Goal: Browse casually: Explore the website without a specific task or goal

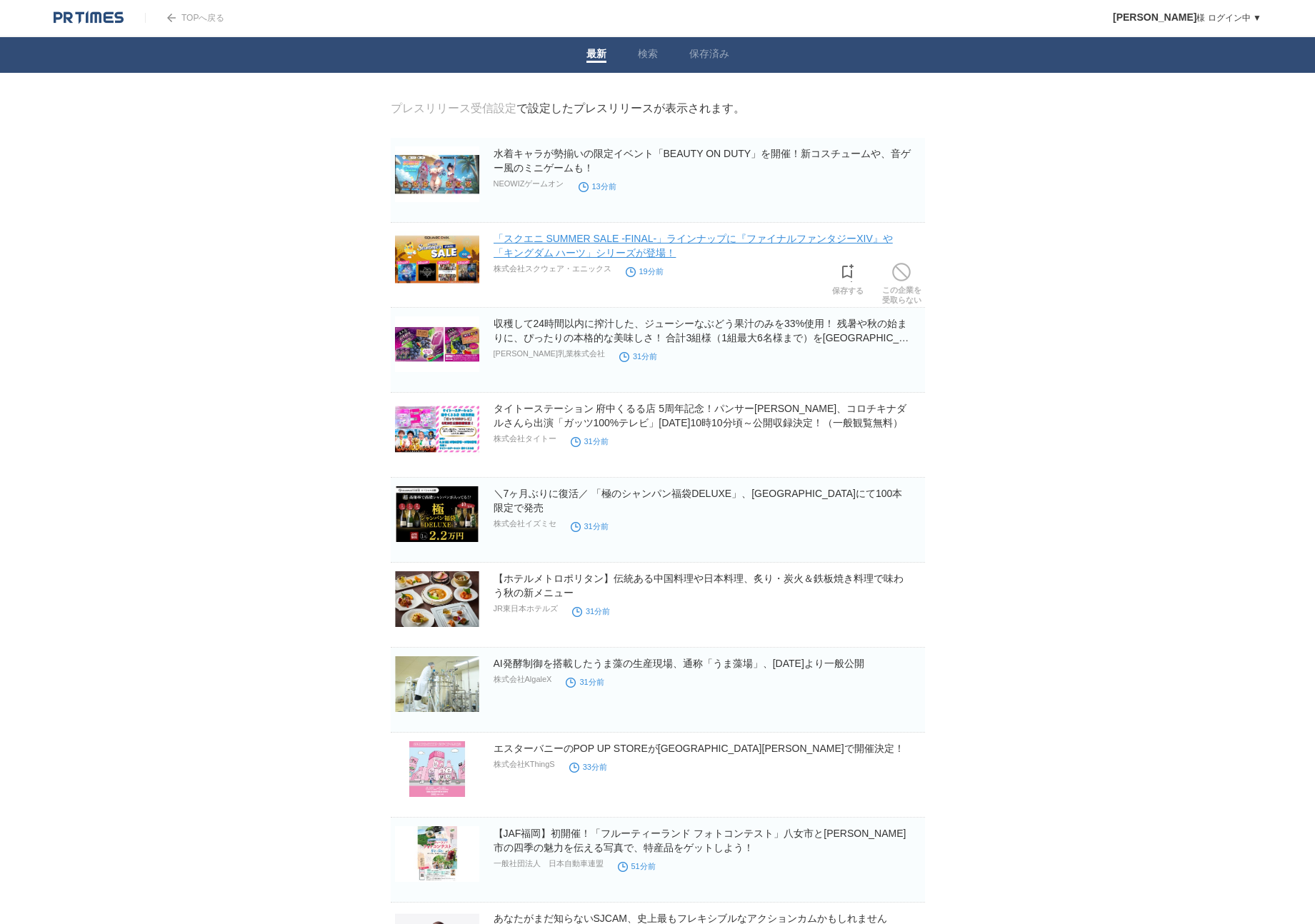
click at [524, 244] on link "「スクエニ SUMMER SALE -FINAL-」ラインナップに『ファイナルファンタジーXIV』や「キングダム ハーツ」シリーズが登場！" at bounding box center [694, 245] width 399 height 26
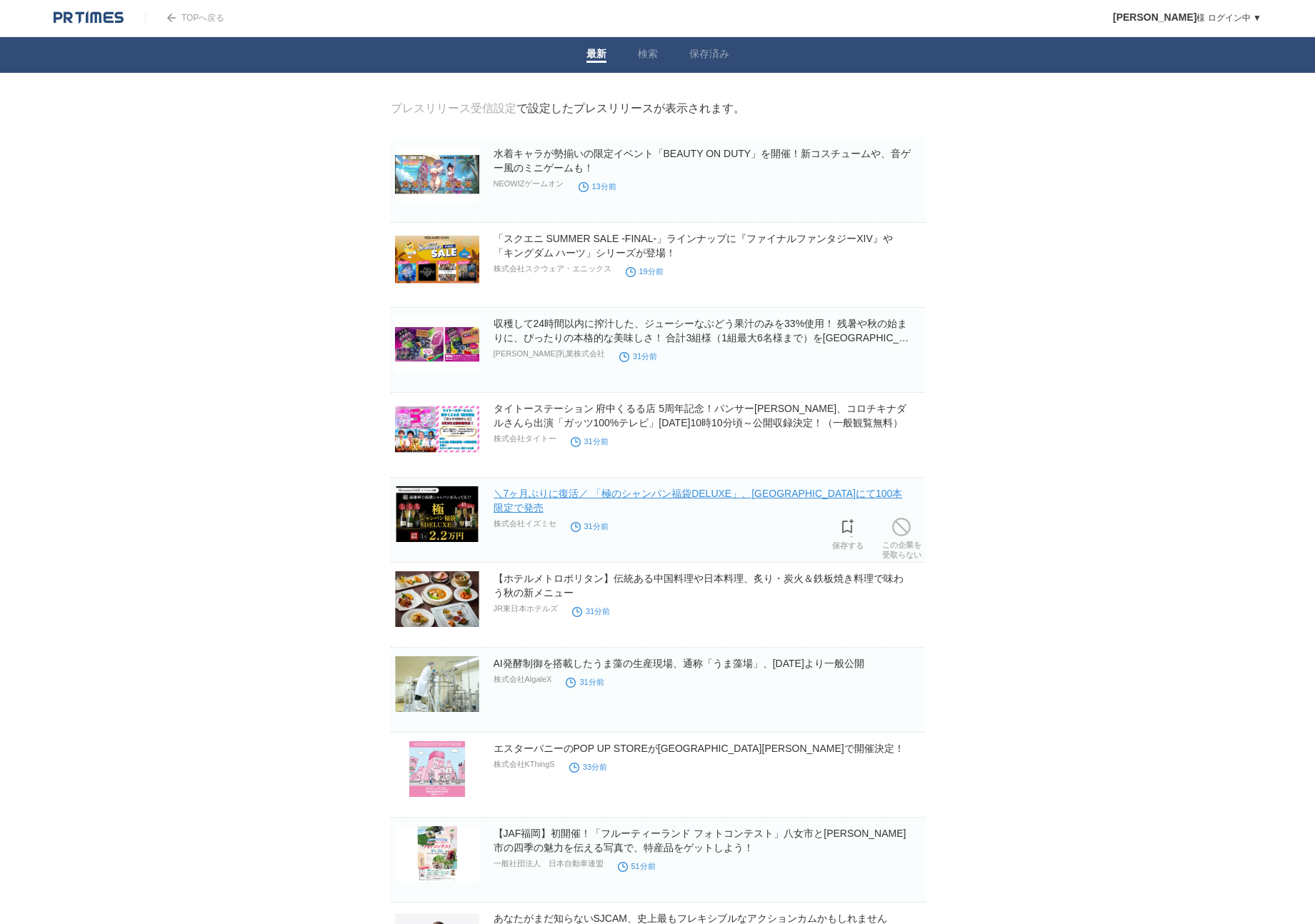
click at [742, 500] on link "＼7ヶ月ぶりに復活／ 「極のシャンパン福袋DELUXE」、[GEOGRAPHIC_DATA]にて100本限定で発売" at bounding box center [699, 501] width 409 height 26
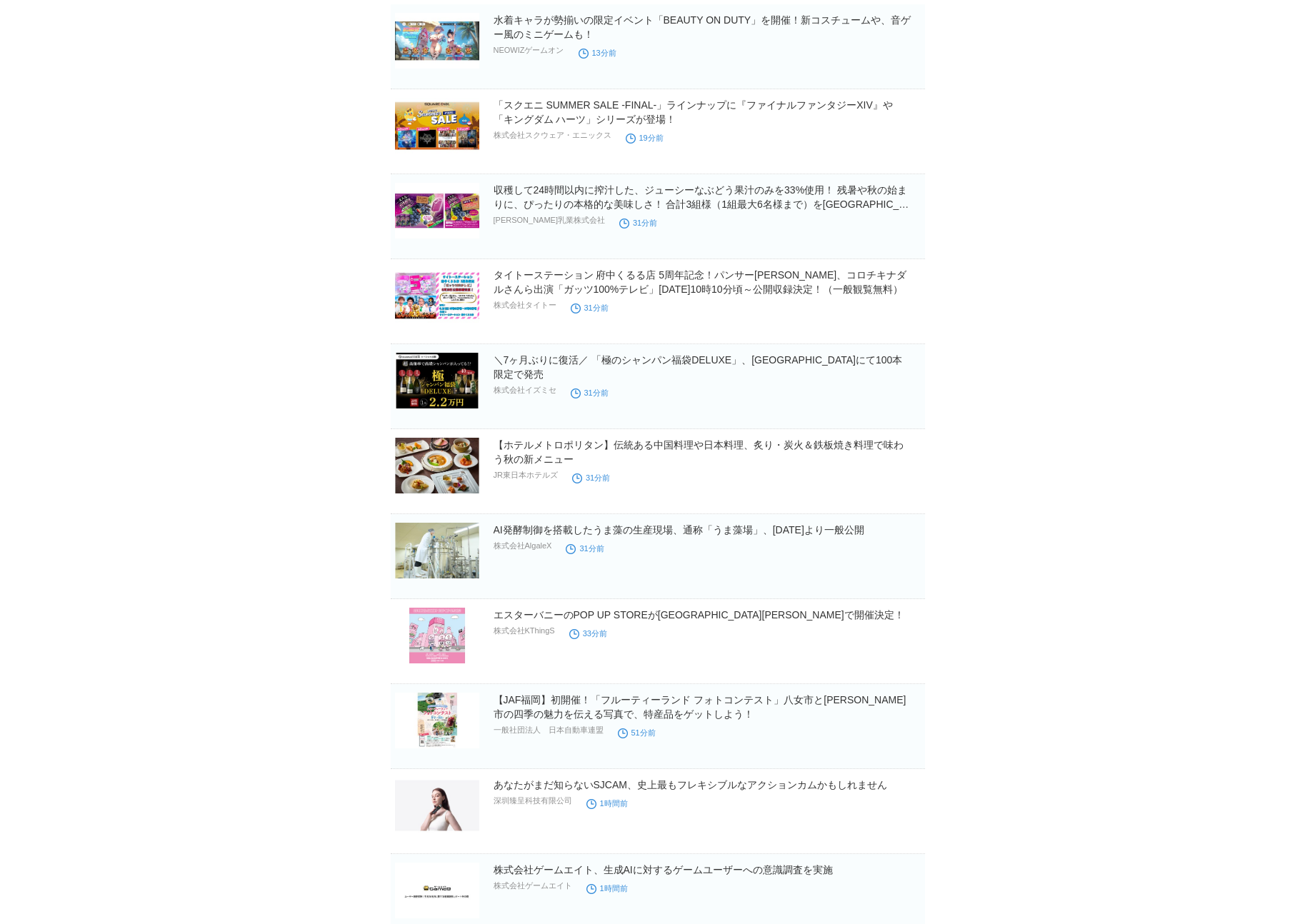
scroll to position [168, 0]
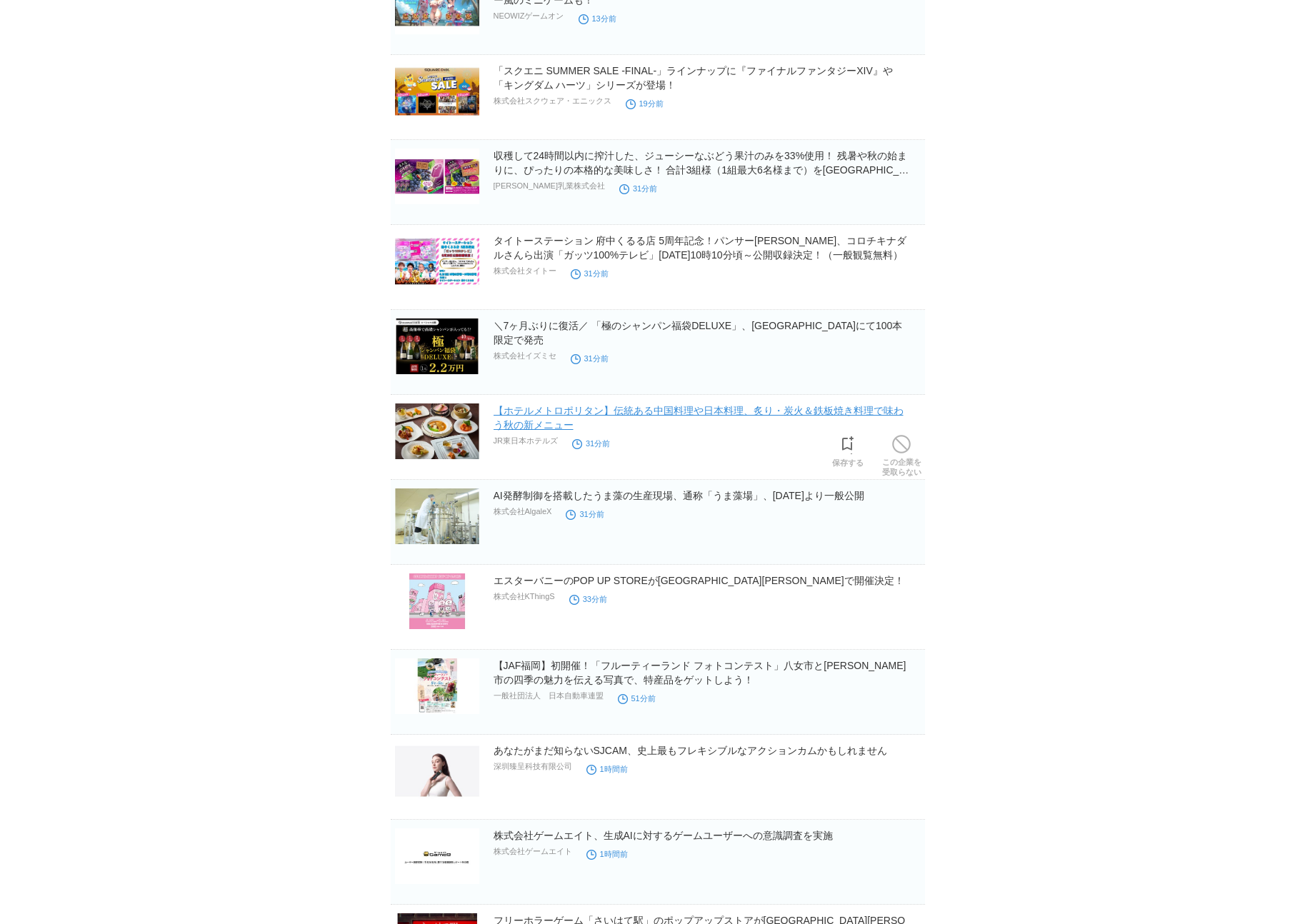
click at [629, 415] on link "【ホテルメトロポリタン】伝統ある中国料理や日本料理、炙り・炭火＆鉄板焼き料理で味わう秋の新メニュー" at bounding box center [699, 418] width 410 height 26
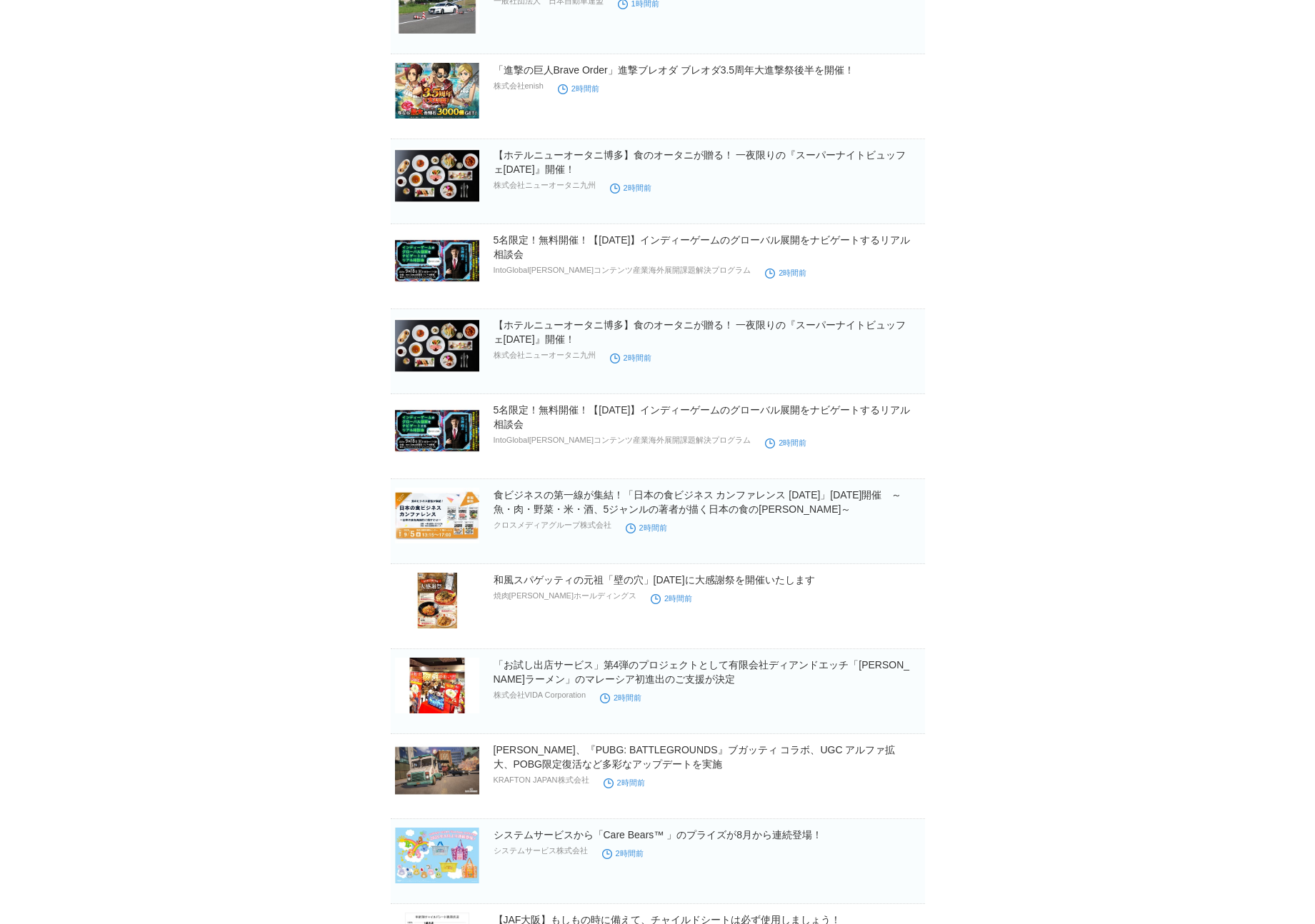
scroll to position [1592, 0]
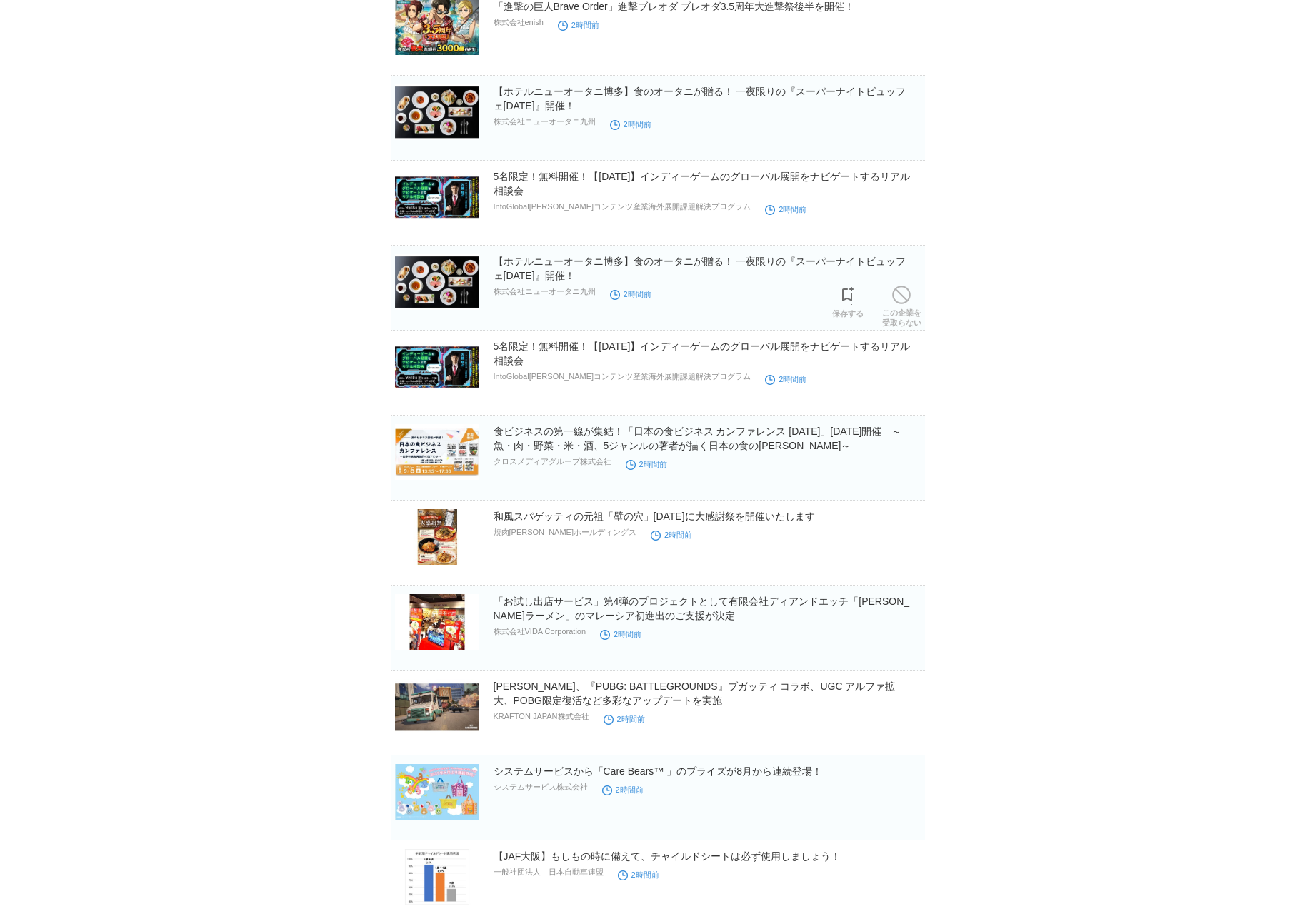
click at [430, 140] on img at bounding box center [437, 112] width 84 height 56
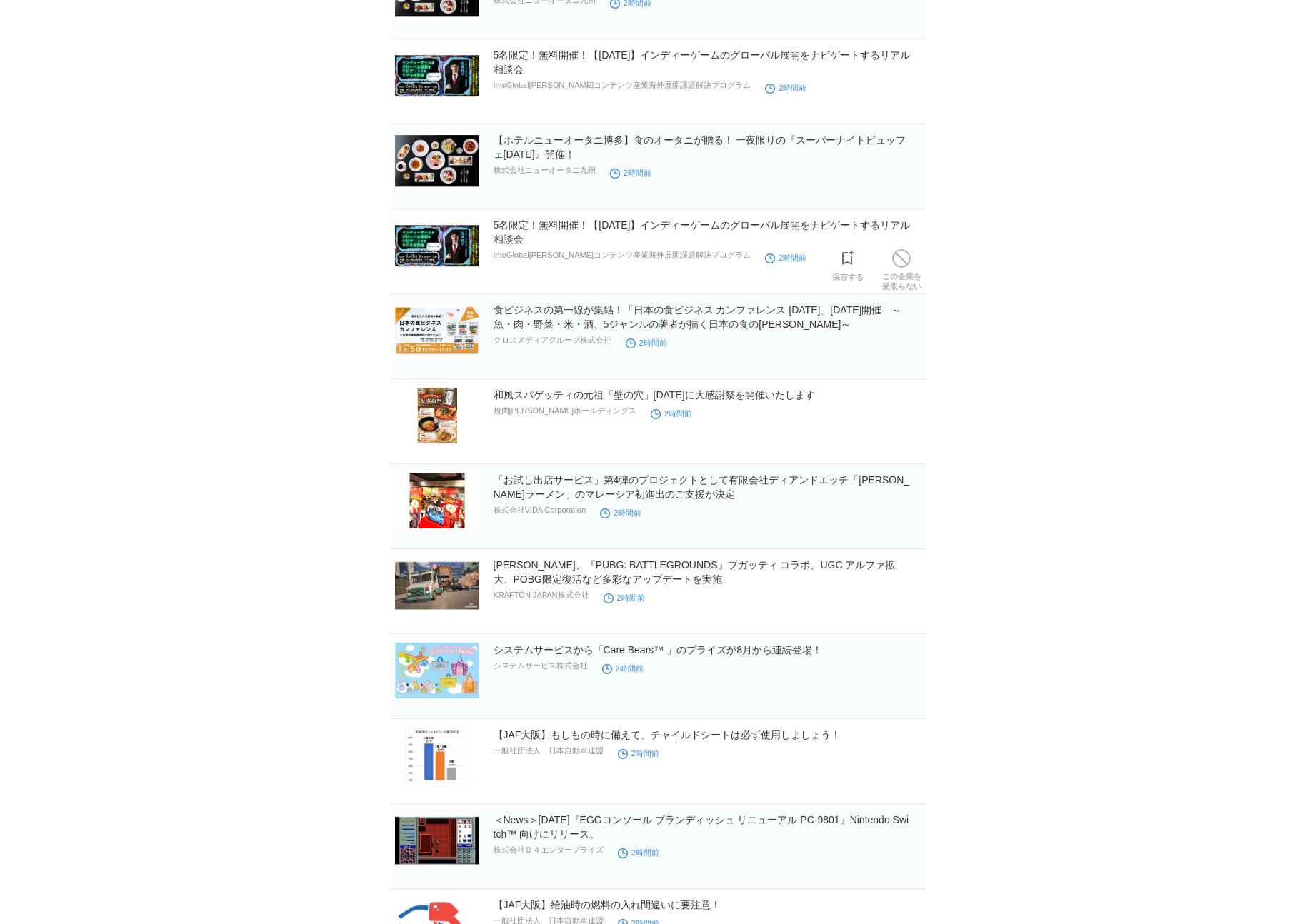
click at [442, 103] on img at bounding box center [437, 76] width 84 height 56
click at [452, 323] on img at bounding box center [437, 331] width 84 height 56
click at [441, 425] on img at bounding box center [437, 416] width 84 height 56
click at [464, 593] on img at bounding box center [437, 585] width 84 height 56
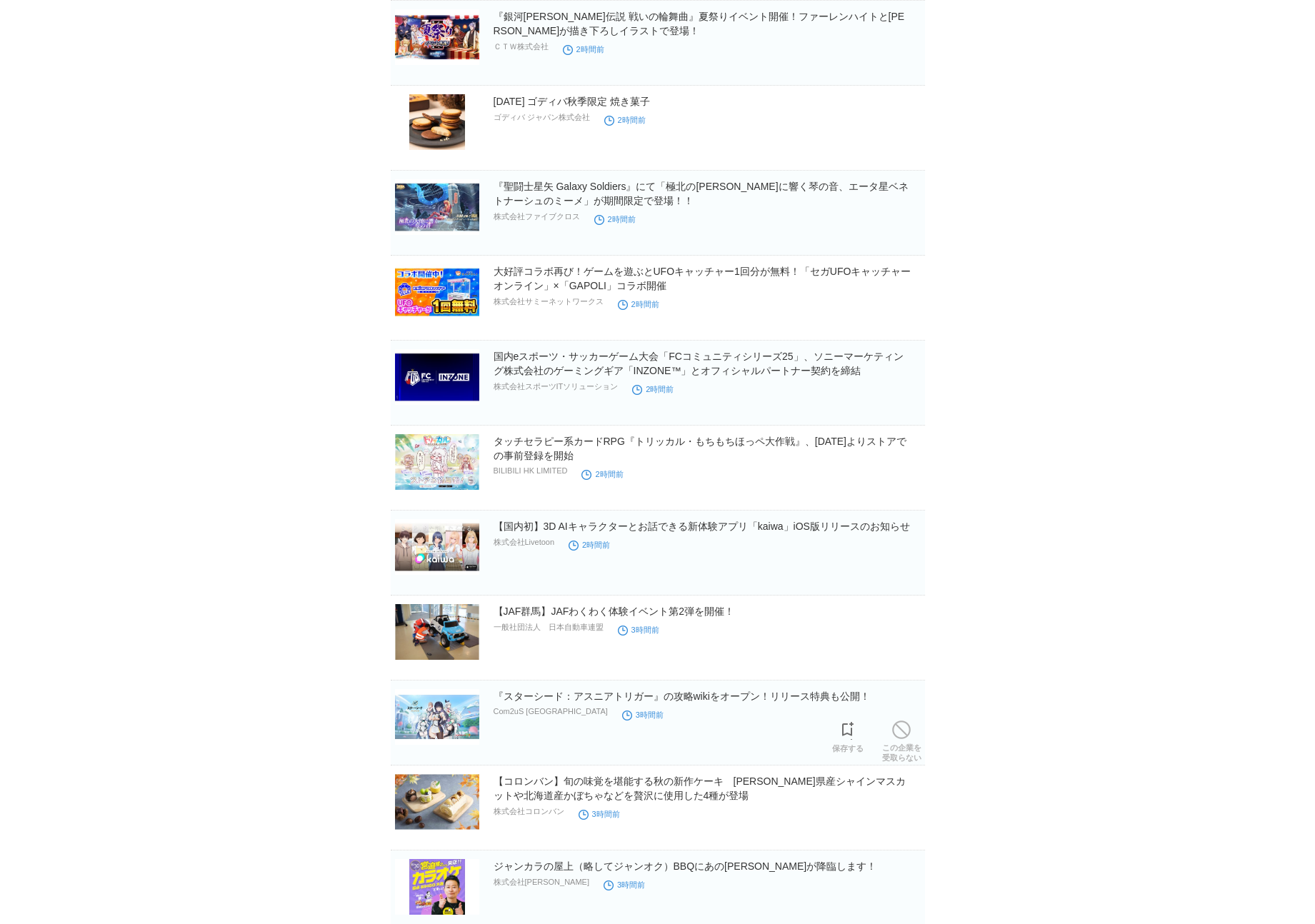
scroll to position [2685, 0]
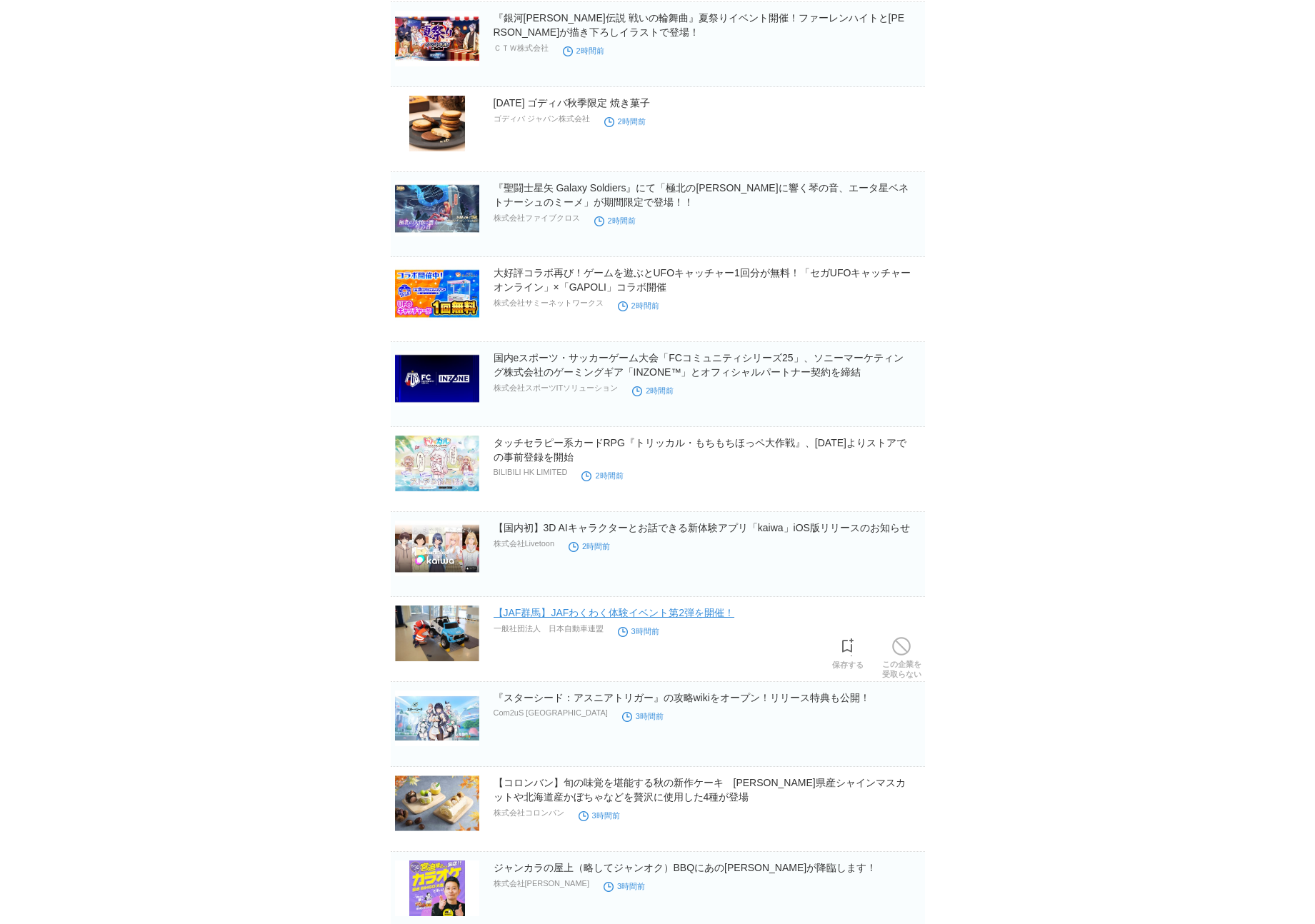
click at [623, 615] on link "【JAF群馬】JAFわくわく体験イベント第2弾を開催！" at bounding box center [615, 612] width 241 height 12
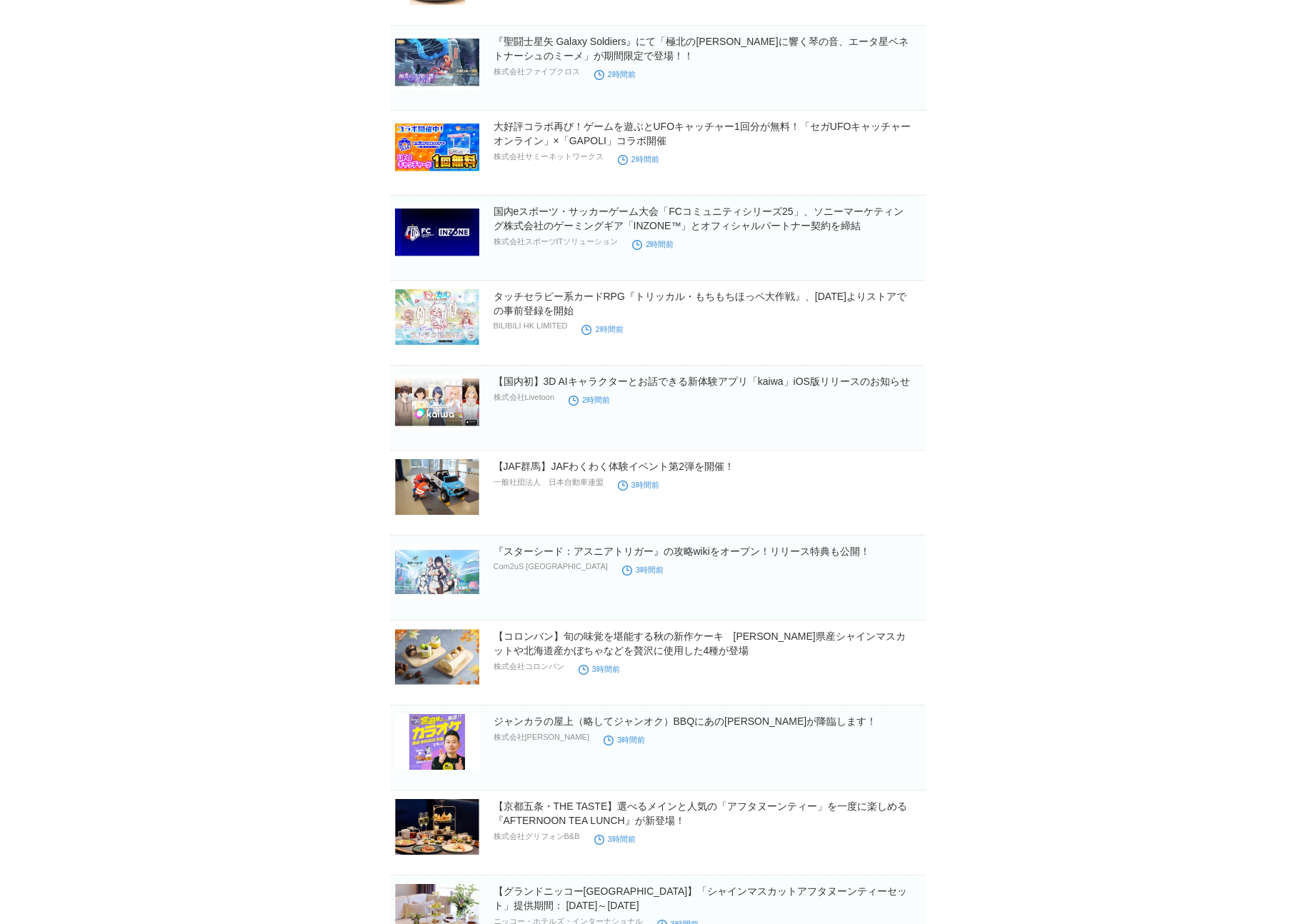
scroll to position [2862, 0]
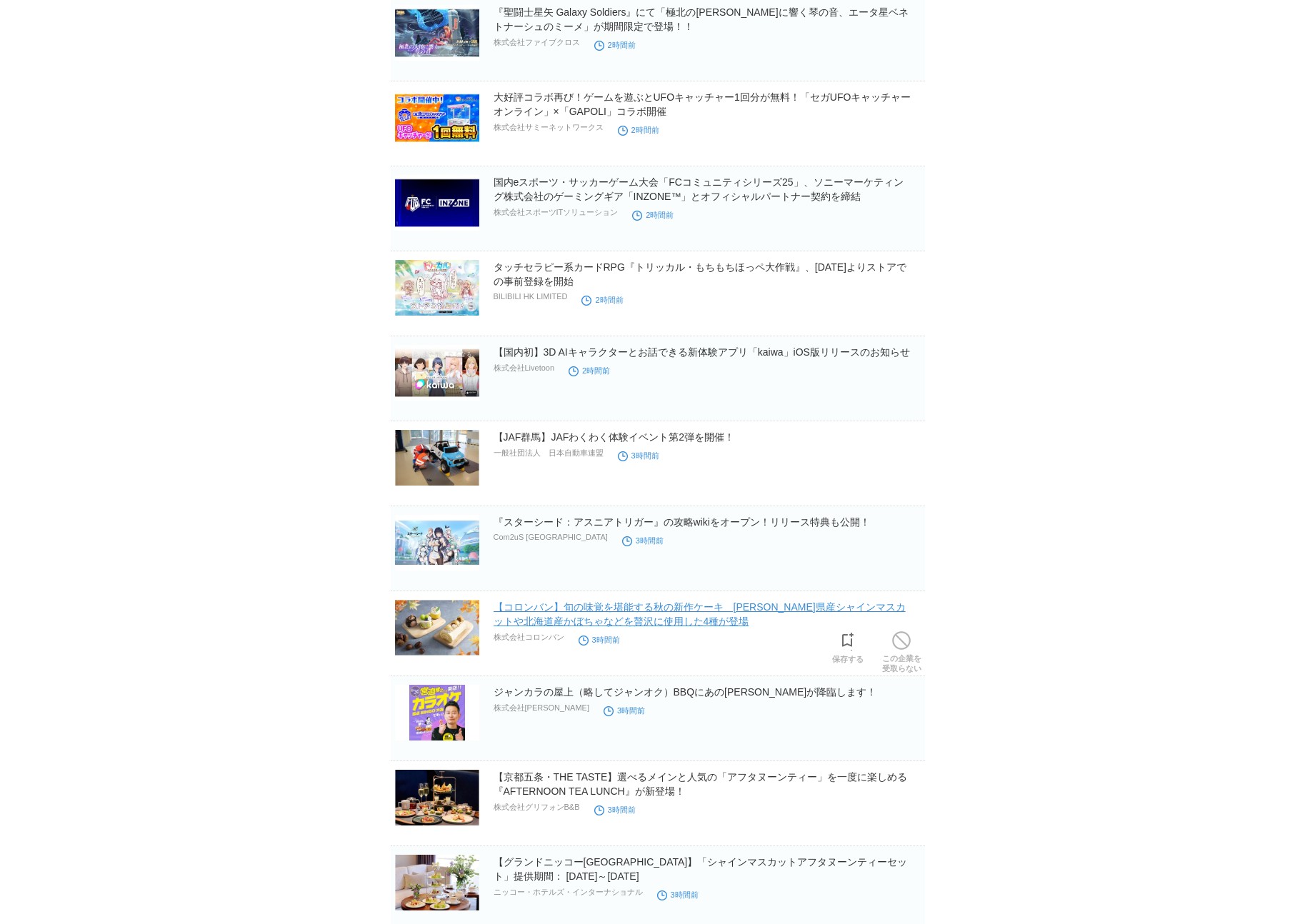
click at [606, 611] on link "【コロンバン】旬の味覚を堪能する秋の新作ケーキ　[PERSON_NAME]県産シャインマスカットや北海道産かぼちゃなどを贅沢に使用した4種が登場" at bounding box center [699, 614] width 412 height 26
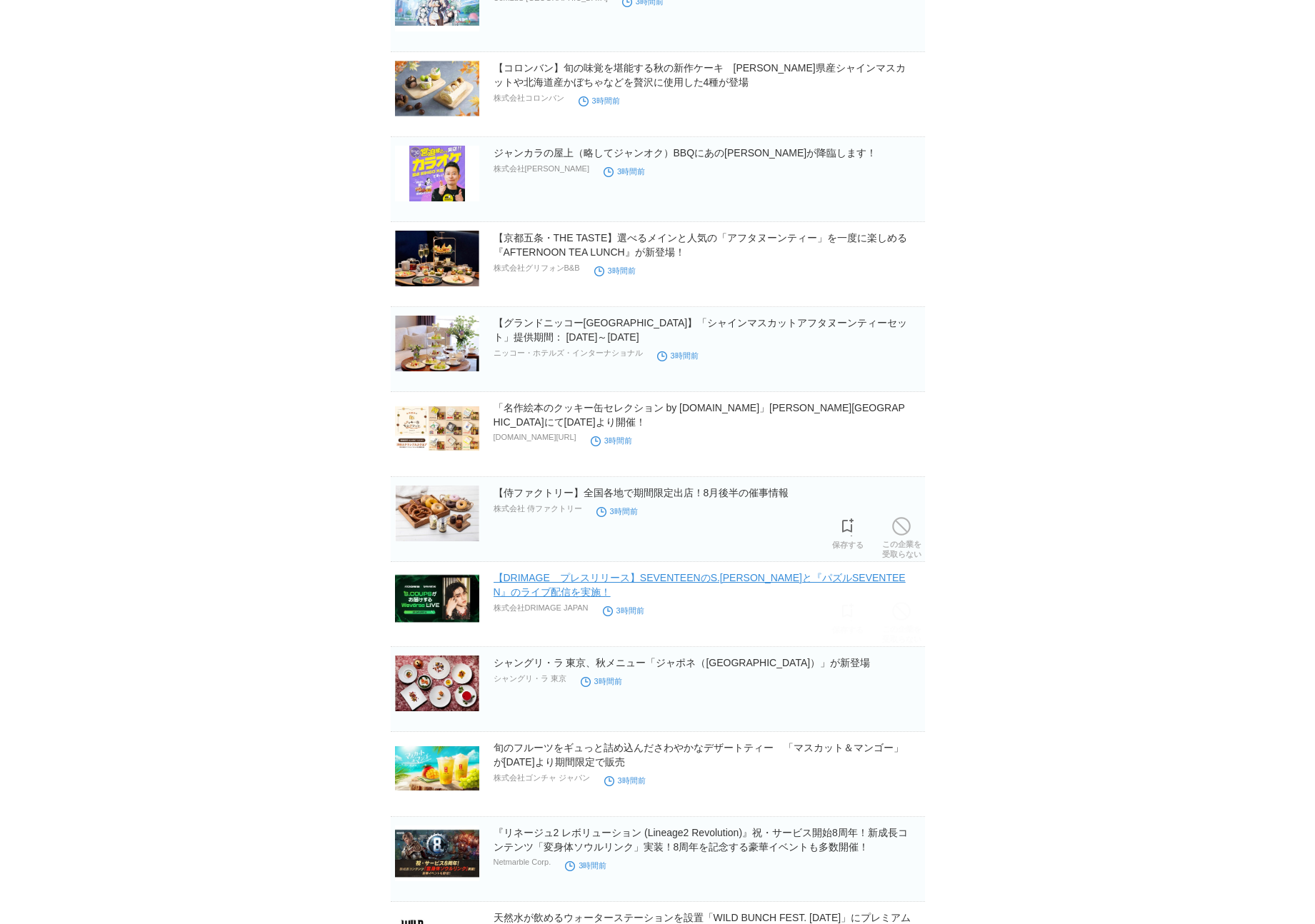
scroll to position [3465, 0]
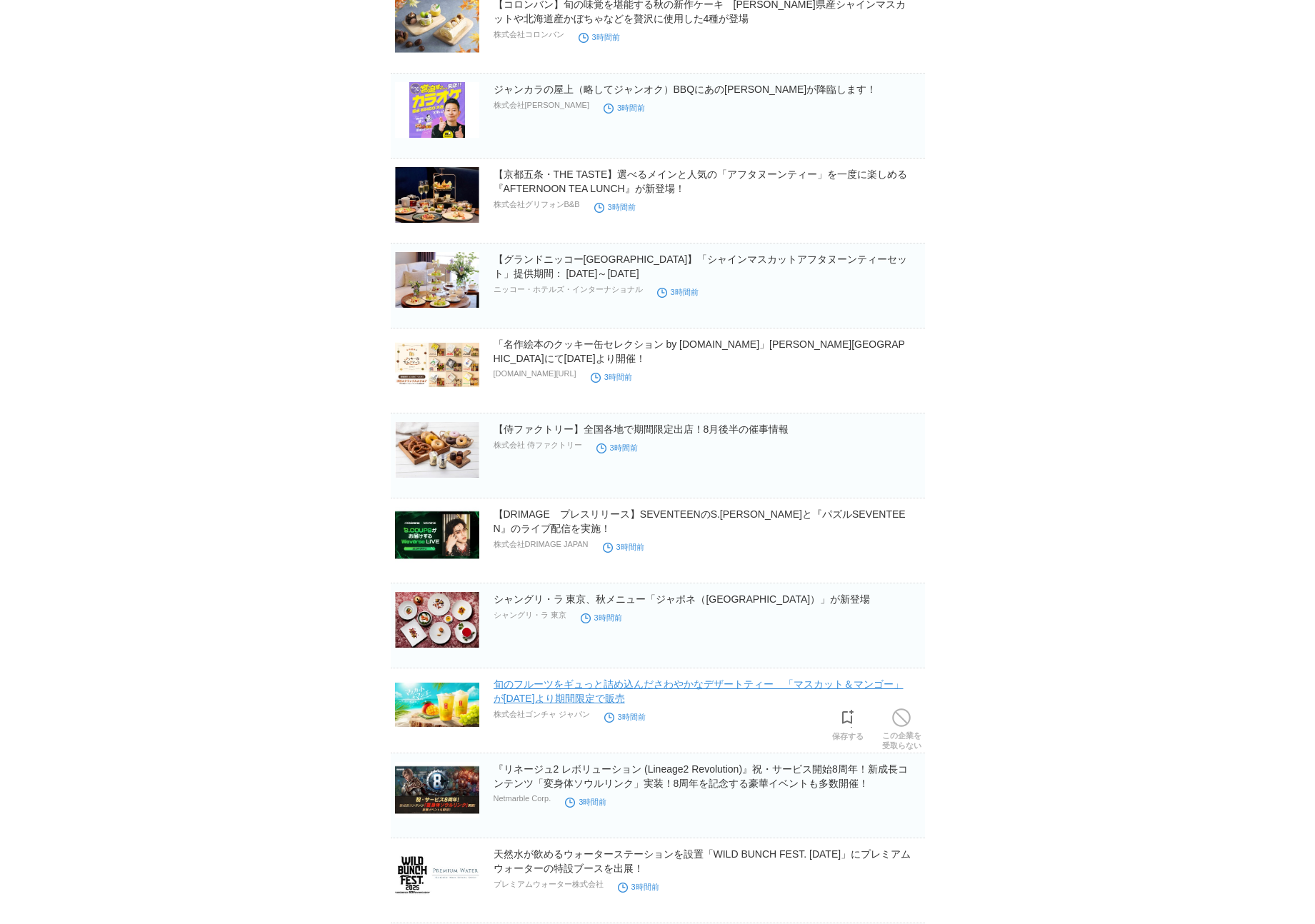
click at [570, 687] on link "旬のフルーツをギュっと詰め込んださわやかなデザートティー　「マスカット＆マンゴー」が[DATE]より期間限定で販売" at bounding box center [699, 691] width 410 height 26
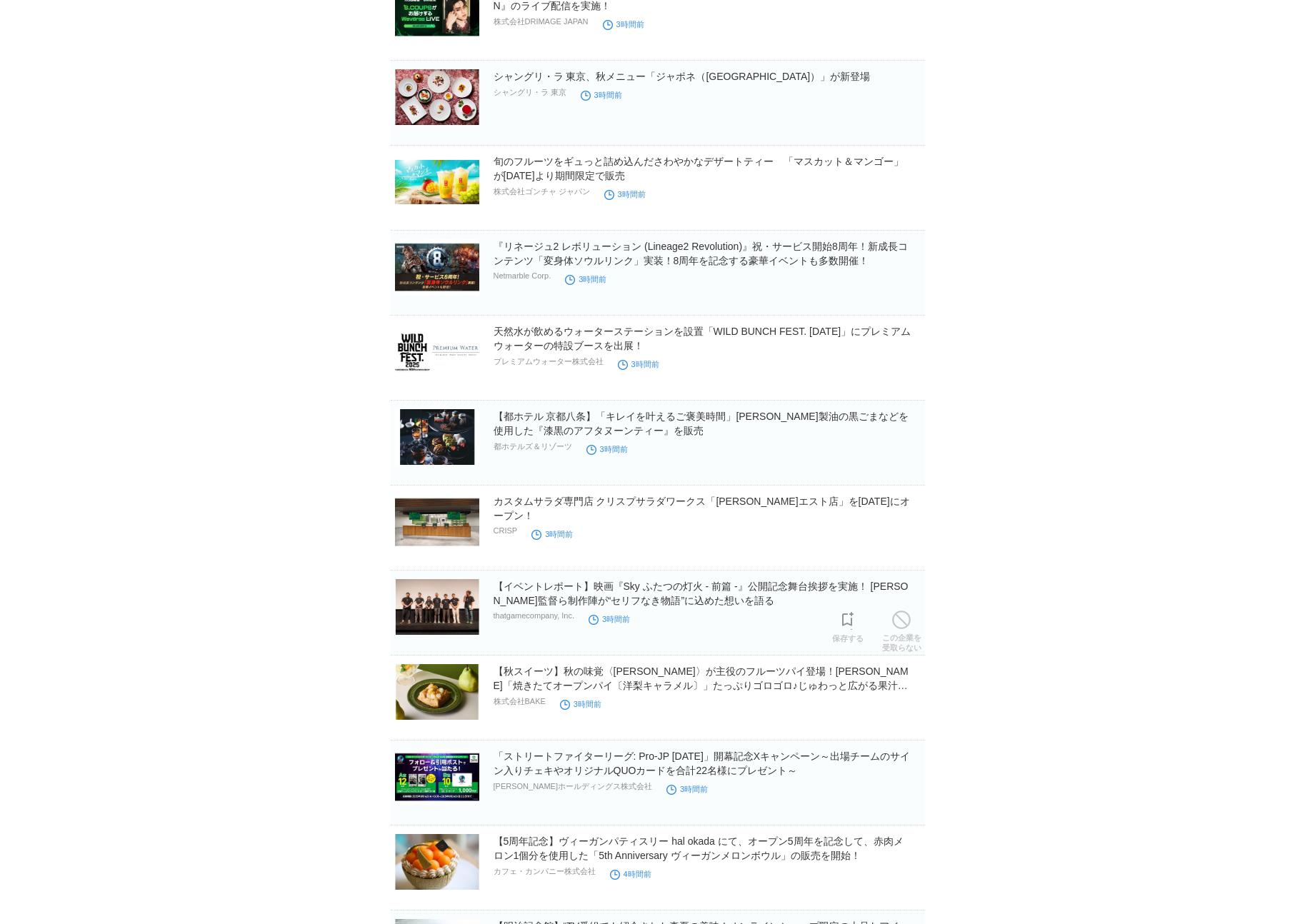
scroll to position [4031, 0]
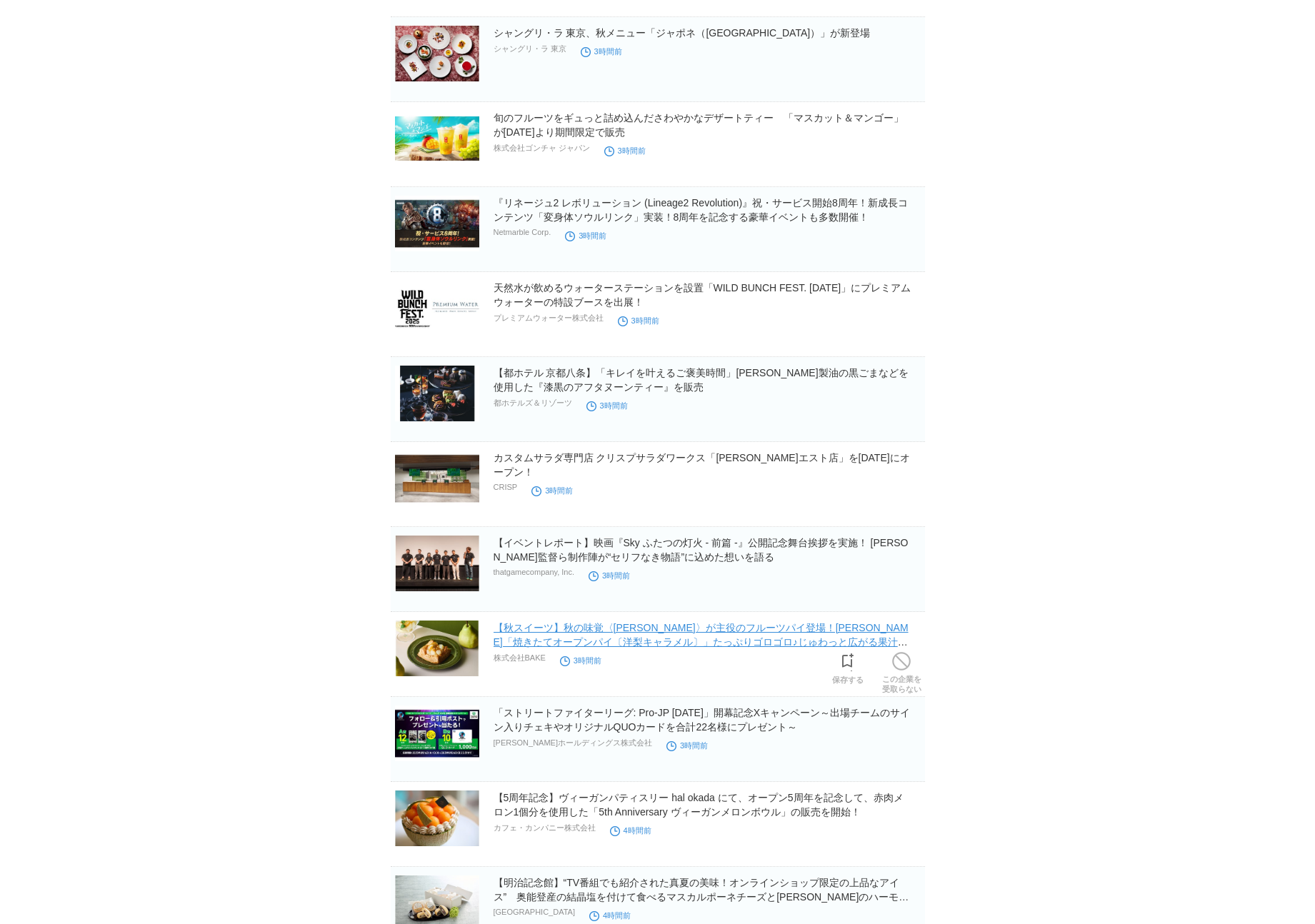
click at [645, 635] on link "【秋スイーツ】秋の味覚〈[PERSON_NAME]〉が主役のフルーツパイ登場！[PERSON_NAME]「焼きたてオープンパイ〔洋梨キャラメル〕」たっぷりゴロ…" at bounding box center [701, 641] width 415 height 40
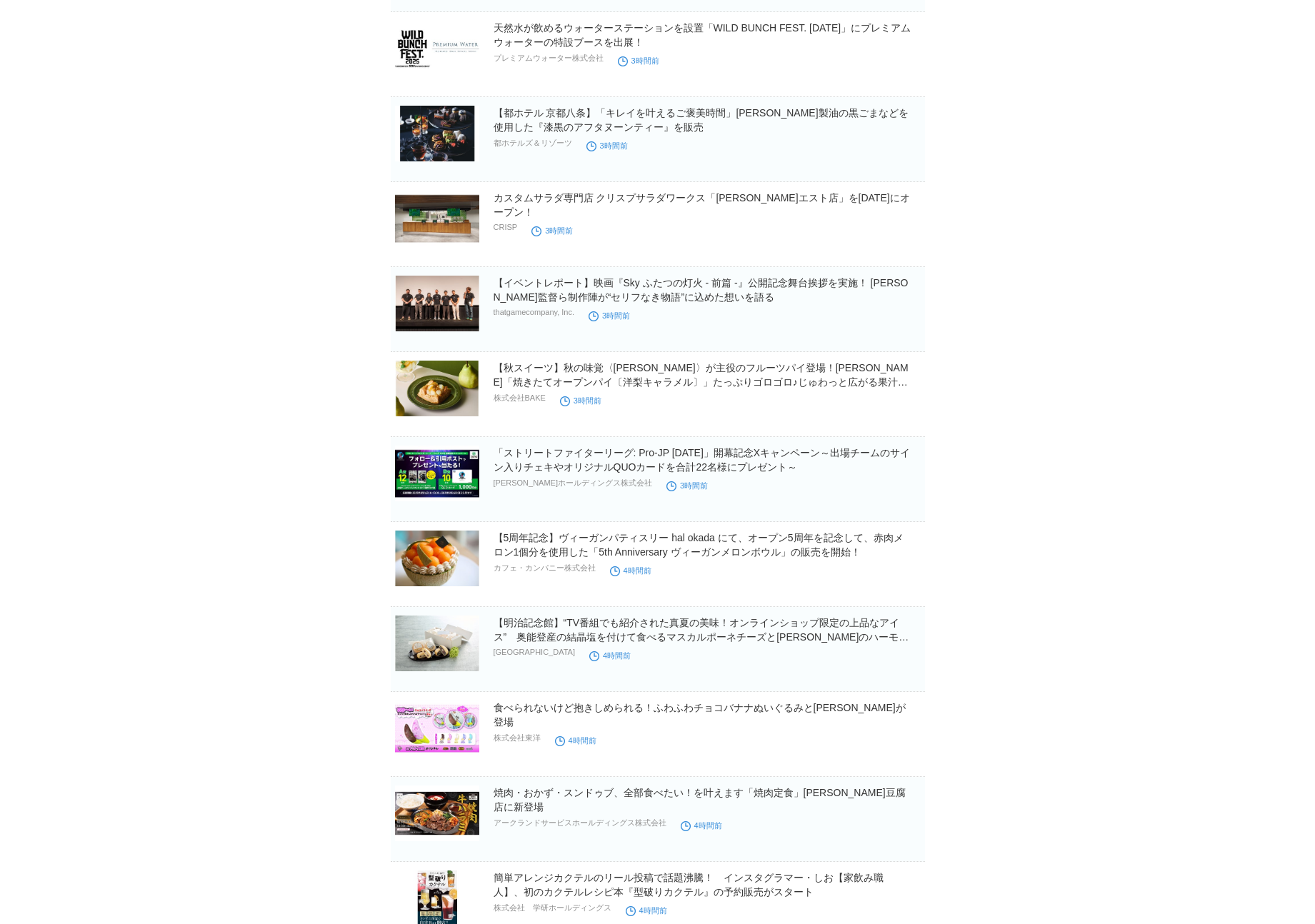
scroll to position [4280, 0]
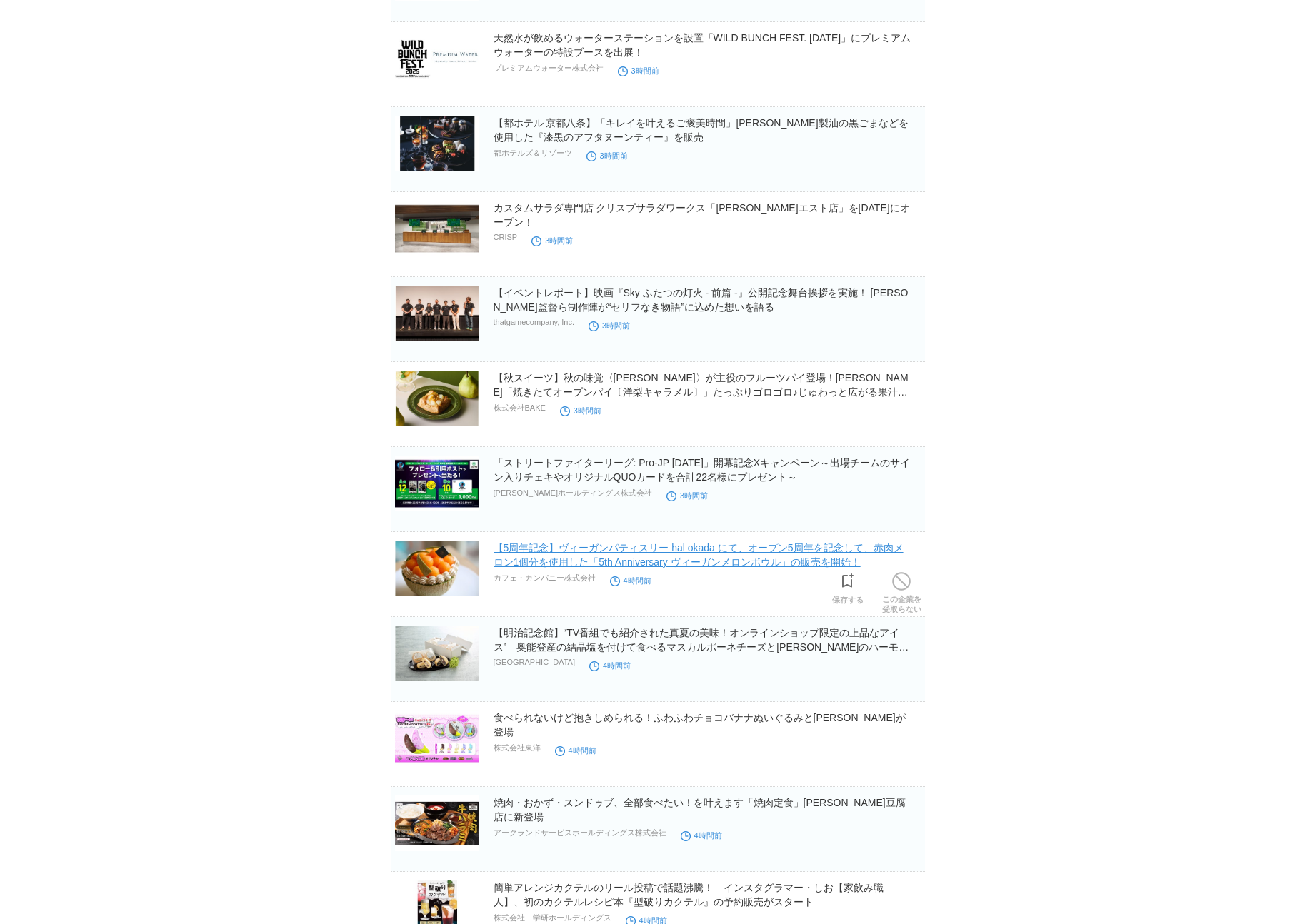
click at [675, 561] on link "【5周年記念】ヴィーガンパティスリー hal okada にて、オープン5周年を記念して、赤肉メロン1個分を使用した「5th Anniversary ヴィーガ…" at bounding box center [699, 555] width 410 height 26
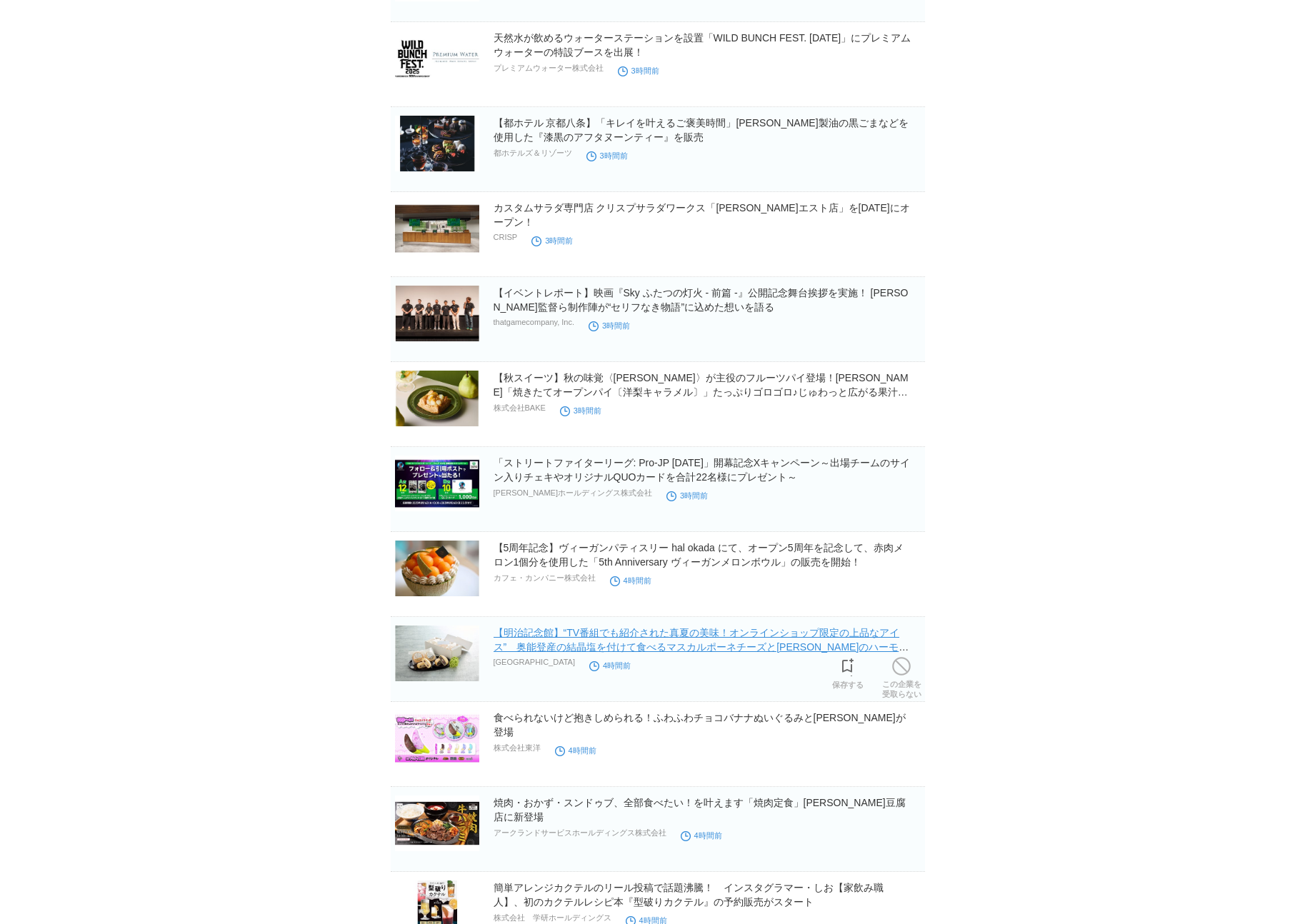
click at [731, 638] on link "【明治記念館】“TV番組でも紹介された真夏の美味！オンラインショップ限定の上品なアイス”　奥能登産の結晶塩を付けて食べるマスカルポーネチーズと[PERSON_…" at bounding box center [701, 646] width 416 height 40
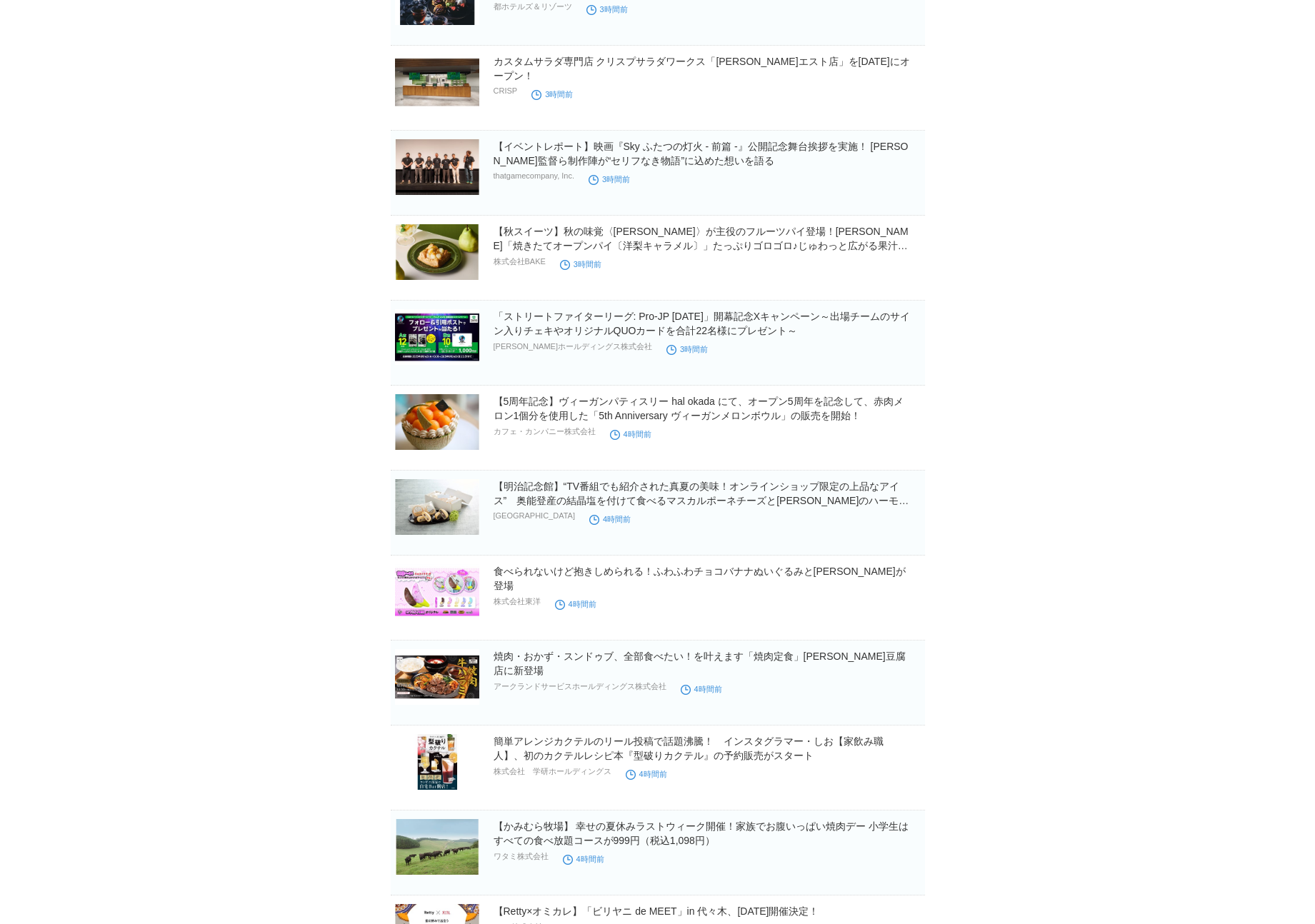
scroll to position [4598, 0]
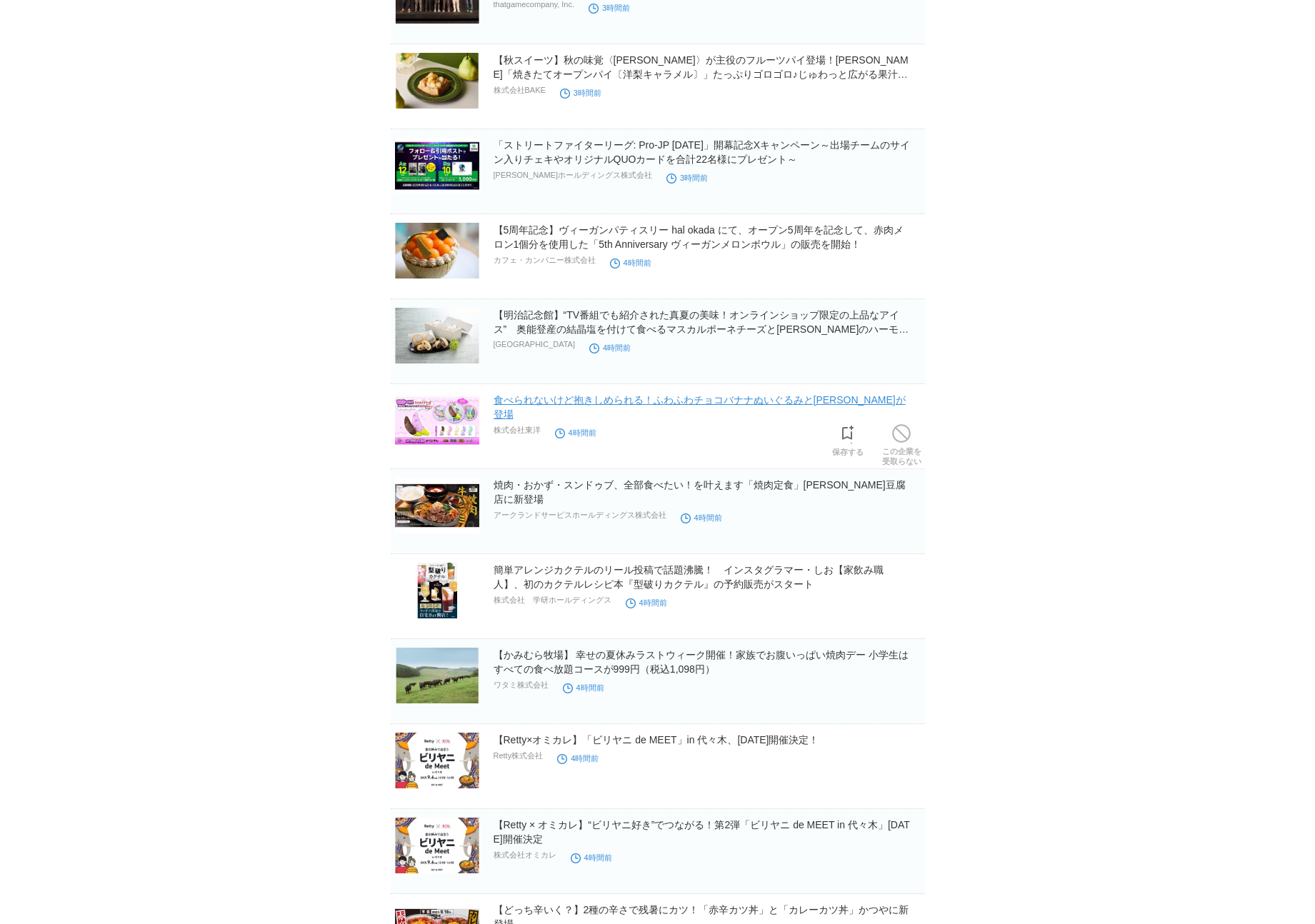
click at [552, 400] on link "食べられないけど抱きしめられる！ふわふわチョコバナナぬいぐるみと[PERSON_NAME]が登場" at bounding box center [699, 407] width 412 height 26
click at [604, 488] on link "焼肉・おかず・スンドゥブ、全部食べたい！を叶えます「焼肉定食」[PERSON_NAME]豆腐店に新登場" at bounding box center [699, 492] width 412 height 26
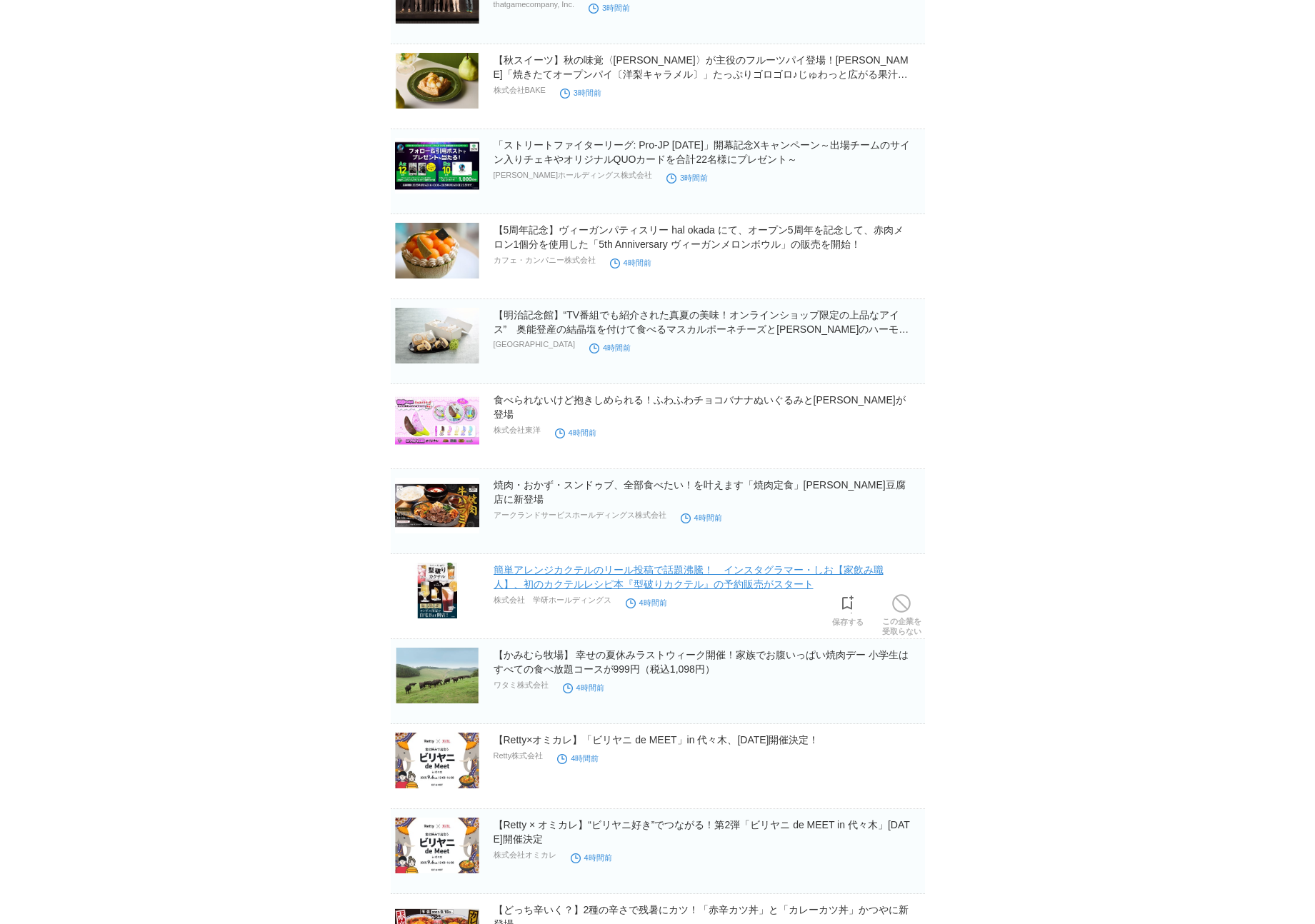
click at [744, 568] on link "簡単アレンジカクテルのリール投稿で話題沸騰！　インスタグラマー・しお【家飲み職人】、初のカクテルレシピ本『型破りカクテル』の予約販売がスタート" at bounding box center [689, 577] width 390 height 26
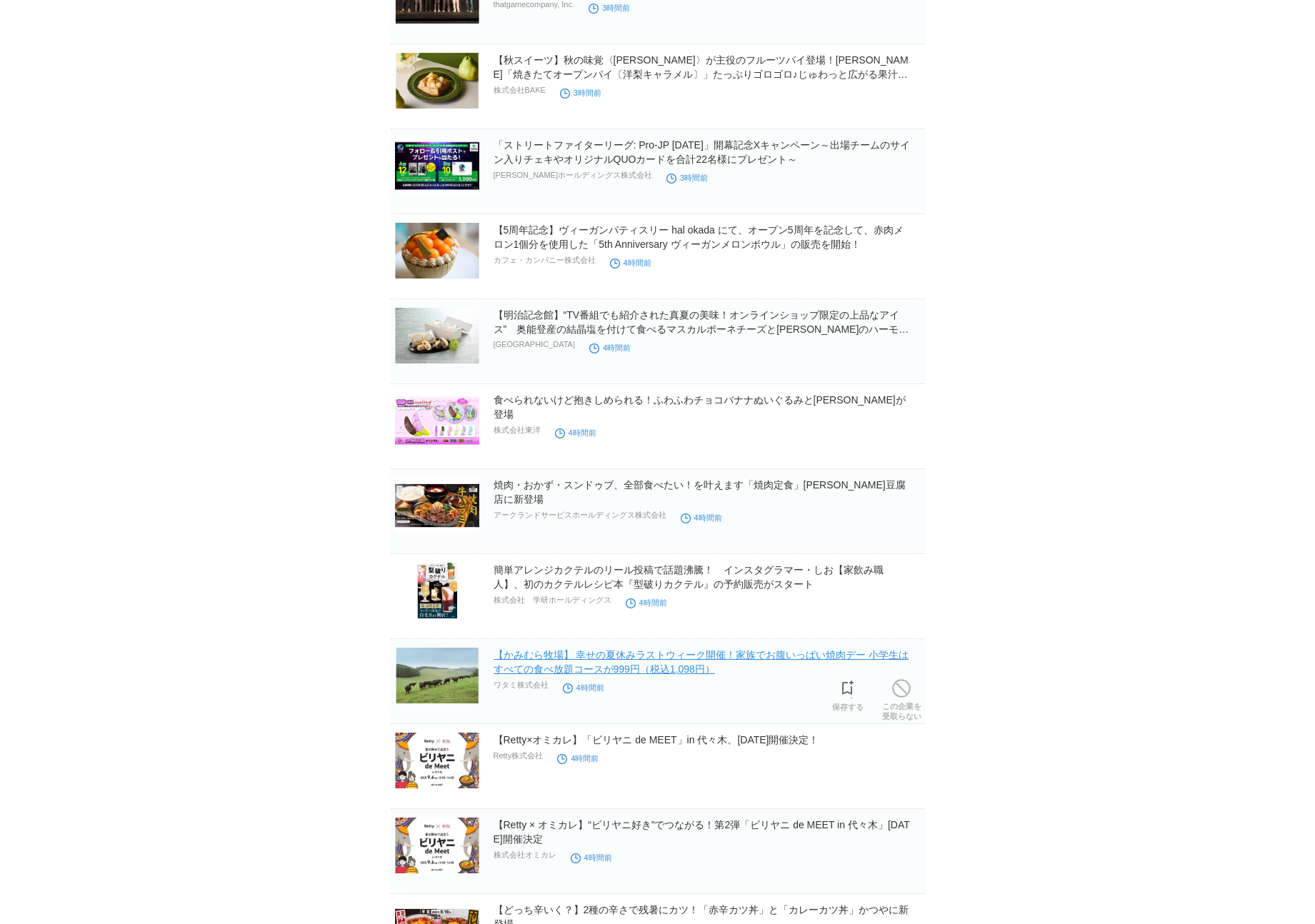
click at [698, 656] on link "【かみむら牧場】 幸せの夏休みラストウィーク開催！家族でお腹いっぱい焼肉デー 小学生はすべての食べ放題コースが999円（税込1,098円）" at bounding box center [701, 662] width 416 height 26
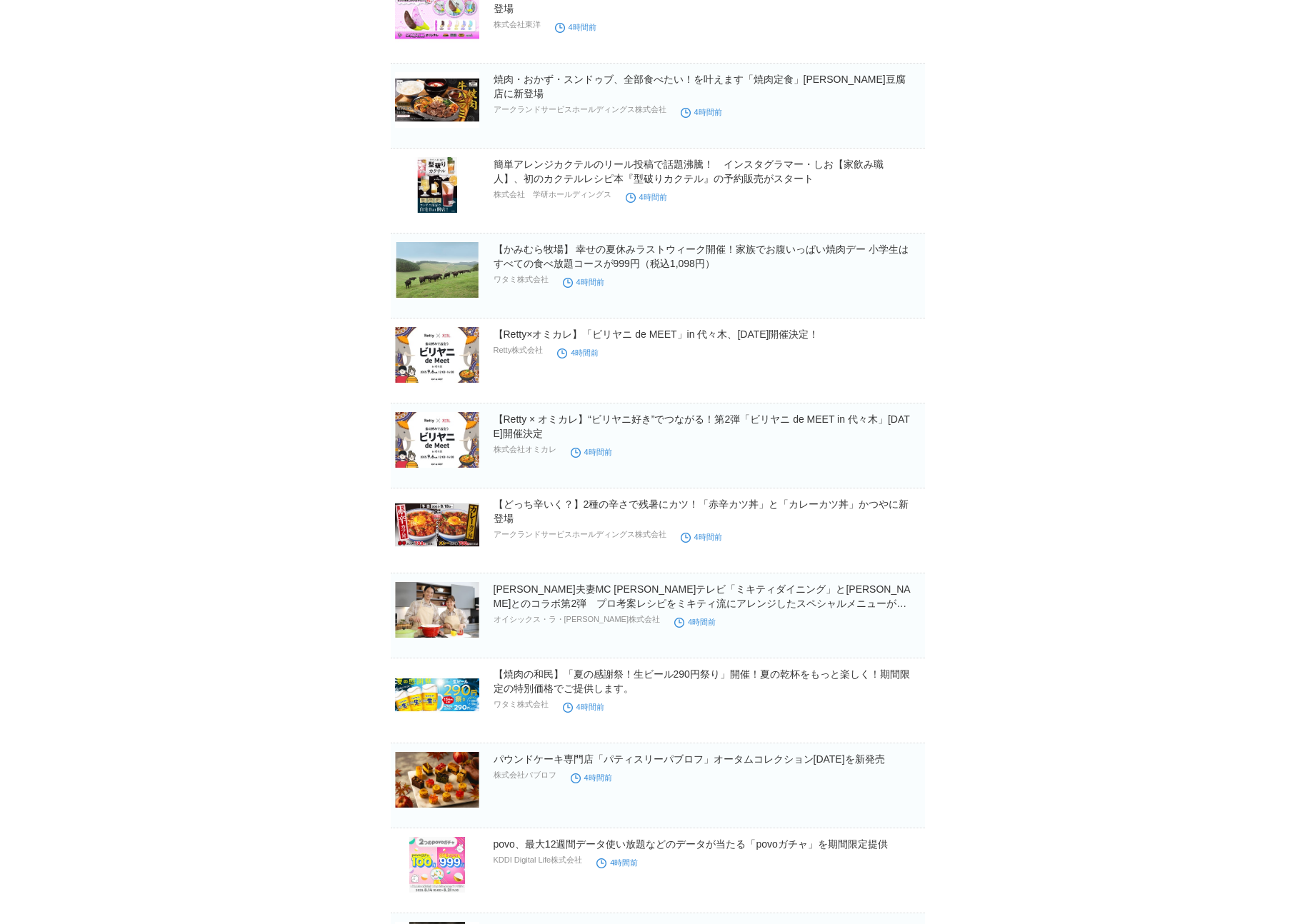
scroll to position [5068, 0]
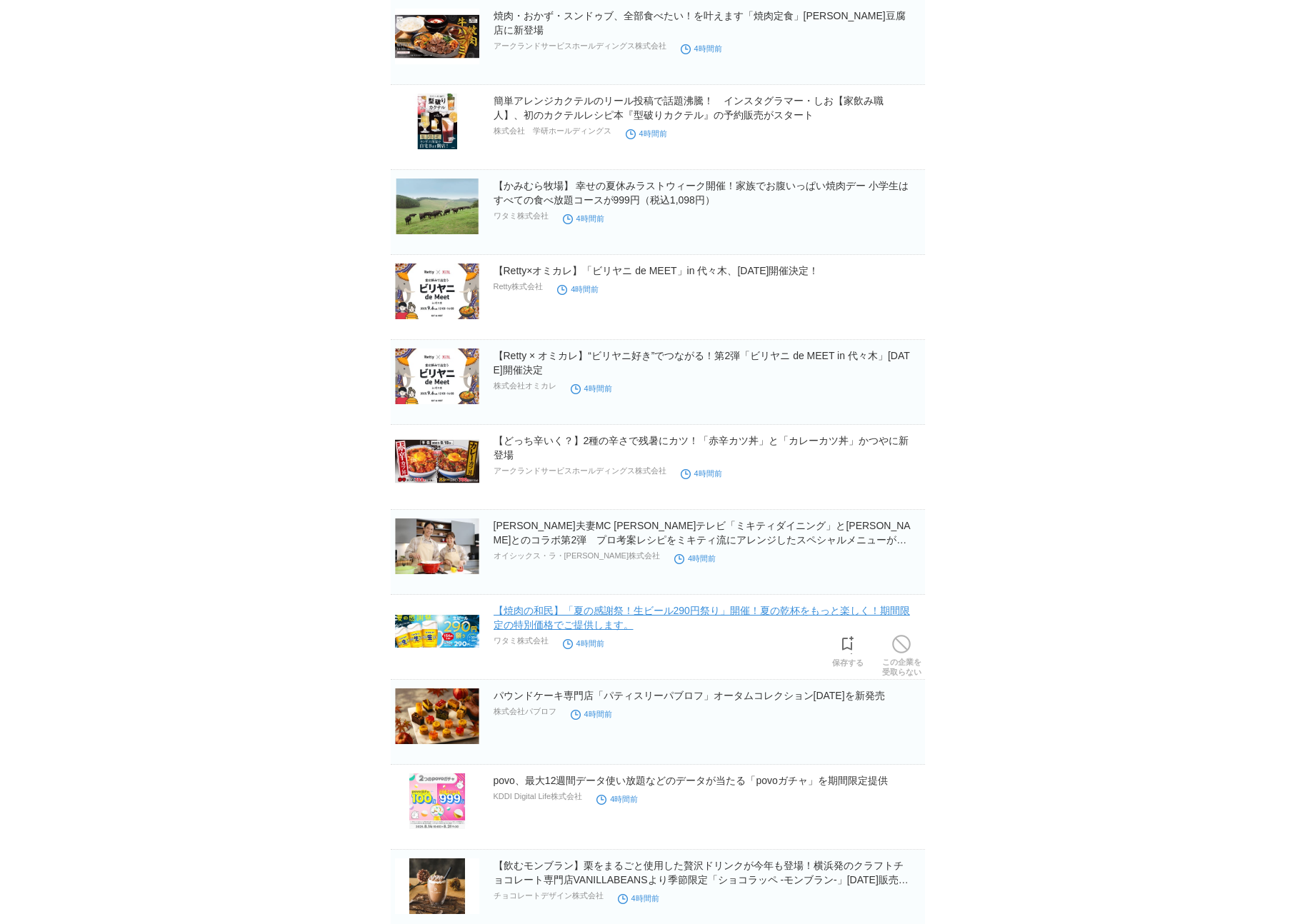
click at [554, 626] on link "【焼肉の和民】「夏の感謝祭！生ビール290円祭り」開催！夏の乾杯をもっと楽しく！期間限定の特別価格でご提供します。" at bounding box center [702, 617] width 417 height 26
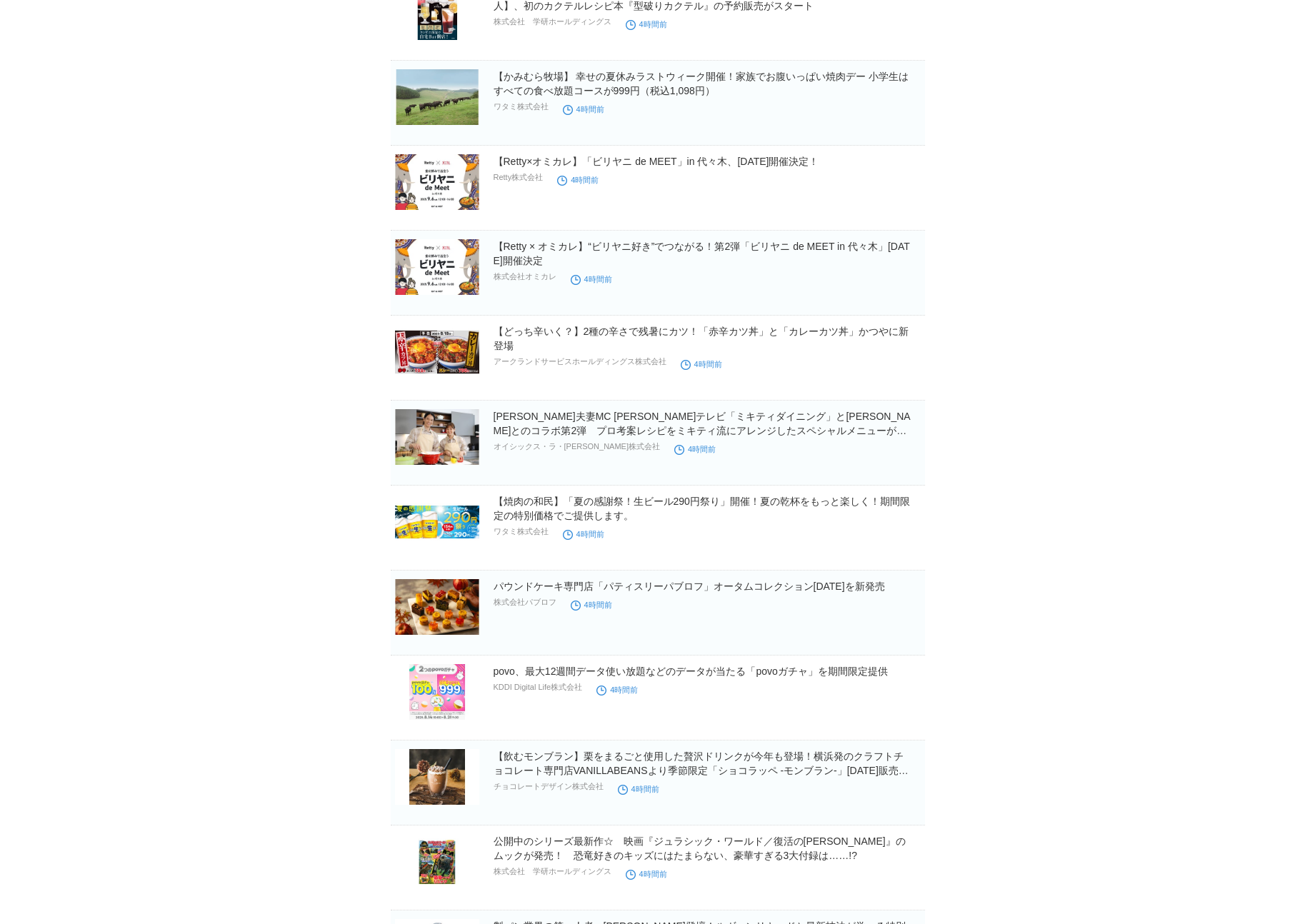
scroll to position [5235, 0]
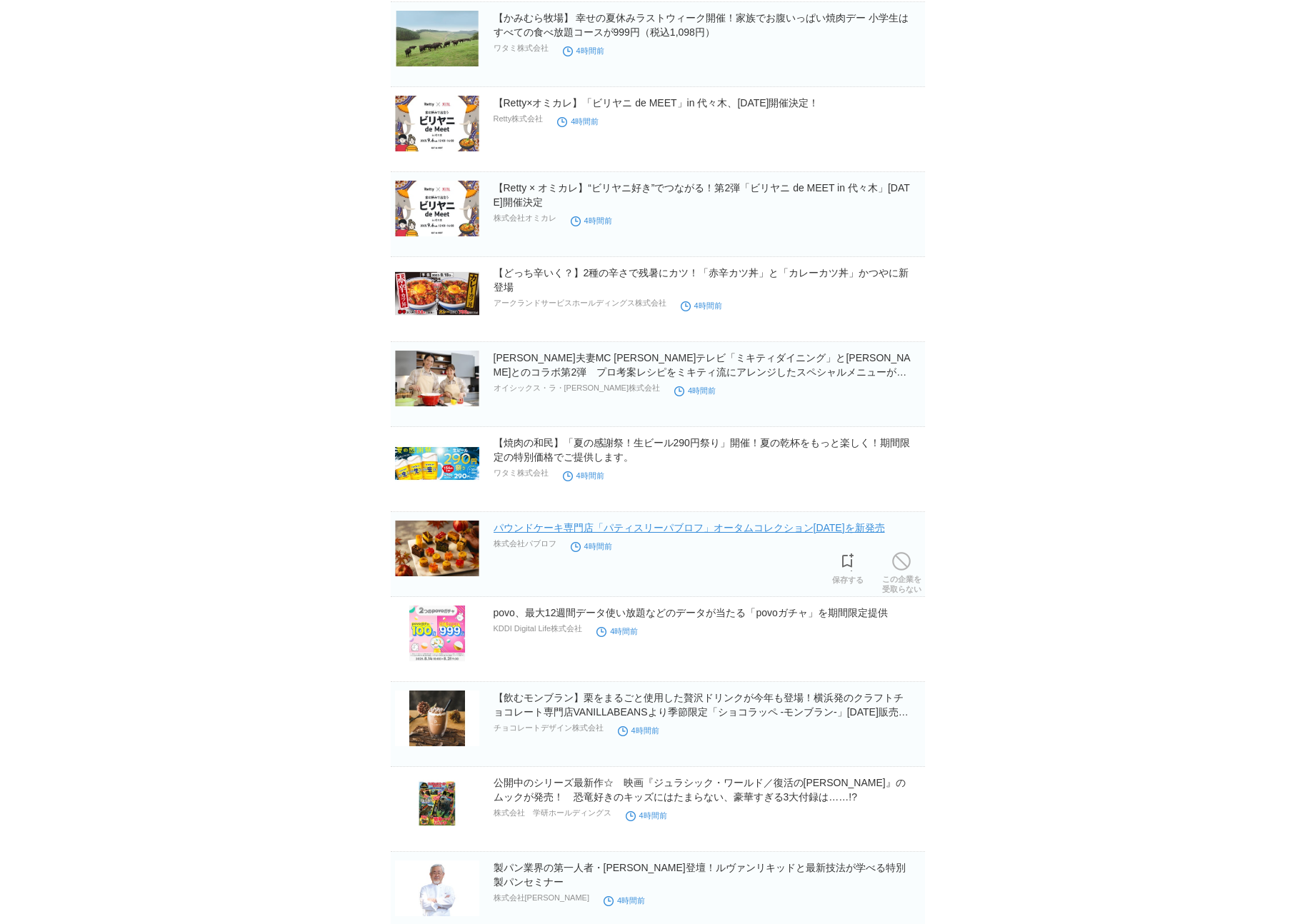
click at [681, 525] on link "パウンドケーキ専門店「パティスリーパブロフ」オータムコレクション[DATE]を新発売" at bounding box center [690, 528] width 392 height 12
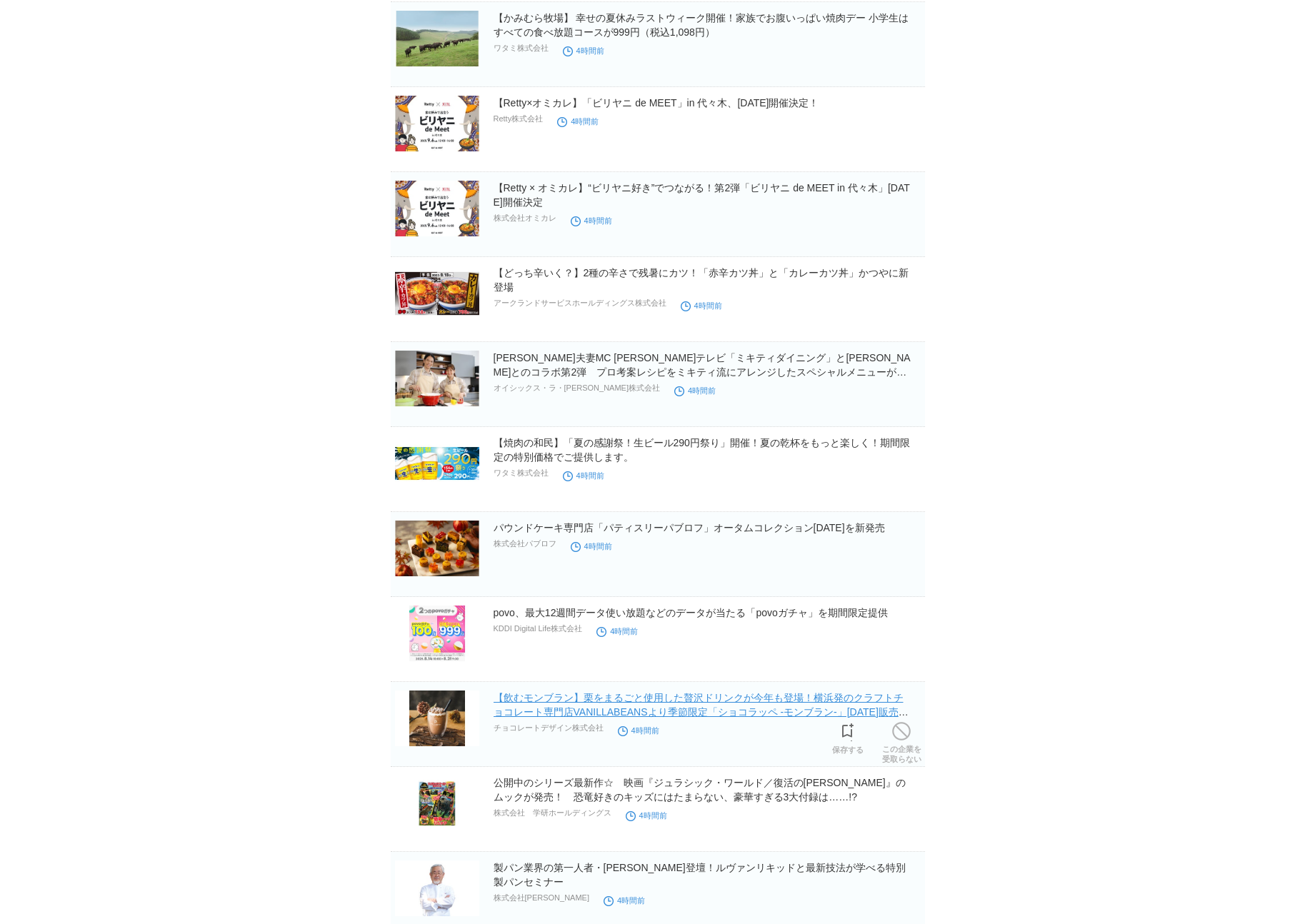
scroll to position [5547, 0]
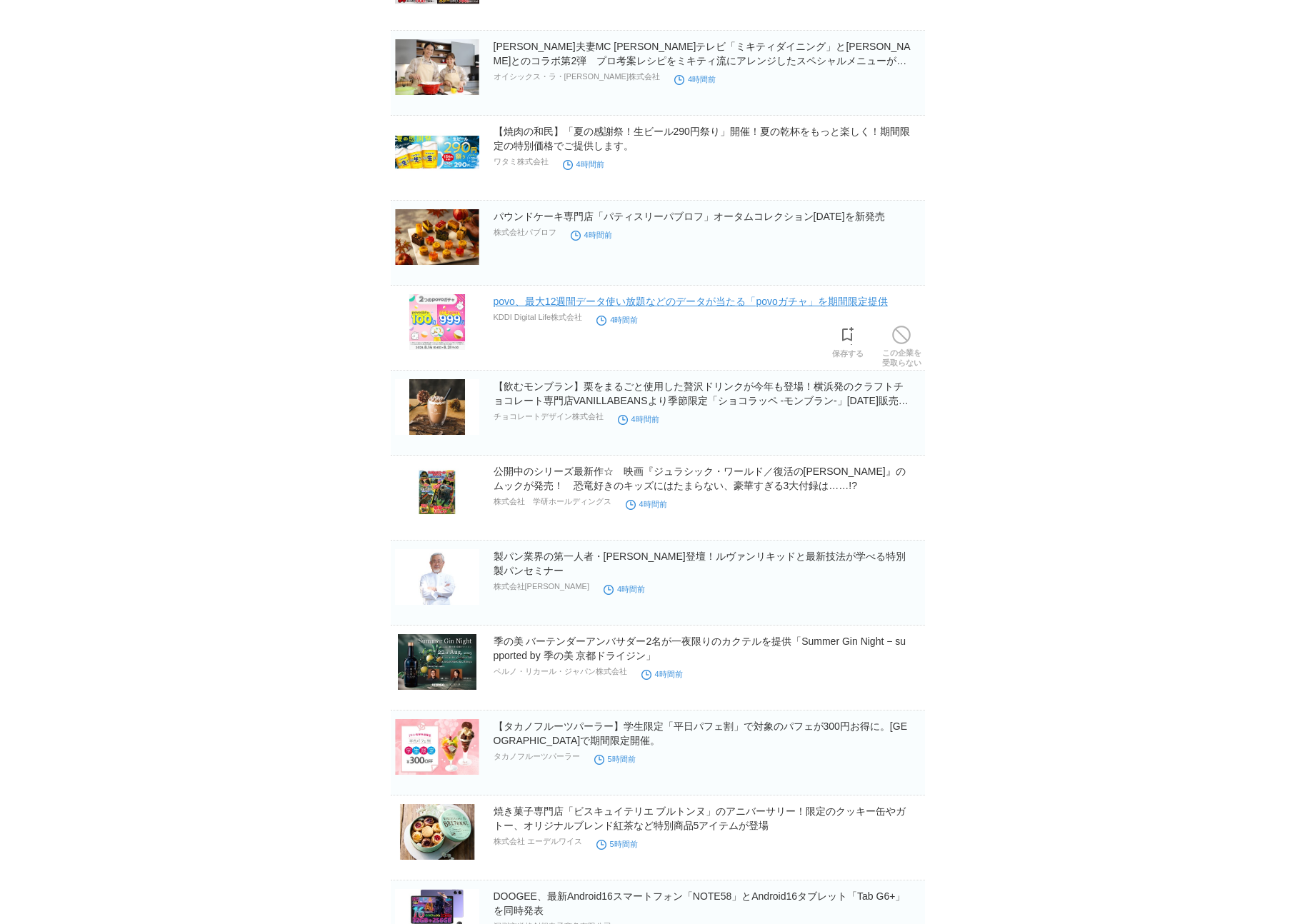
click at [632, 306] on link "povo、最大12週間データ使い放題などのデータが当たる「povoガチャ」を期間限定提供" at bounding box center [691, 302] width 395 height 12
click at [565, 480] on h2 "公開中のシリーズ最新作☆　映画『ジュラシック・ワールド／復活の[PERSON_NAME]』のムックが発売！　恐竜好きのキッズにはたまらない、豪華すぎる3大付録…" at bounding box center [708, 478] width 428 height 29
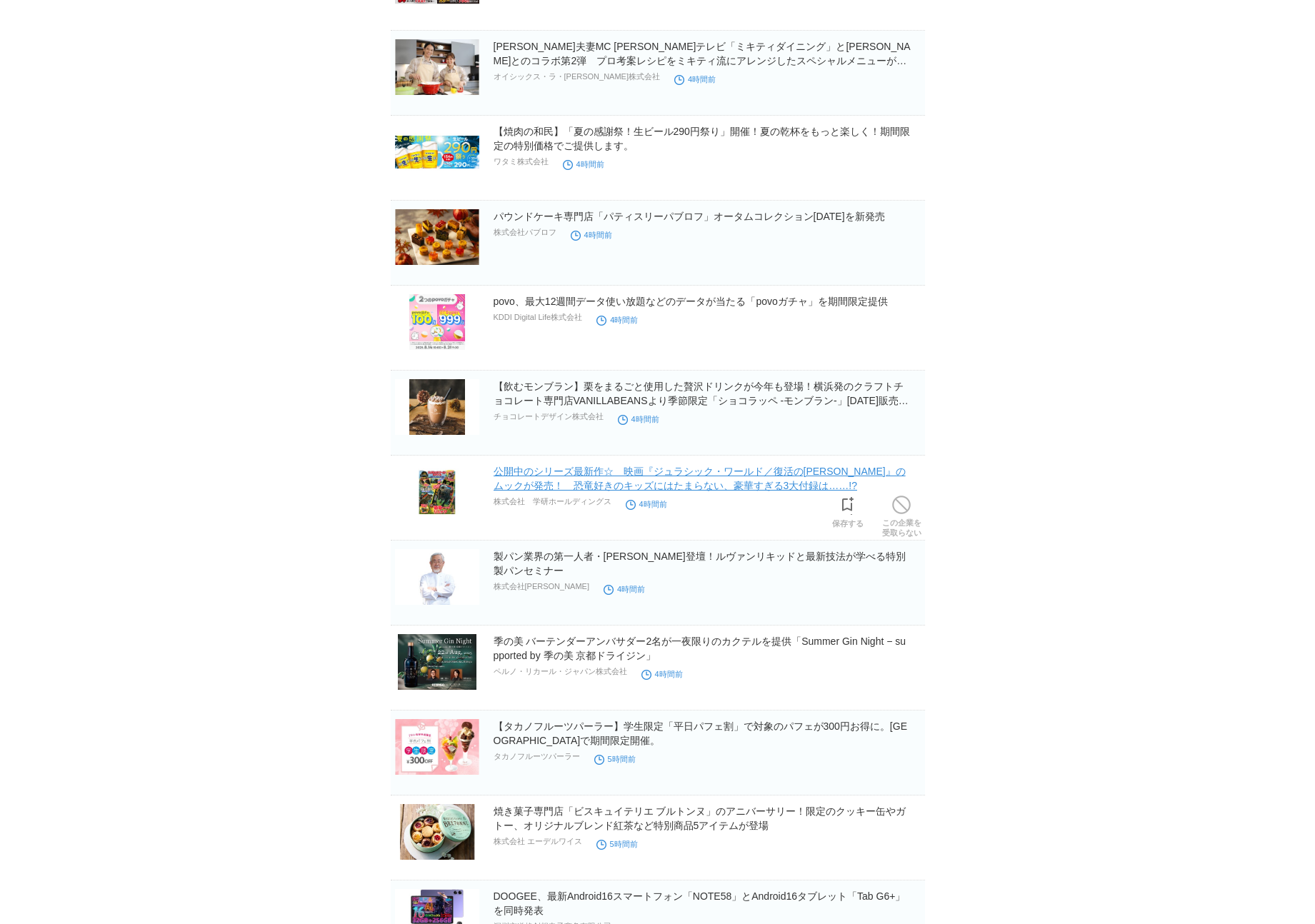
click at [559, 477] on link "公開中のシリーズ最新作☆　映画『ジュラシック・ワールド／復活の[PERSON_NAME]』のムックが発売！　恐竜好きのキッズにはたまらない、豪華すぎる3大付録…" at bounding box center [699, 478] width 412 height 26
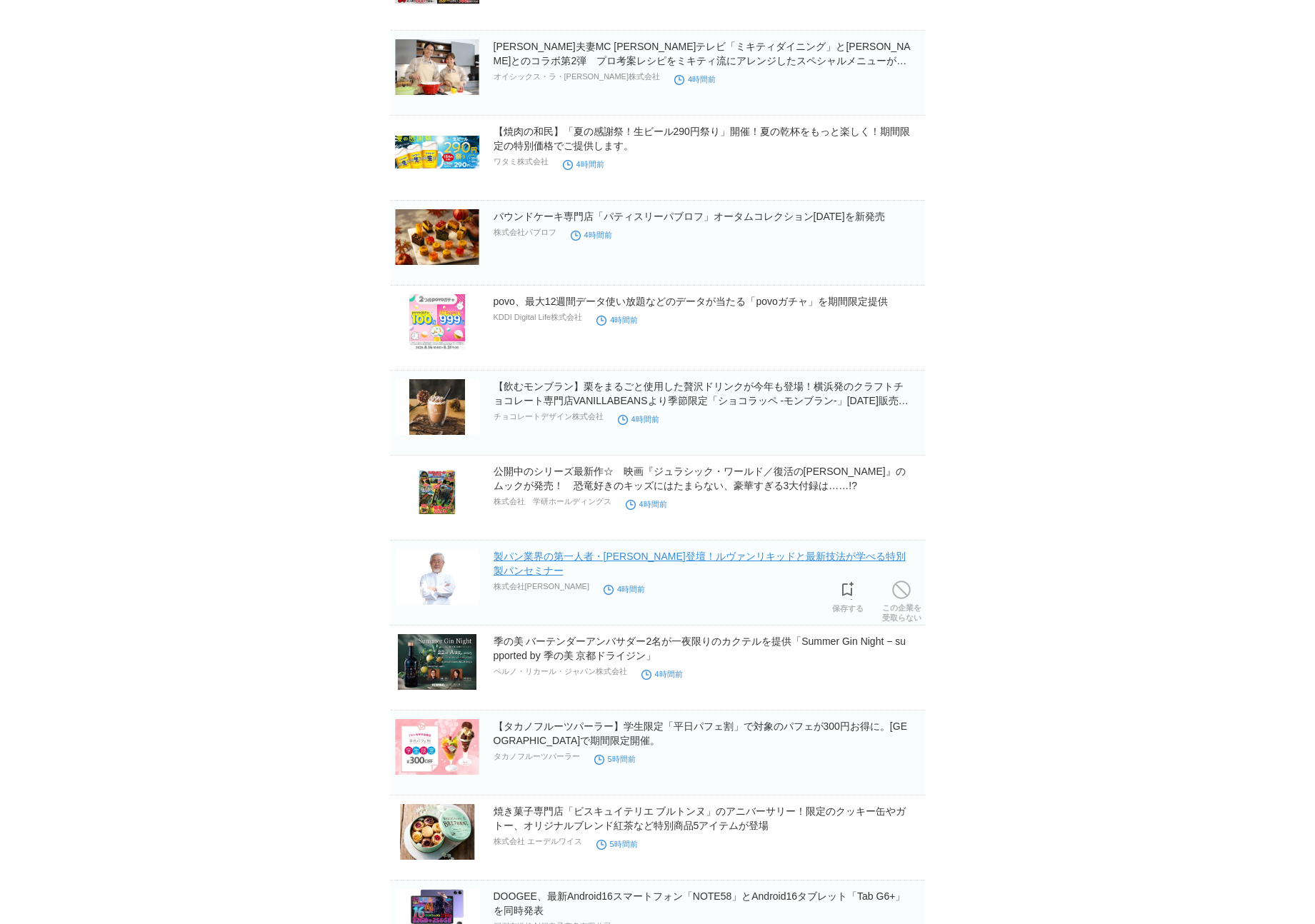
click at [506, 558] on link "製パン業界の第一人者・[PERSON_NAME]登壇！ルヴァンリキッドと最新技法が学べる特別製パンセミナー" at bounding box center [699, 563] width 412 height 26
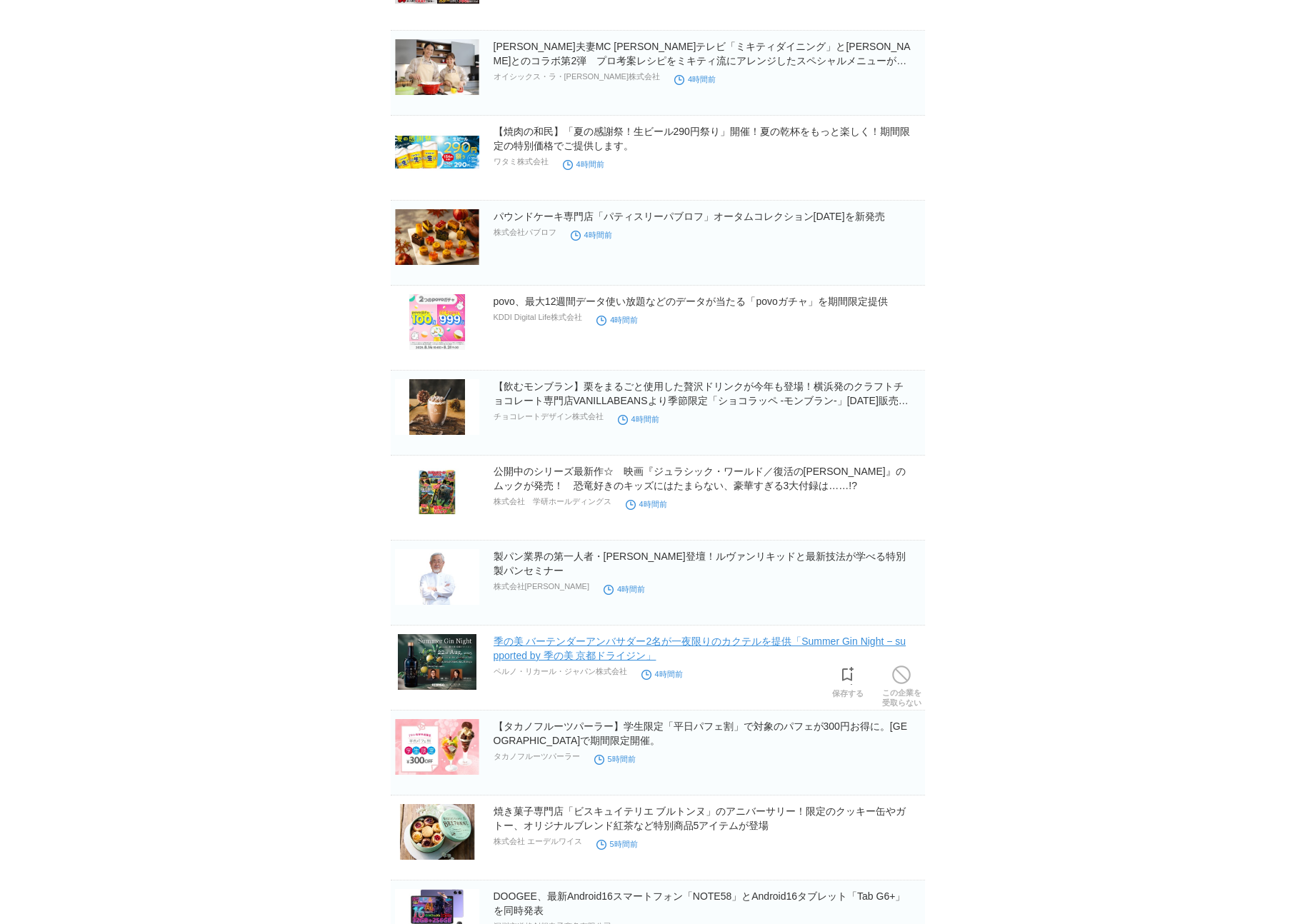
click at [638, 639] on link "季の美 バーテンダーアンバサダー2名が一夜限りのカクテルを提供「Summer Gin Night − supported by 季の美 京都ドライジン」" at bounding box center [700, 648] width 413 height 26
click at [418, 412] on img at bounding box center [437, 407] width 84 height 56
click at [425, 506] on img at bounding box center [437, 492] width 84 height 56
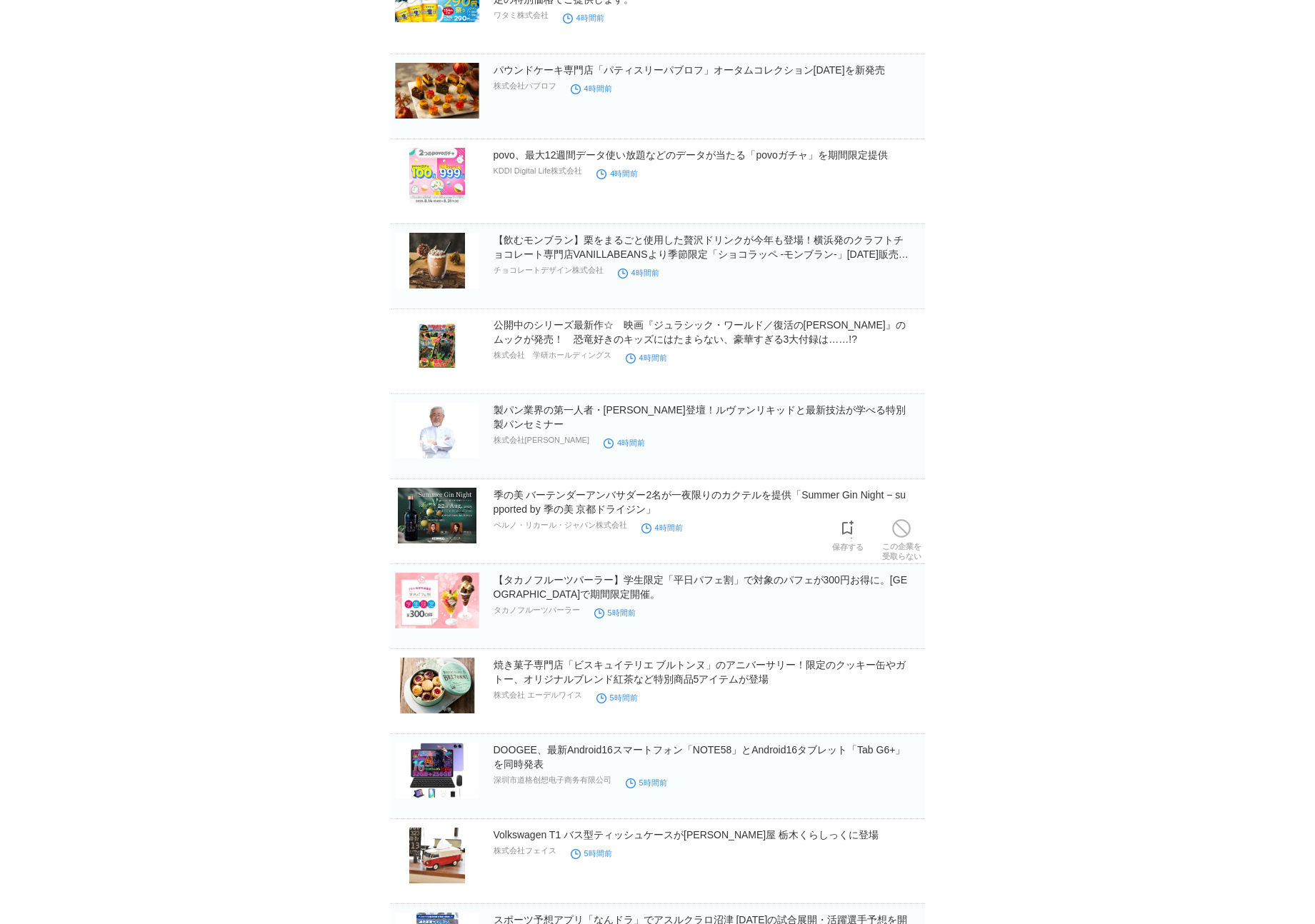
scroll to position [5786, 0]
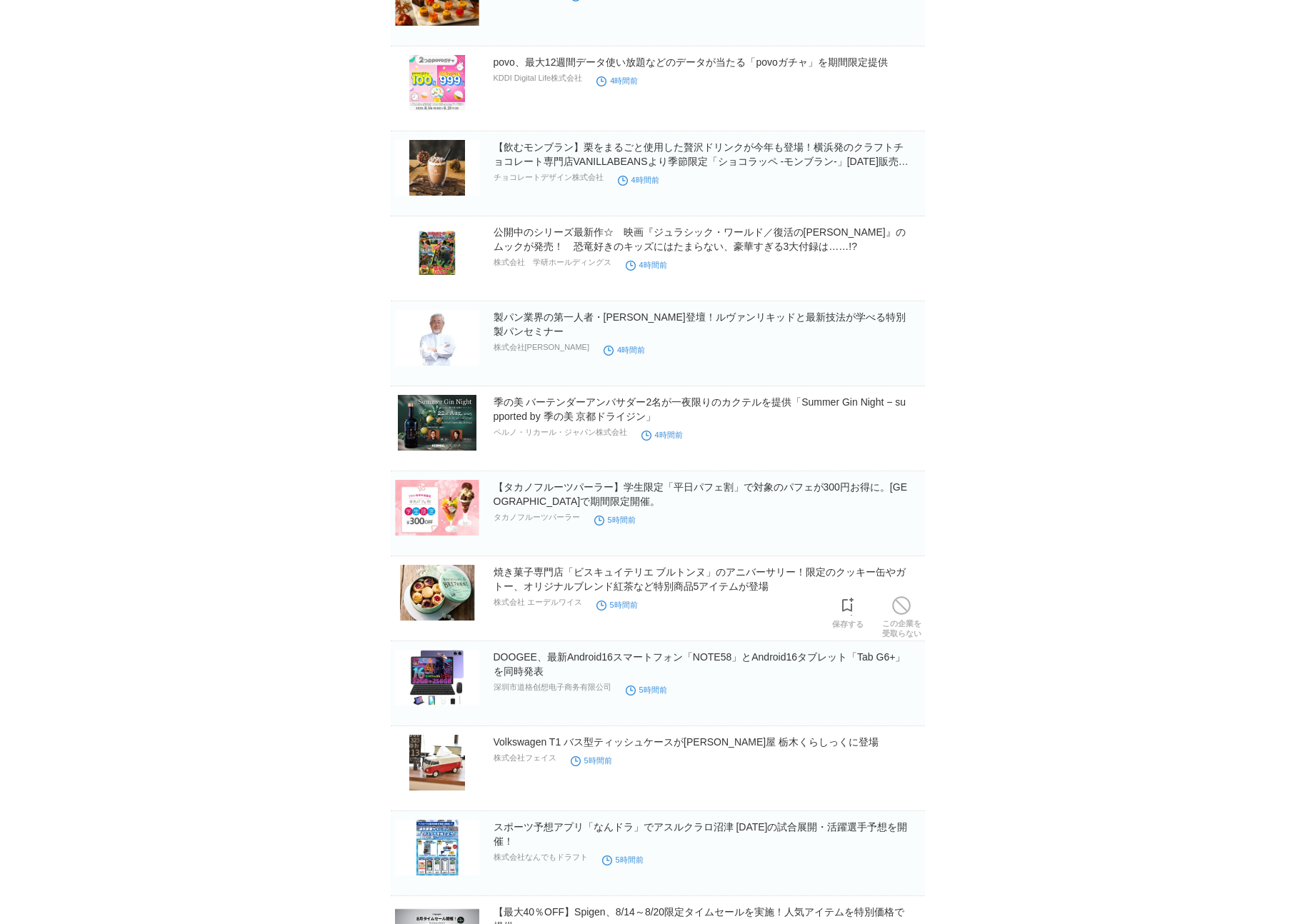
click at [407, 600] on img at bounding box center [437, 593] width 84 height 56
click at [564, 669] on h2 "DOOGEE、最新Android16スマートフォン「NOTE58」とAndroid16タブレット「Tab G6+」を同時発表" at bounding box center [708, 665] width 428 height 29
click at [567, 665] on link "DOOGEE、最新Android16スマートフォン「NOTE58」とAndroid16タブレット「Tab G6+」を同時発表" at bounding box center [699, 664] width 412 height 26
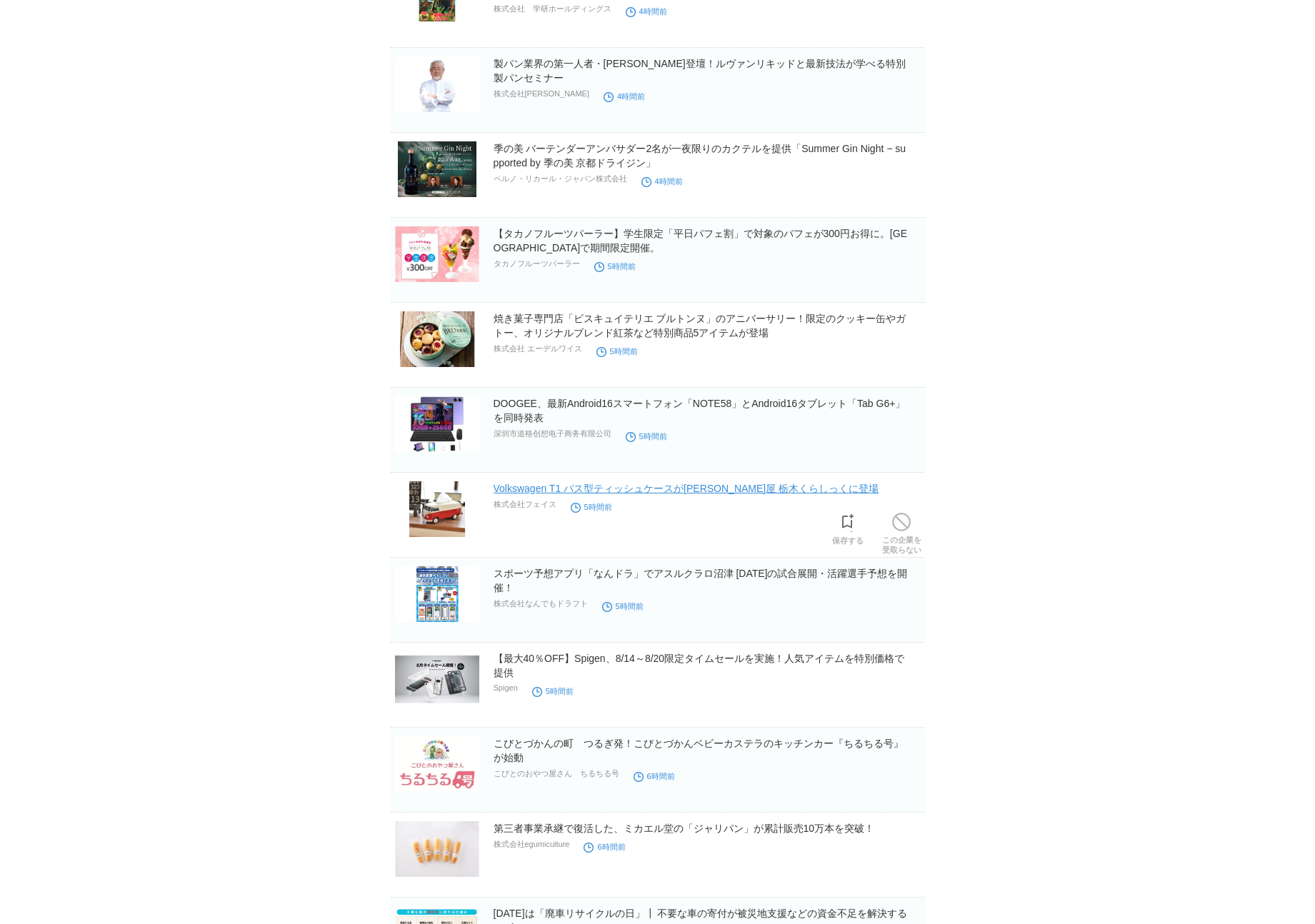
click at [511, 491] on link "Volkswagen T1 バス型ティッシュケースが[PERSON_NAME]屋 栃木くらしっくに登場" at bounding box center [687, 489] width 386 height 12
click at [455, 510] on img at bounding box center [437, 509] width 84 height 56
click at [411, 615] on img at bounding box center [437, 594] width 84 height 56
click at [404, 673] on img at bounding box center [437, 679] width 84 height 56
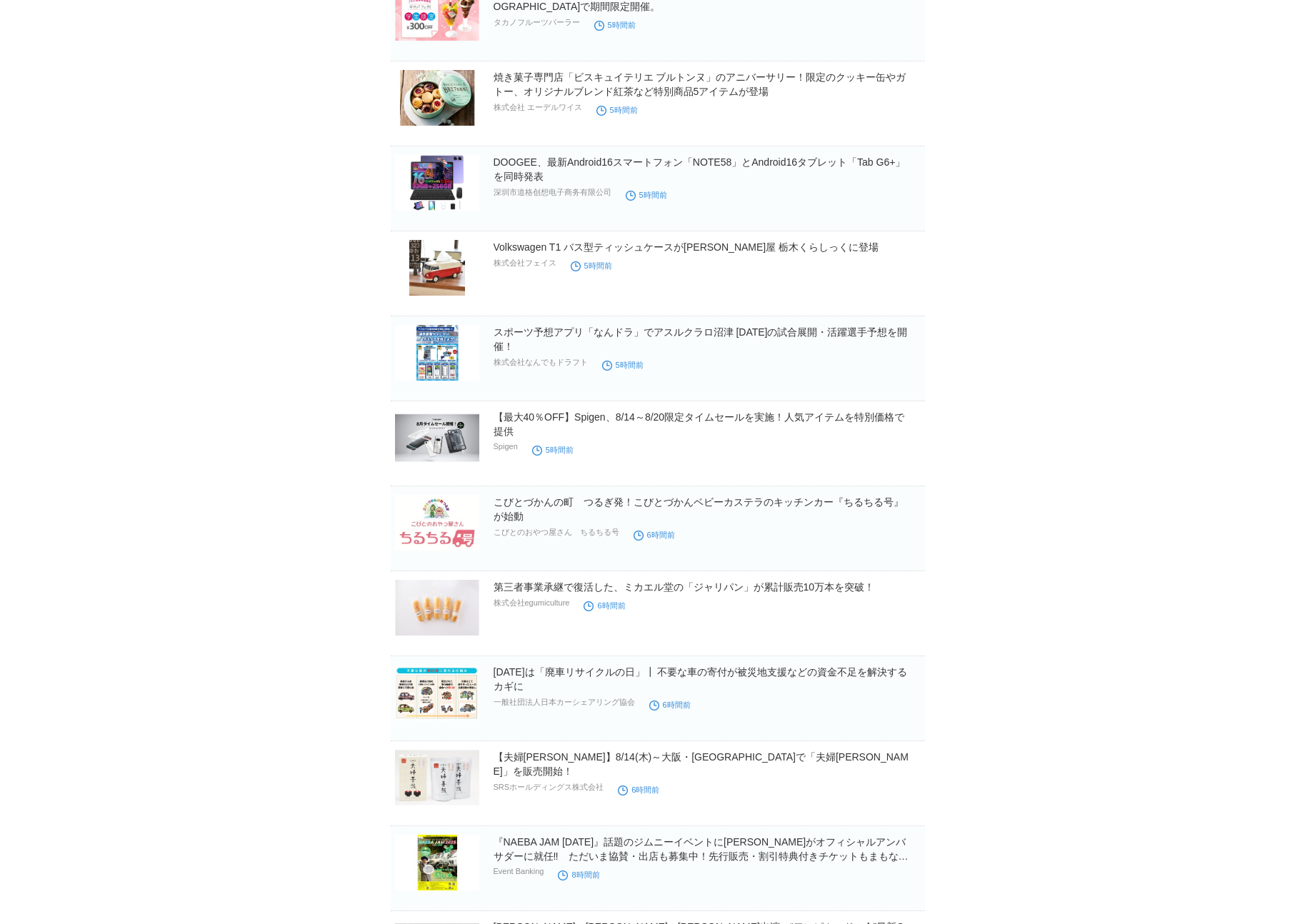
scroll to position [6428, 0]
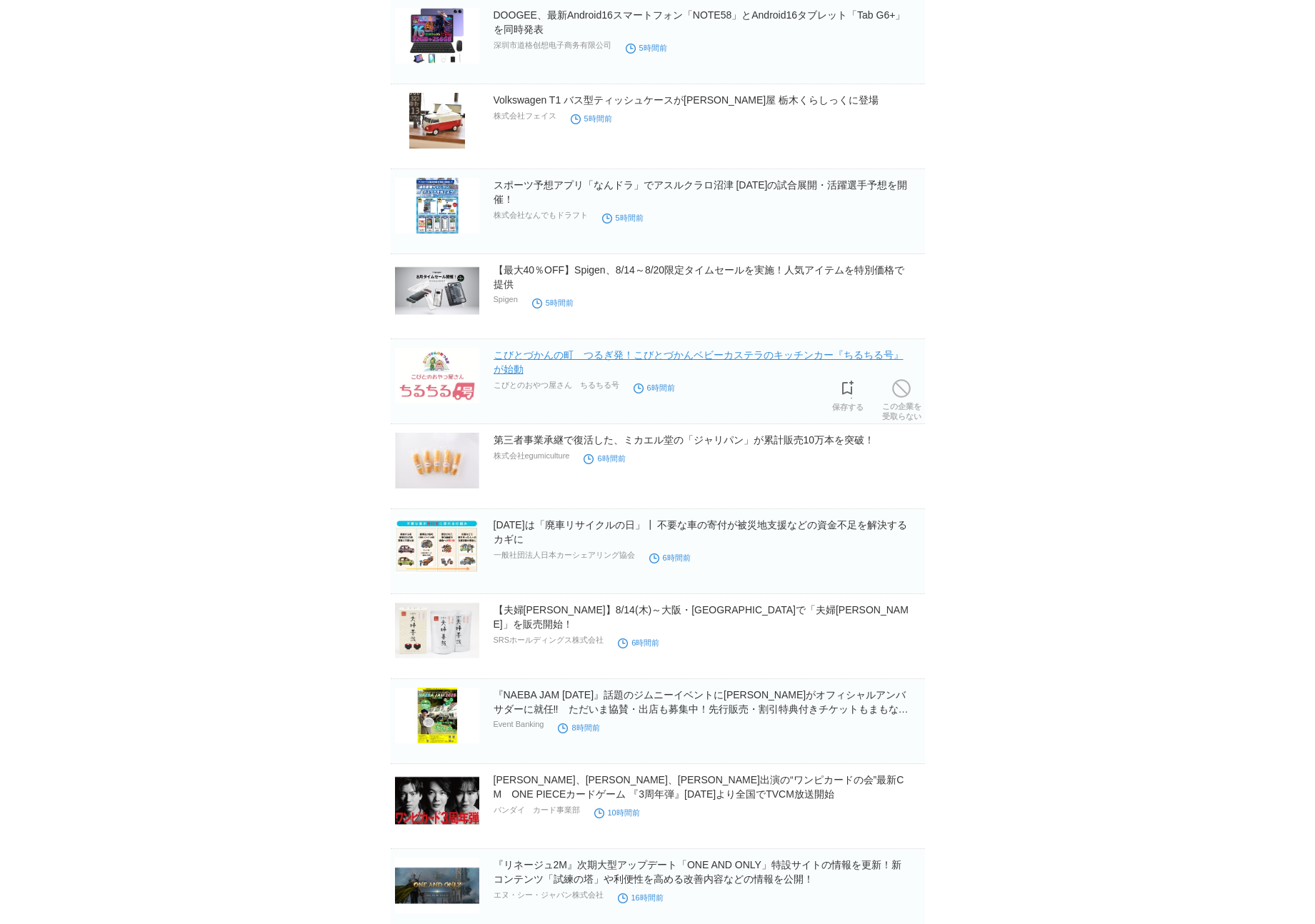
click at [738, 358] on link "こびとづかんの町　つるぎ発！こびとづかんベビーカステラのキッチンカー『ちるちる号』が始動" at bounding box center [699, 362] width 410 height 26
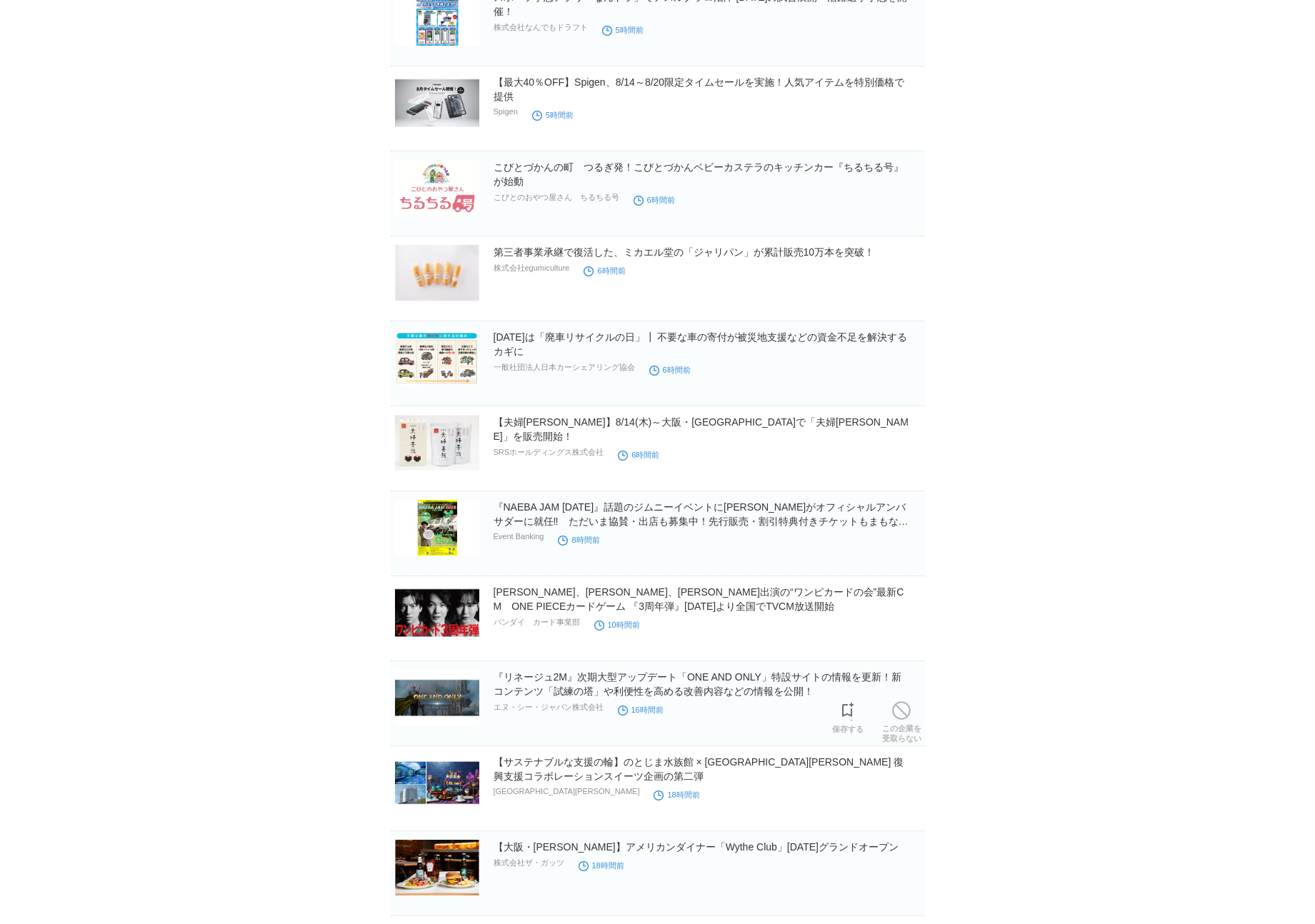
scroll to position [6869, 0]
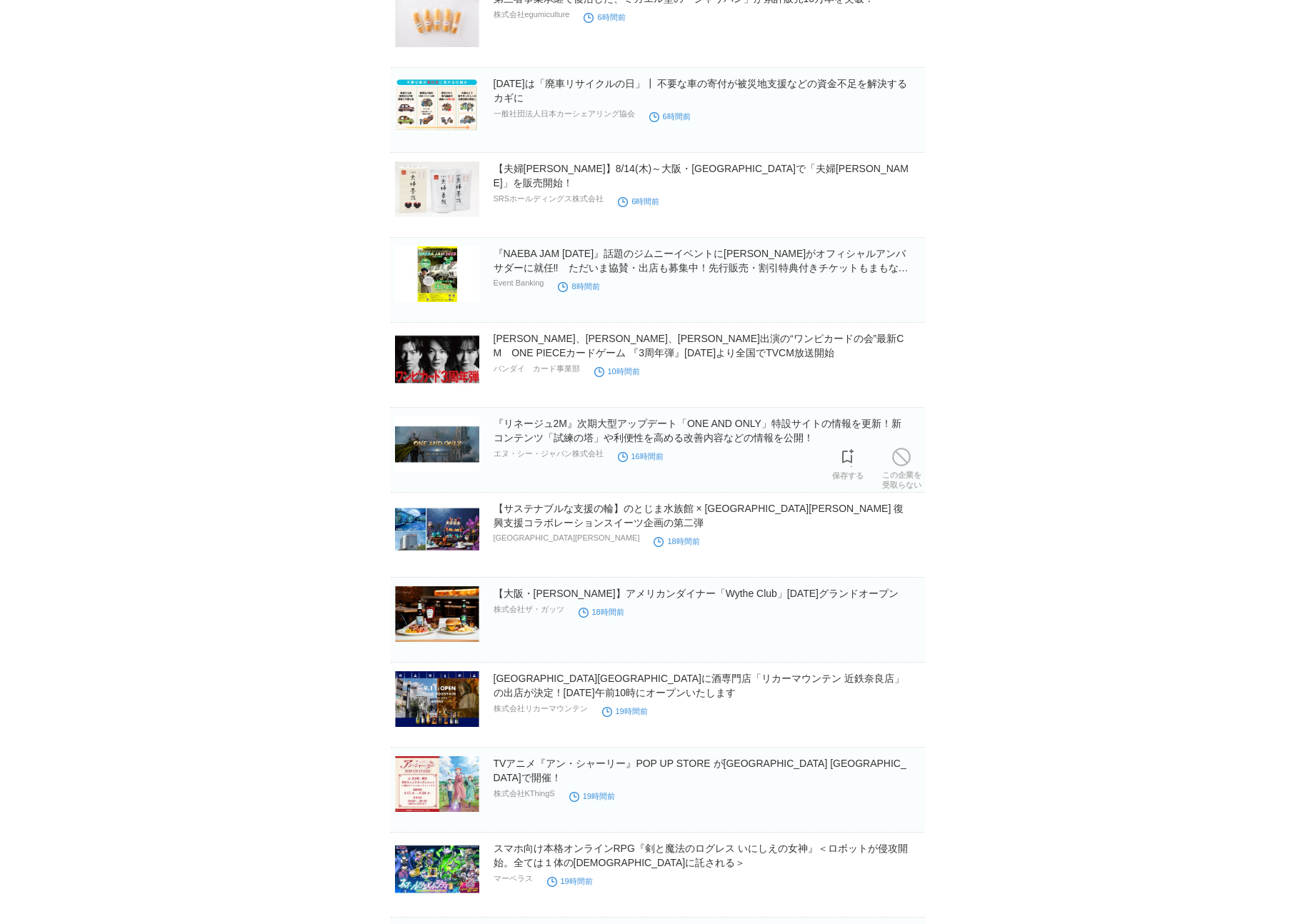
click at [477, 458] on img at bounding box center [437, 445] width 84 height 56
click at [450, 529] on img at bounding box center [437, 530] width 84 height 56
click at [420, 621] on img at bounding box center [437, 614] width 84 height 56
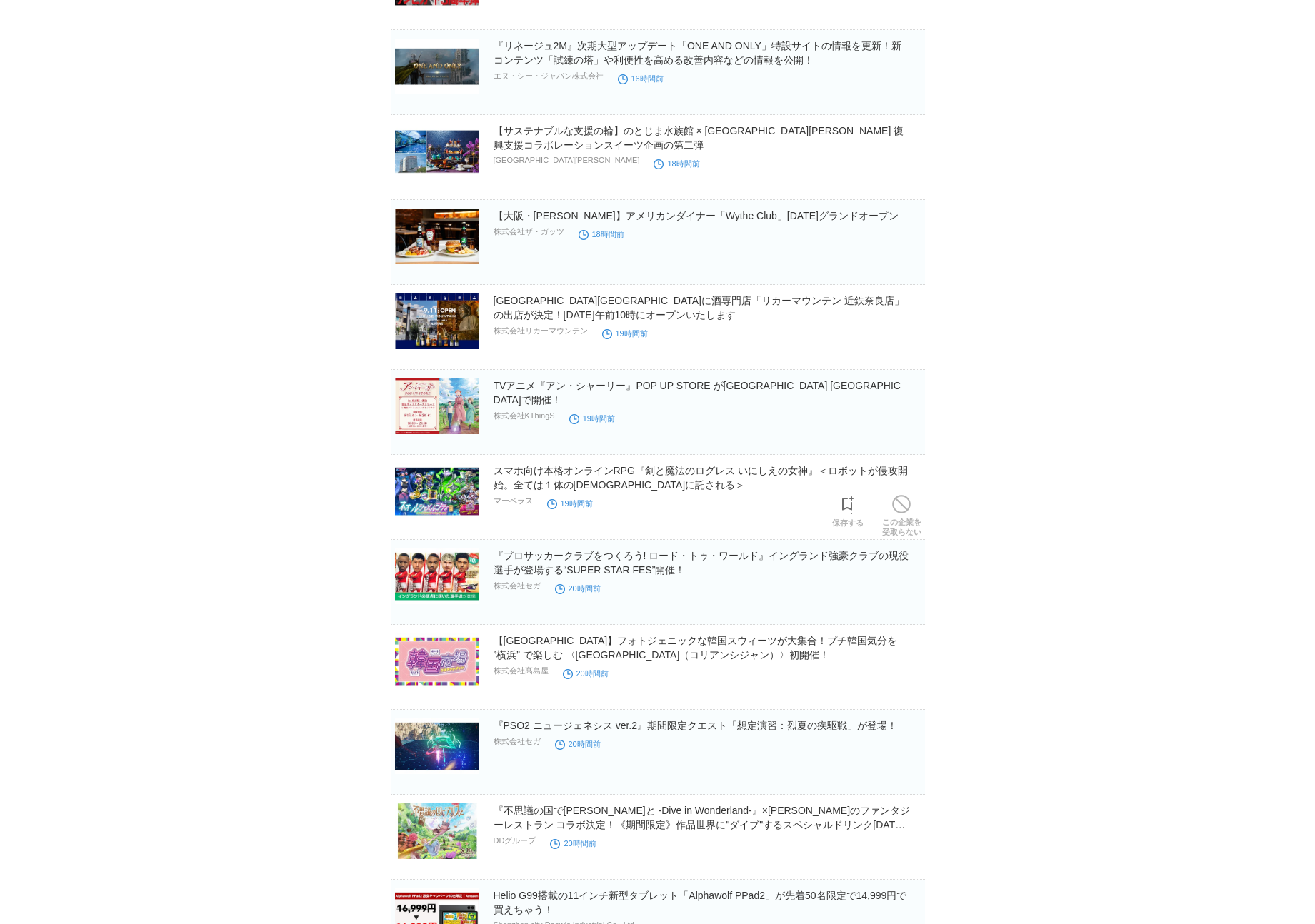
scroll to position [7297, 0]
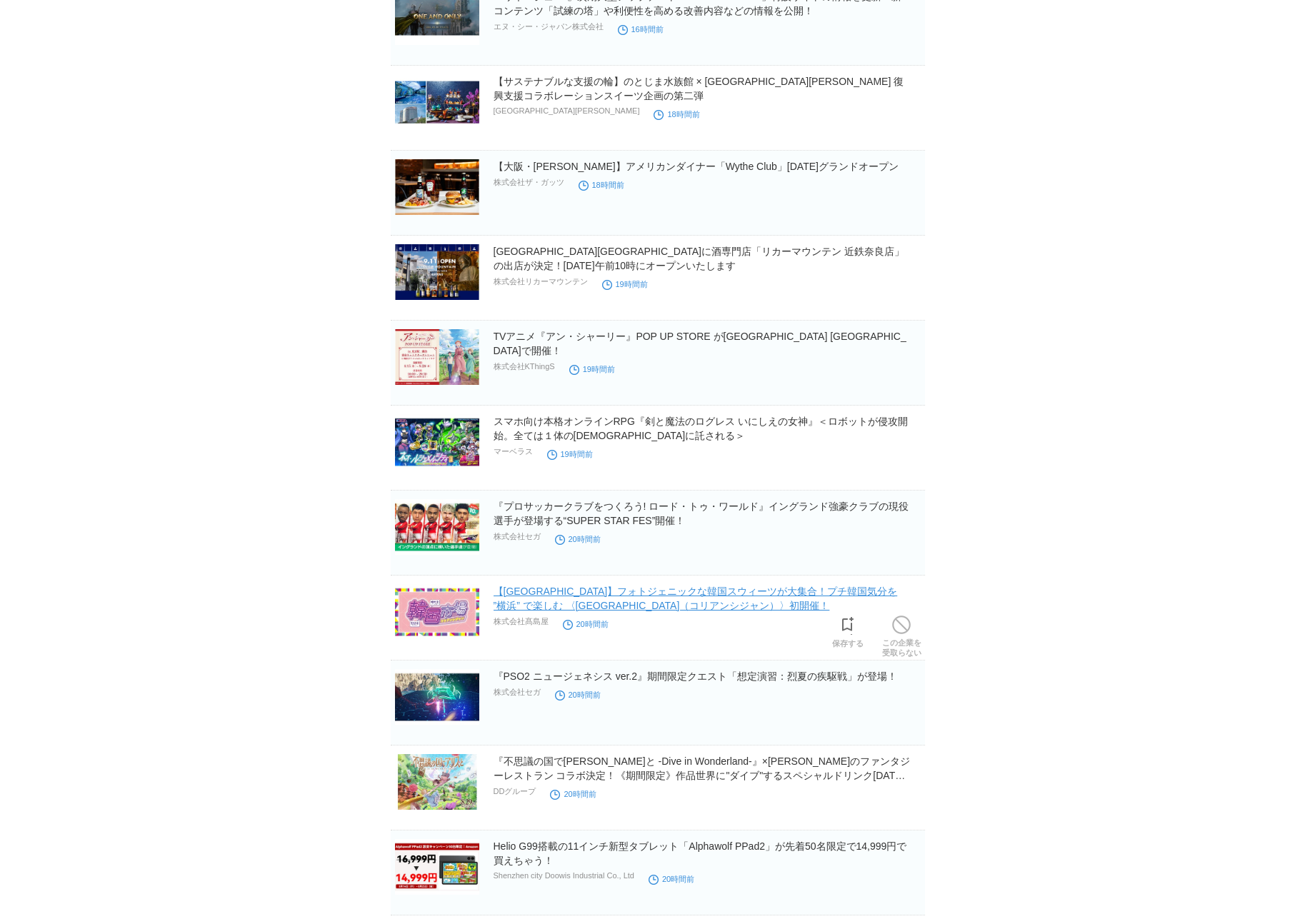
click at [629, 602] on link "【[GEOGRAPHIC_DATA]】フォトジェニックな韓国スウィーツが大集合！プチ韓国気分を ”横浜” で楽しむ 〈[GEOGRAPHIC_DATA]（コリ…" at bounding box center [696, 598] width 404 height 26
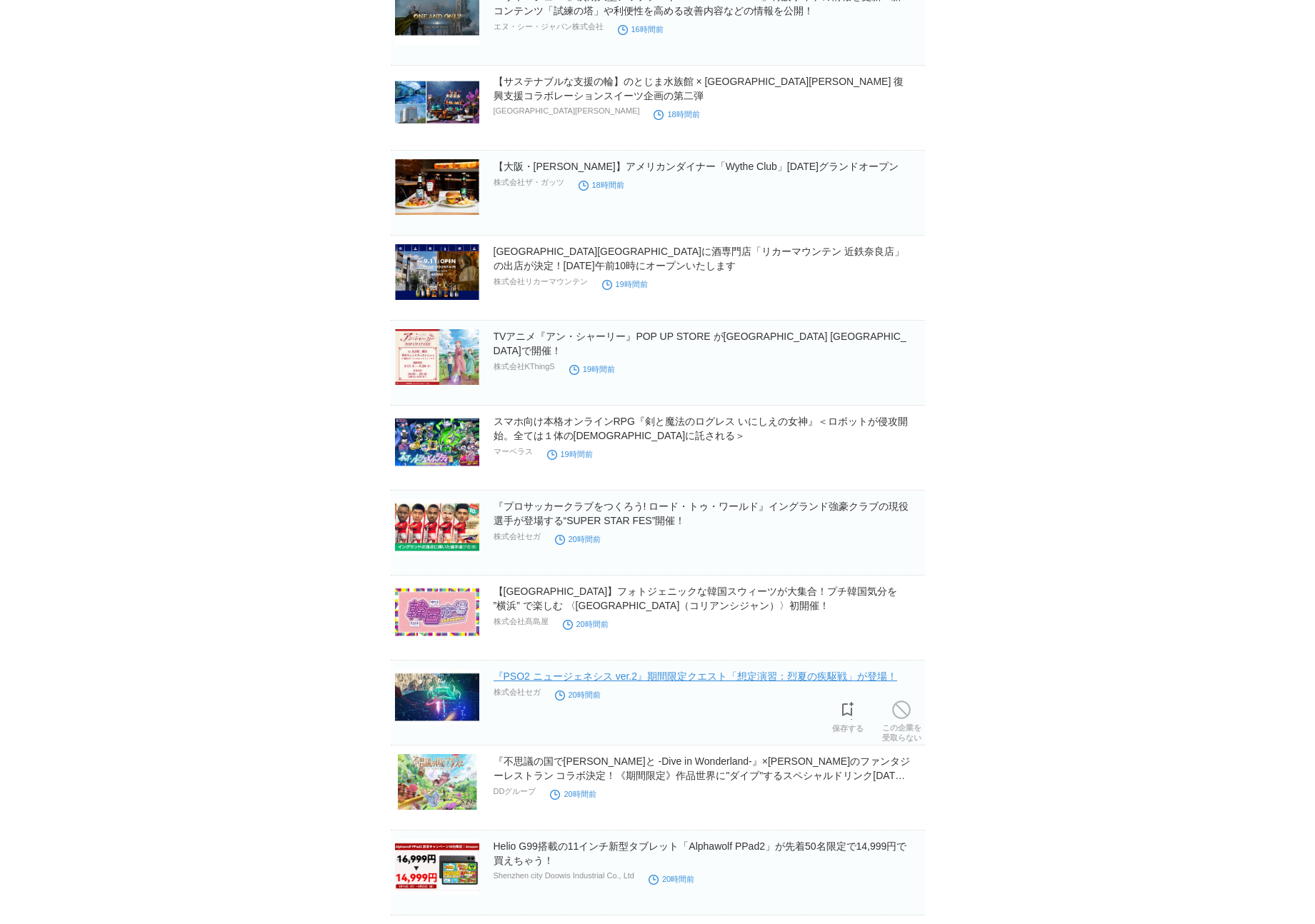
click at [645, 682] on link "『PSO2 ニュージェネシス ver.2』期間限定クエスト「想定演習：烈夏の疾駆戦」が登場！" at bounding box center [696, 676] width 403 height 12
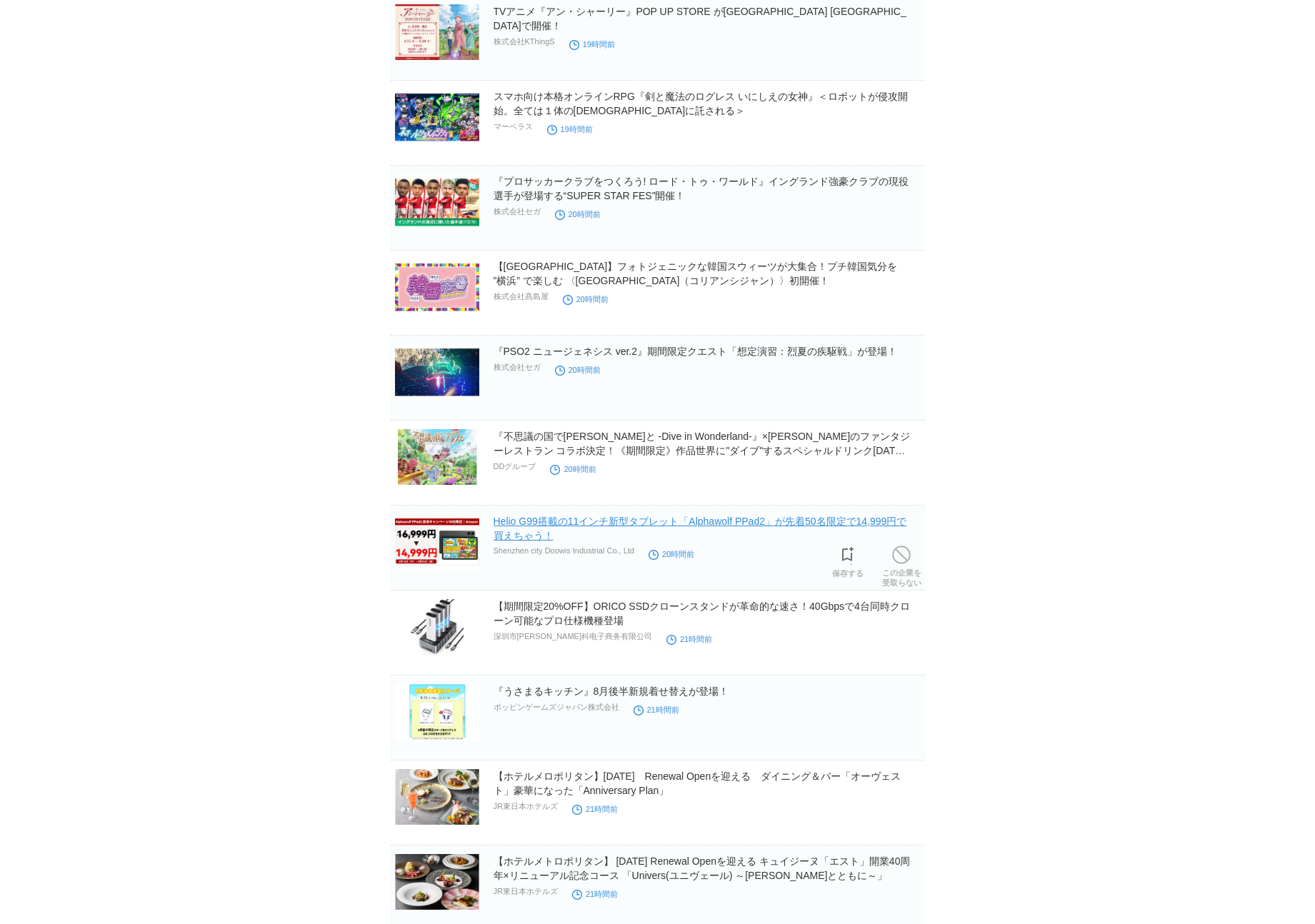
click at [556, 527] on link "Helio G99搭載の11インチ新型タブレット「Alphawolf PPad2」が先着50名限定で14,999円で買えちゃう！" at bounding box center [700, 529] width 414 height 26
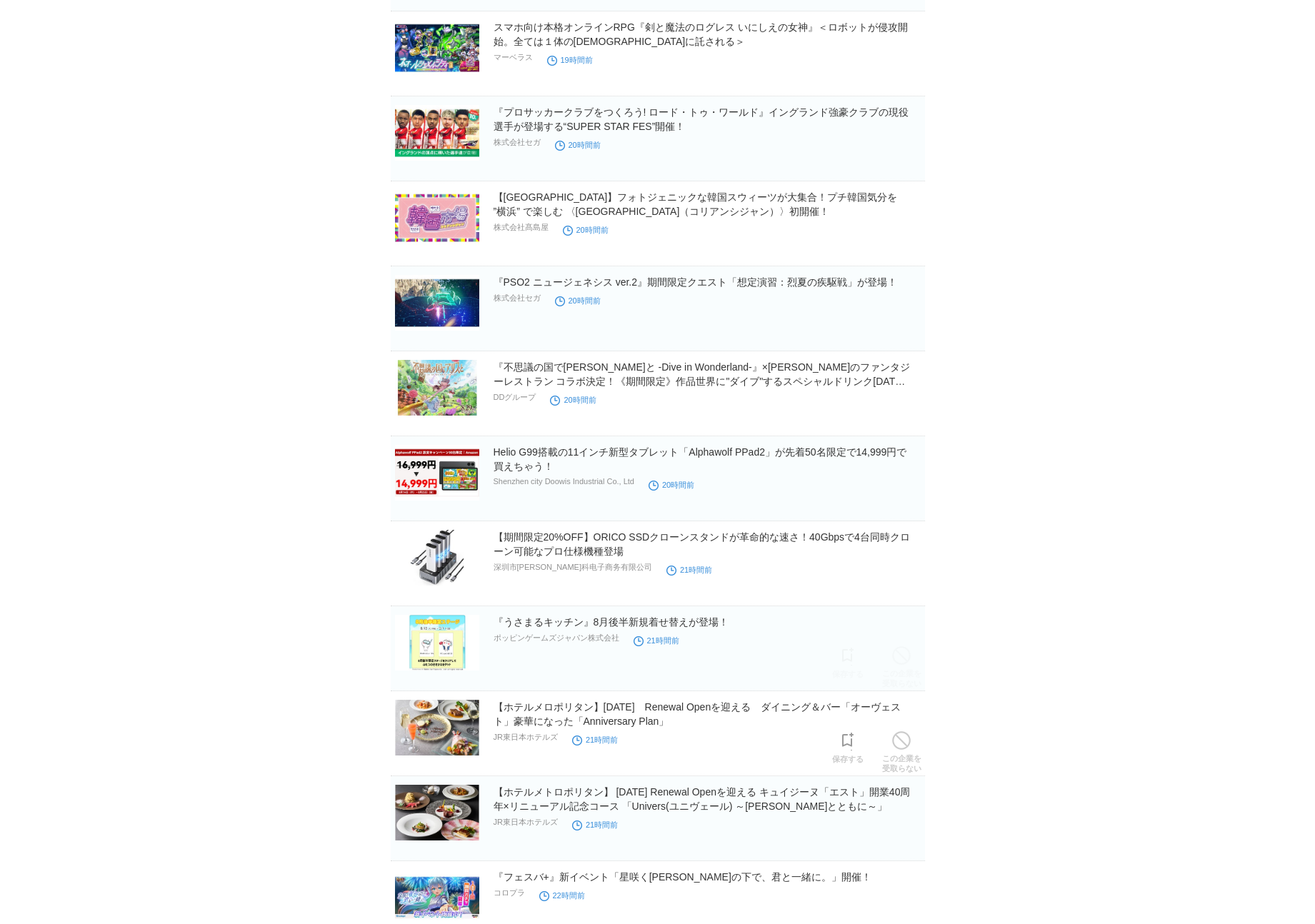
scroll to position [7786, 0]
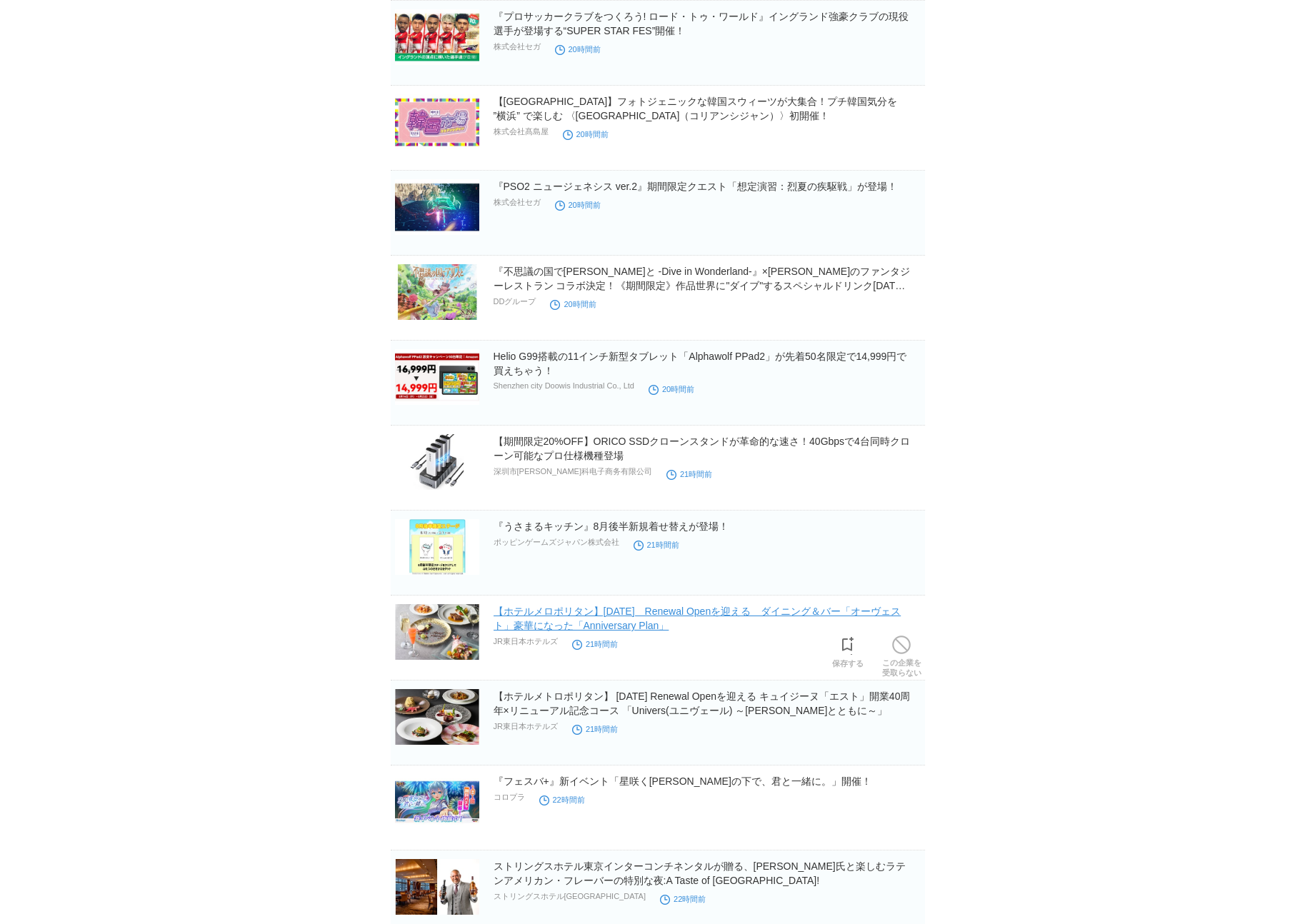
click at [568, 623] on link "【ホテルメロポリタン】[DATE]　Renewal Openを迎える　ダイニング＆バー「オーヴェスト」豪華になった「Anniversary Plan」" at bounding box center [698, 618] width 408 height 26
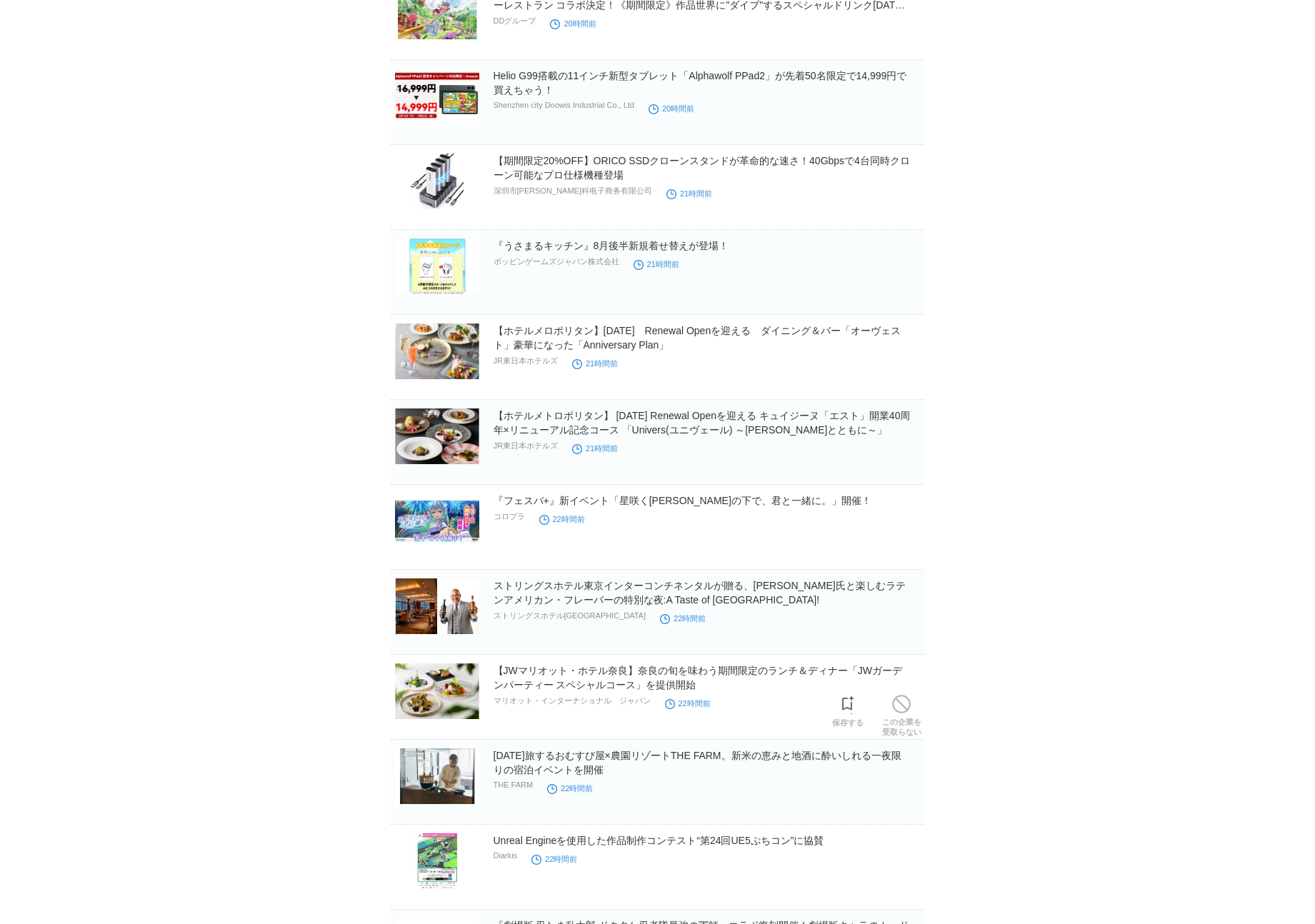
scroll to position [8129, 0]
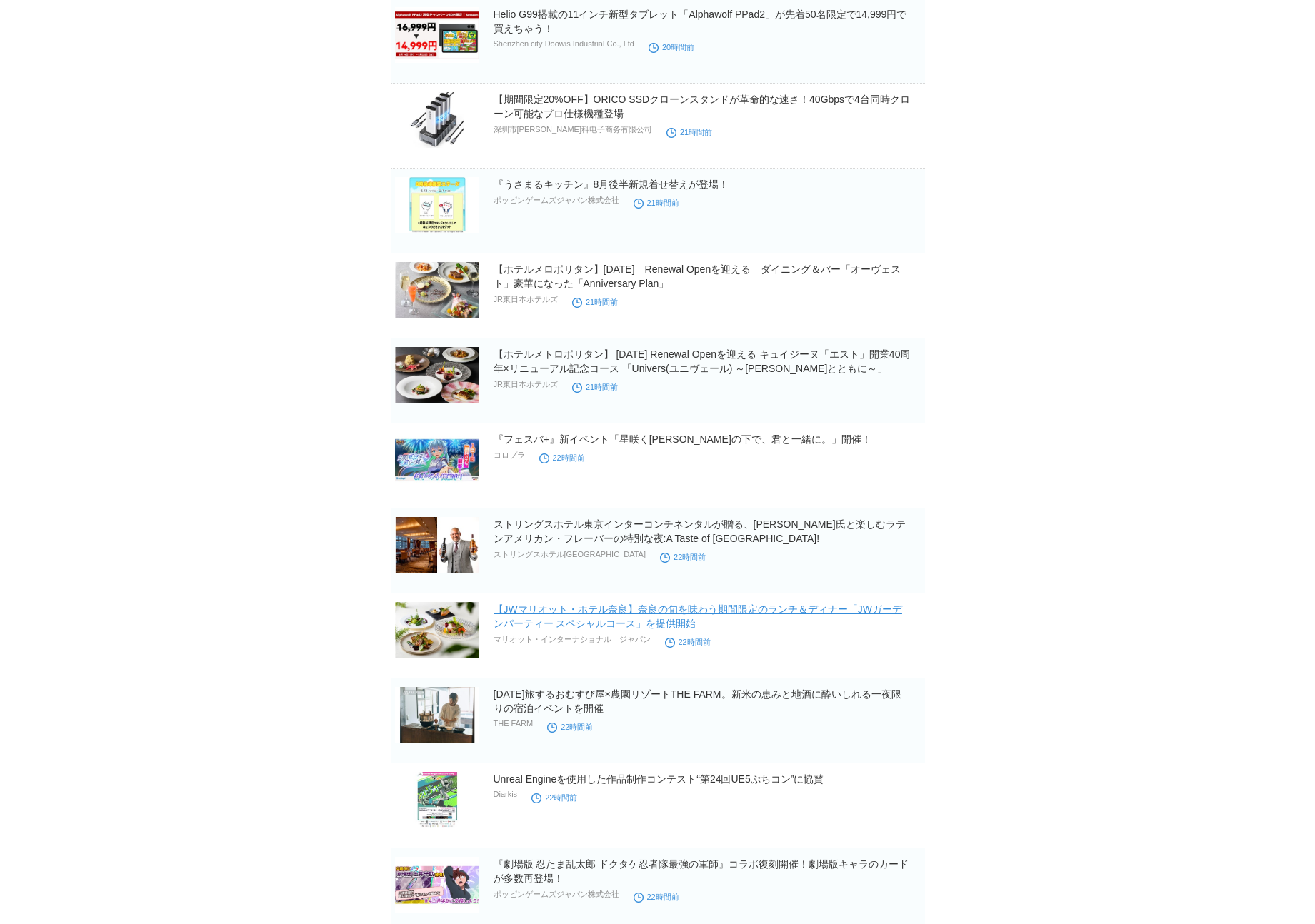
click at [600, 612] on link "【JWマリオット・ホテル奈良】奈良の旬を味わう期間限定のランチ＆ディナー「JWガーデンパーティー スペシャルコース」を提供開始" at bounding box center [699, 616] width 409 height 26
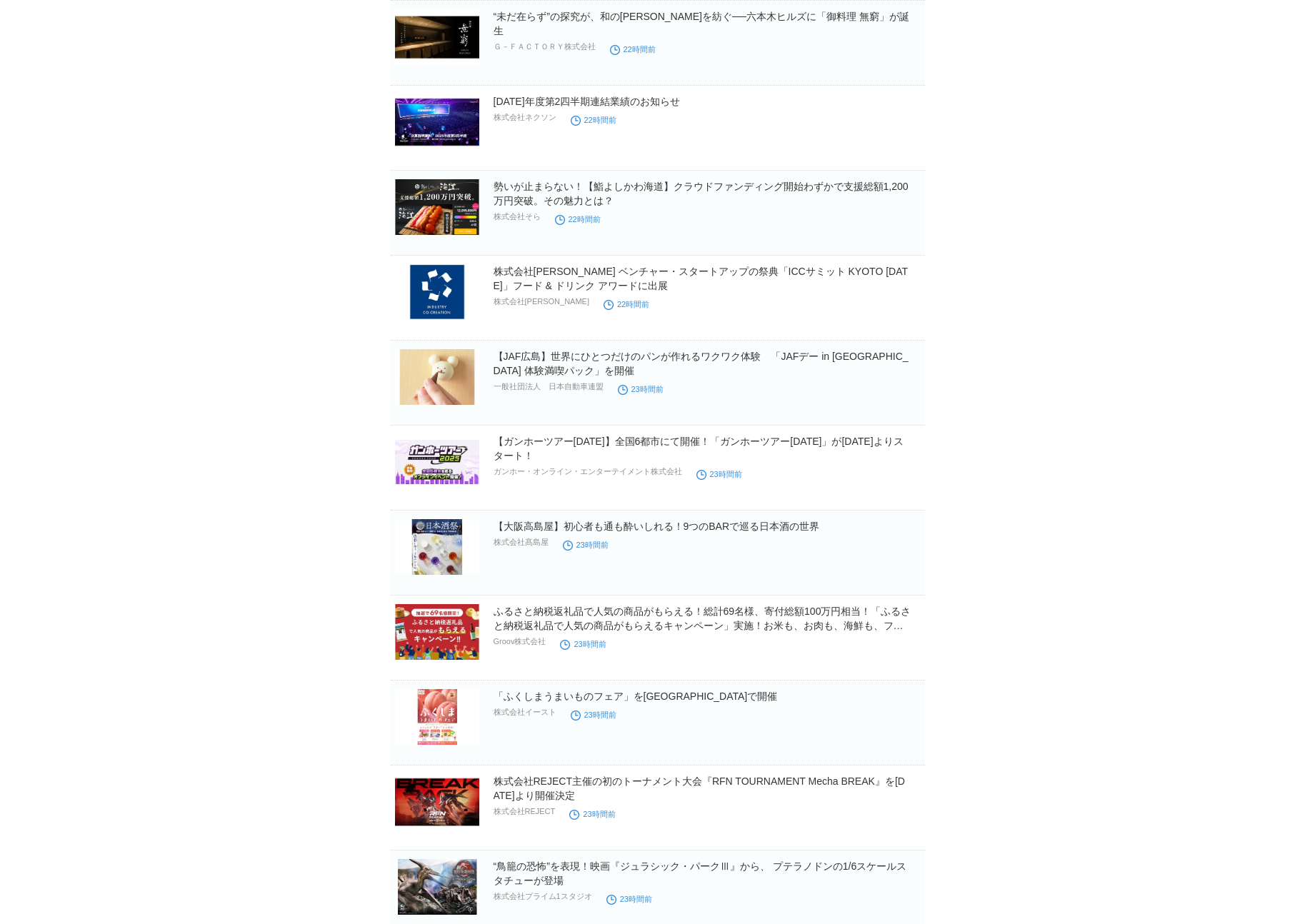
scroll to position [9684, 0]
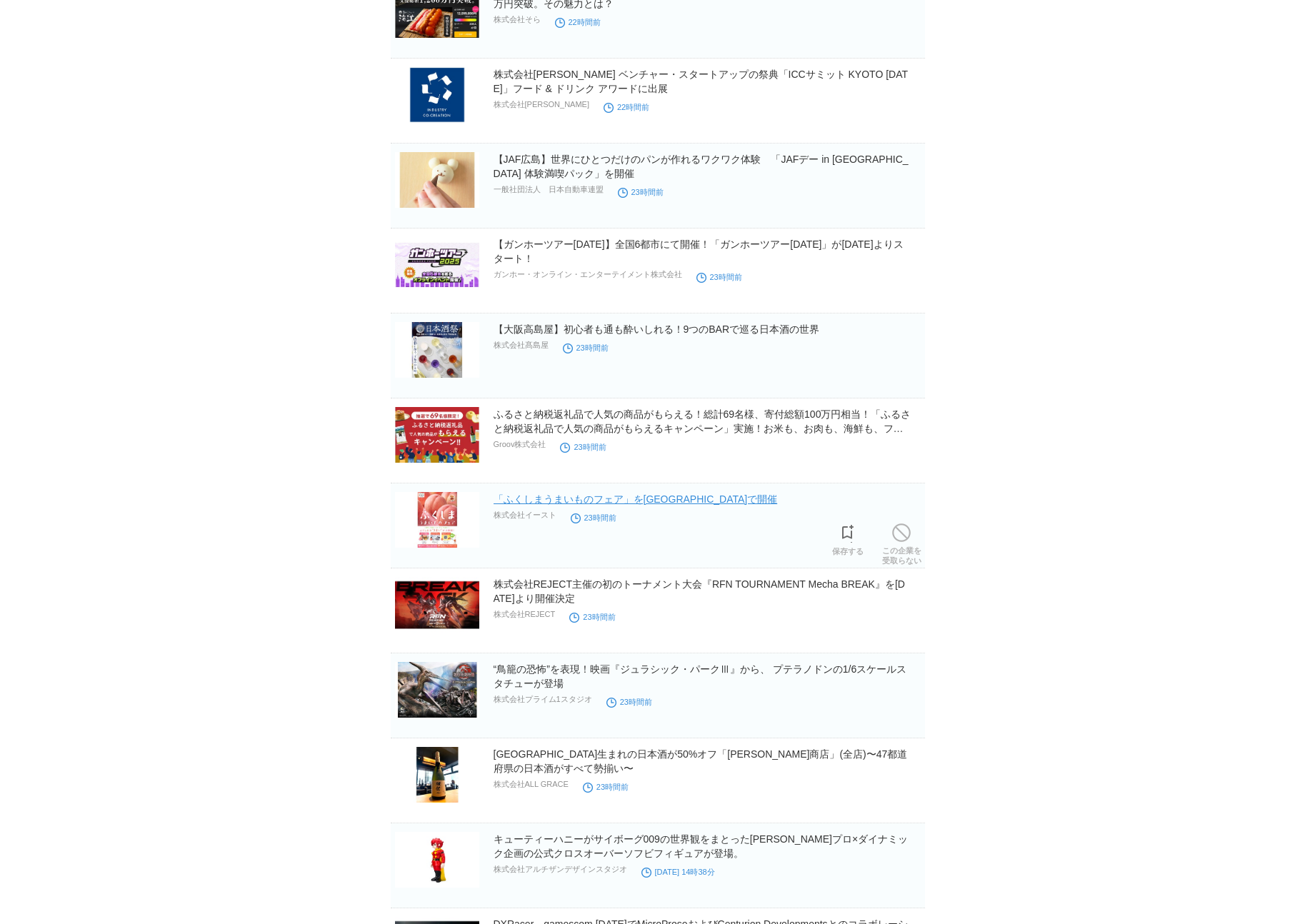
click at [654, 503] on link "「ふくしまうまいものフェア」を[GEOGRAPHIC_DATA]で開催" at bounding box center [636, 500] width 285 height 12
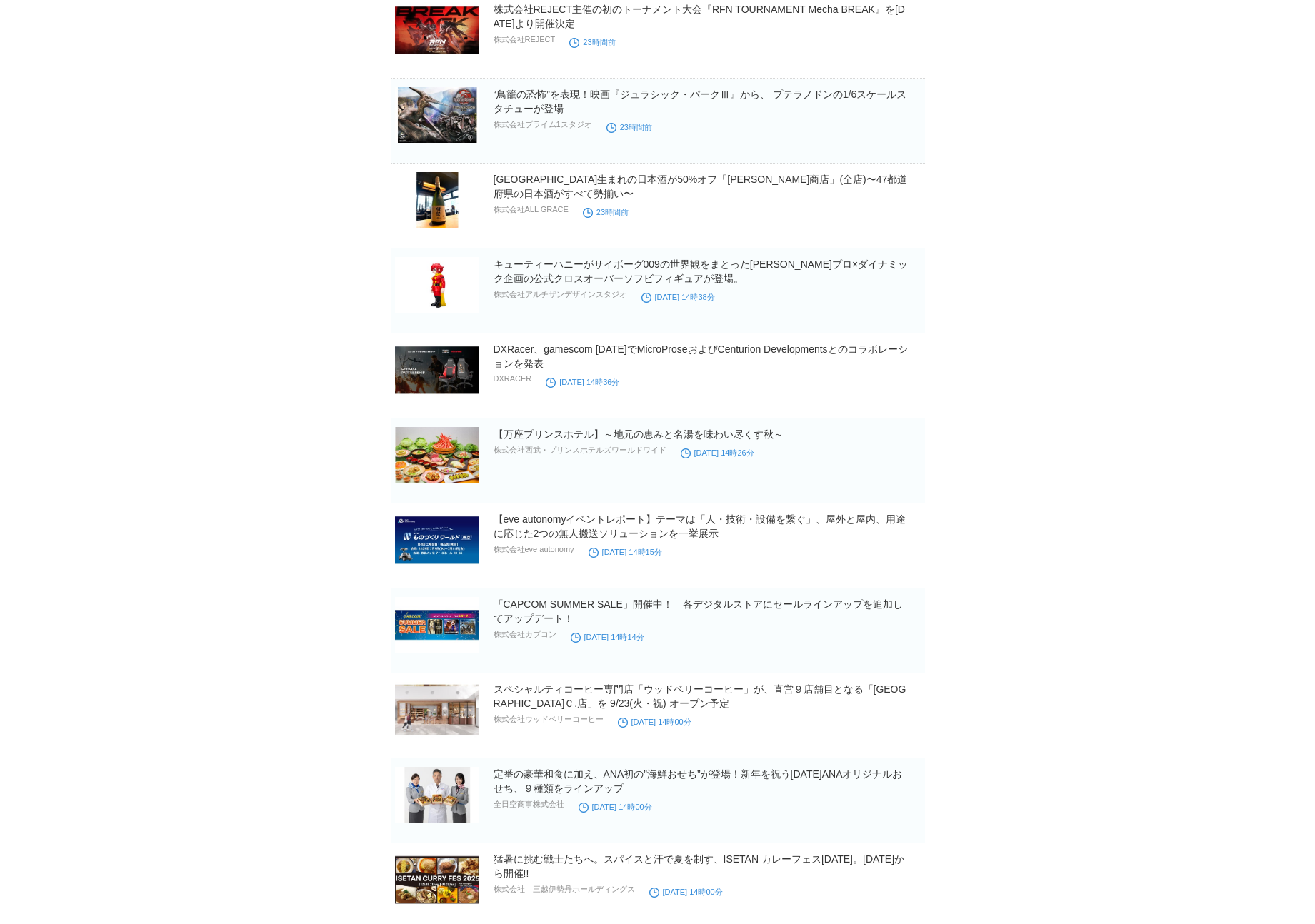
scroll to position [10268, 0]
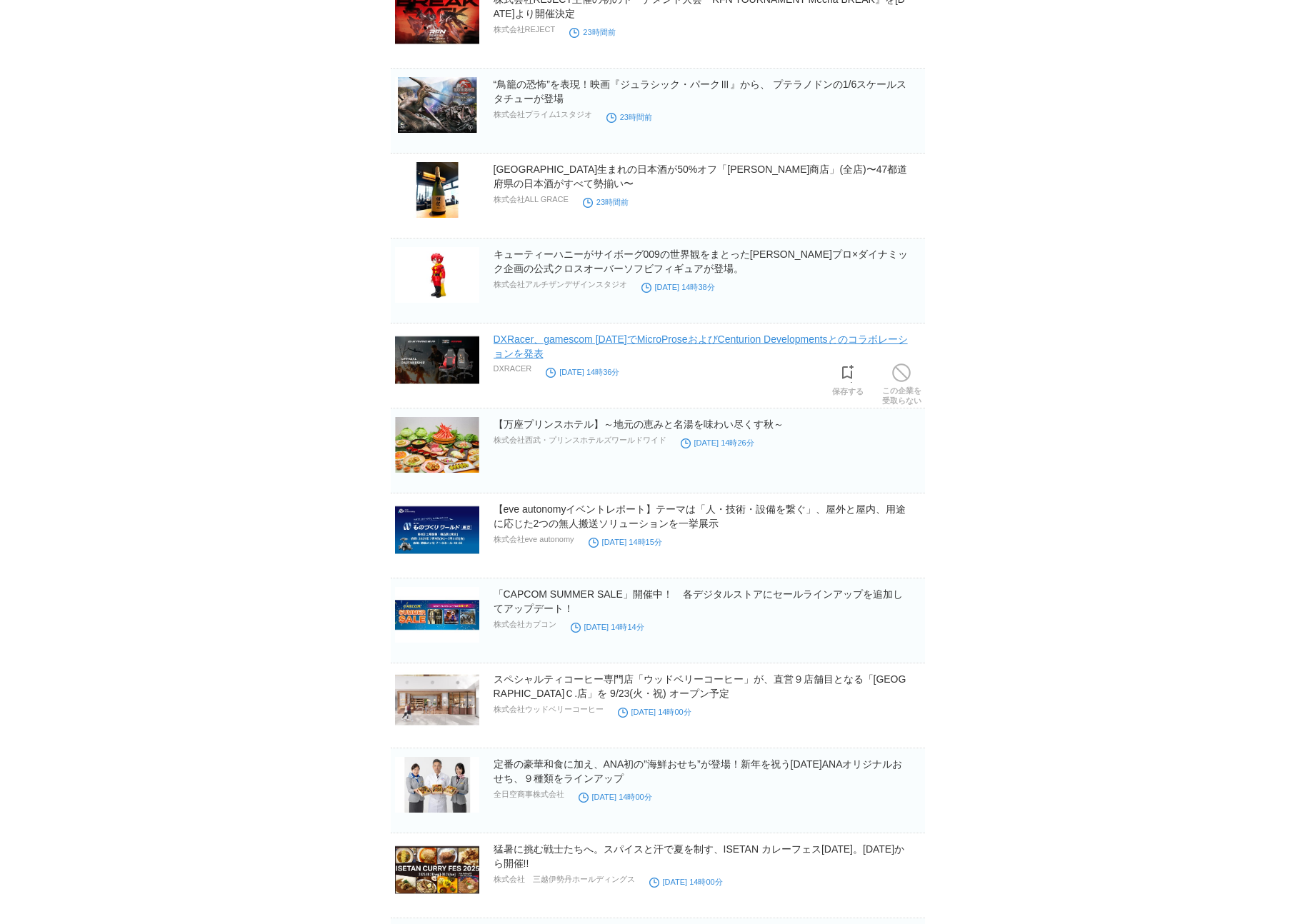
click at [585, 343] on link "DXRacer、gamescom [DATE]でMicroProseおよびCenturion Developmentsとのコラボレーションを発表" at bounding box center [701, 346] width 415 height 26
click at [593, 430] on link "【万座プリンスホテル】～地元の恵みと名湯を味わい尽くす秋～" at bounding box center [639, 424] width 290 height 12
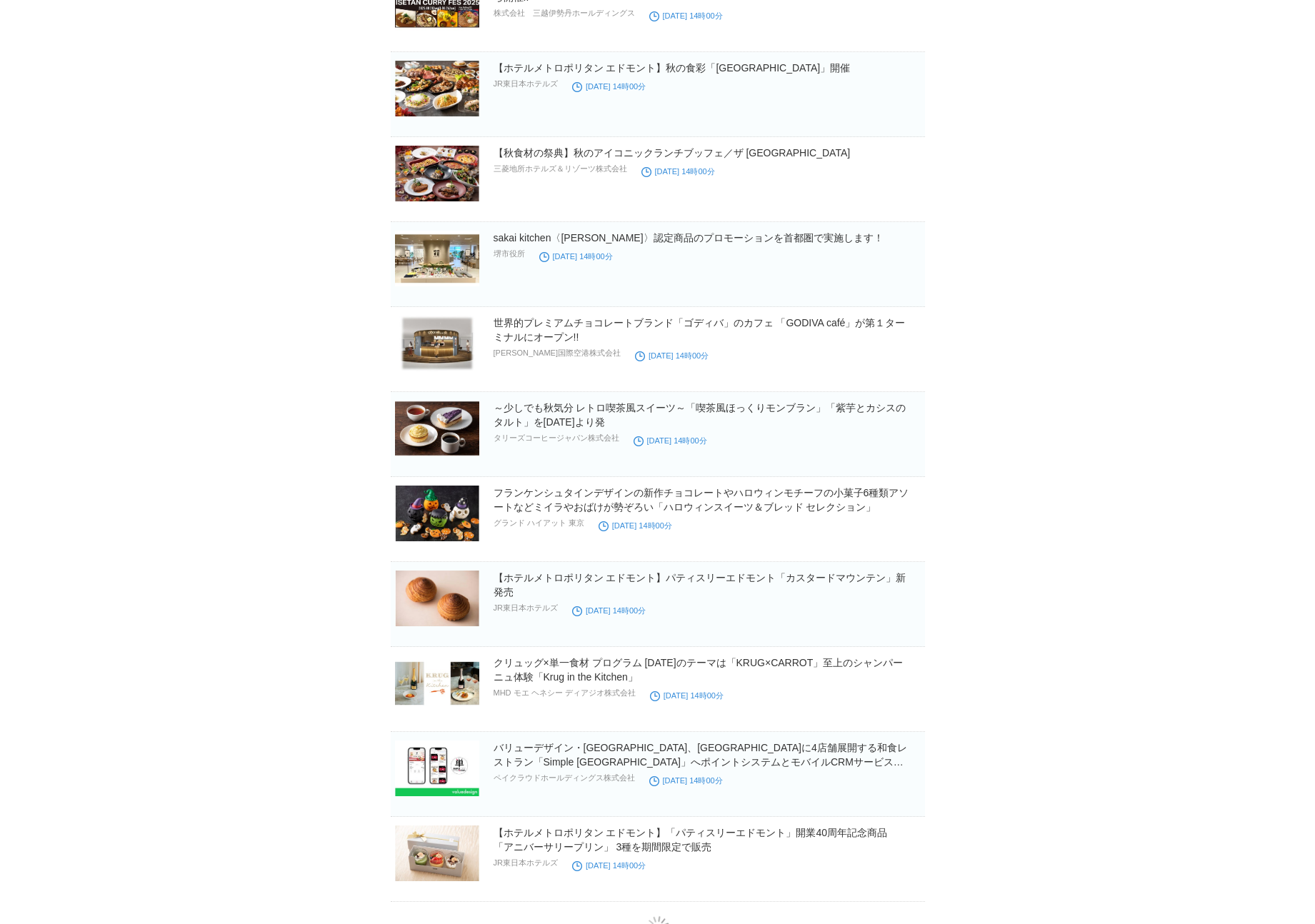
scroll to position [11186, 0]
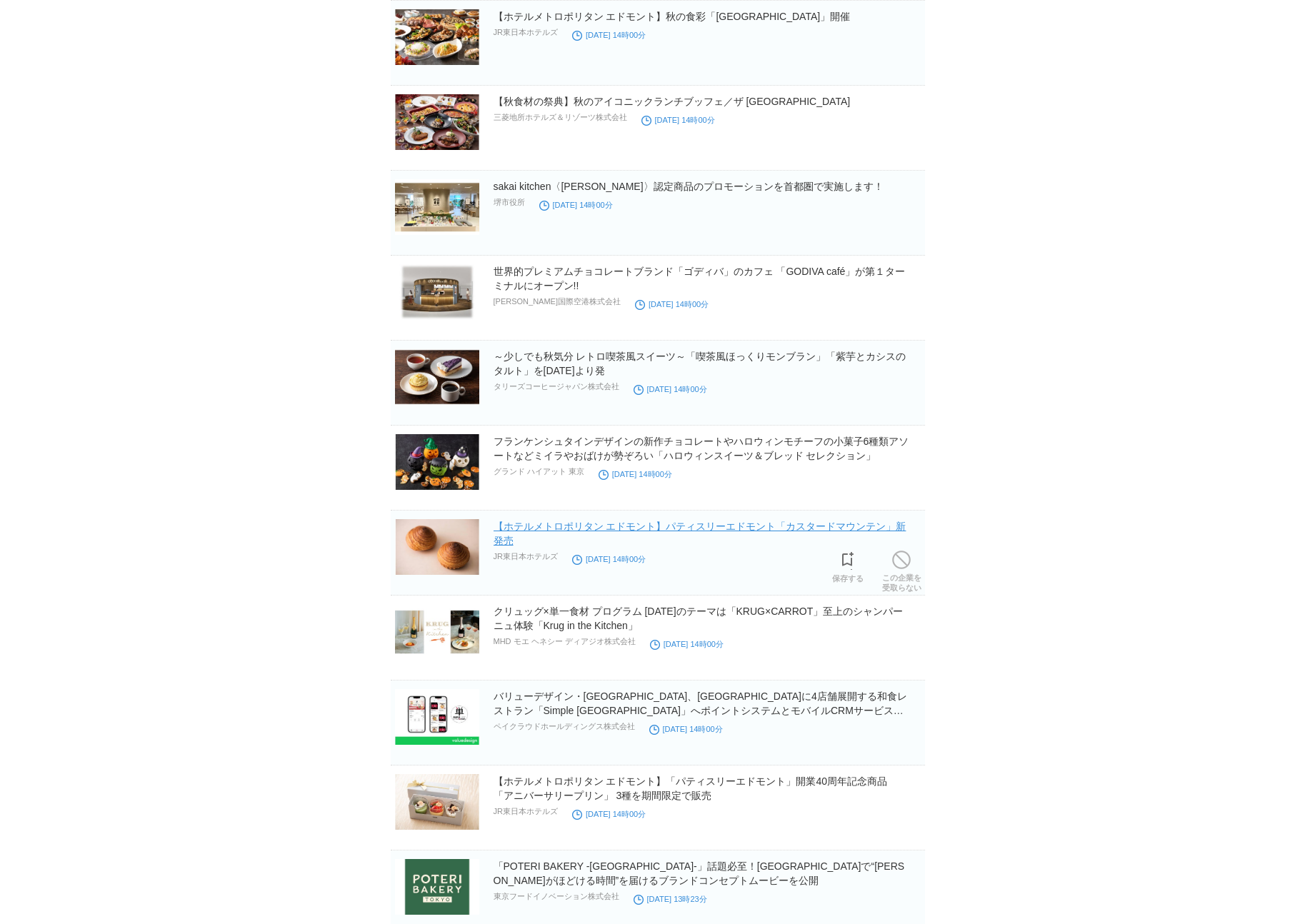
click at [757, 530] on link "【ホテルメトロポリタン エドモント】パティスリーエドモント「カスタードマウンテン」新発売" at bounding box center [700, 533] width 413 height 26
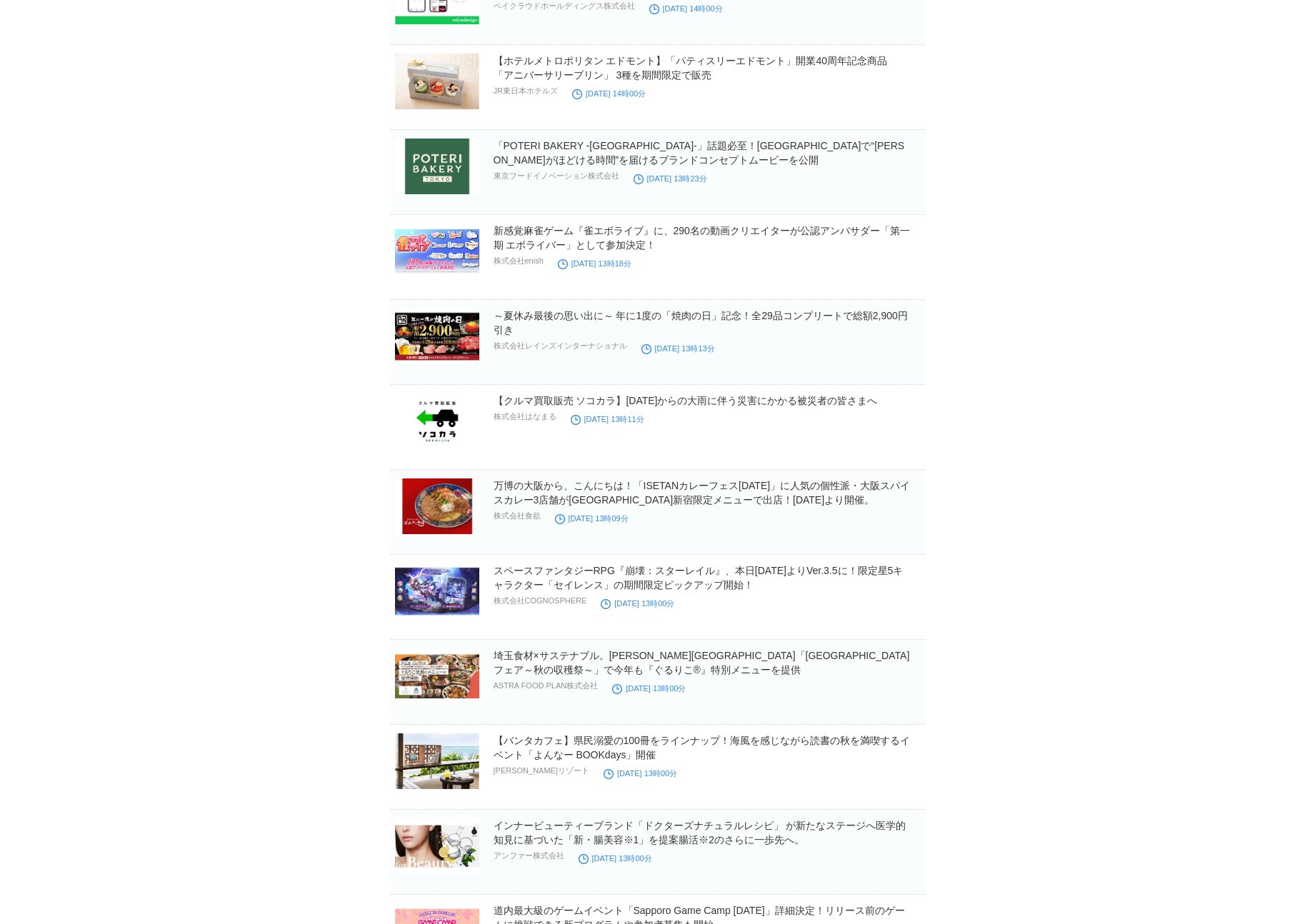
scroll to position [11934, 0]
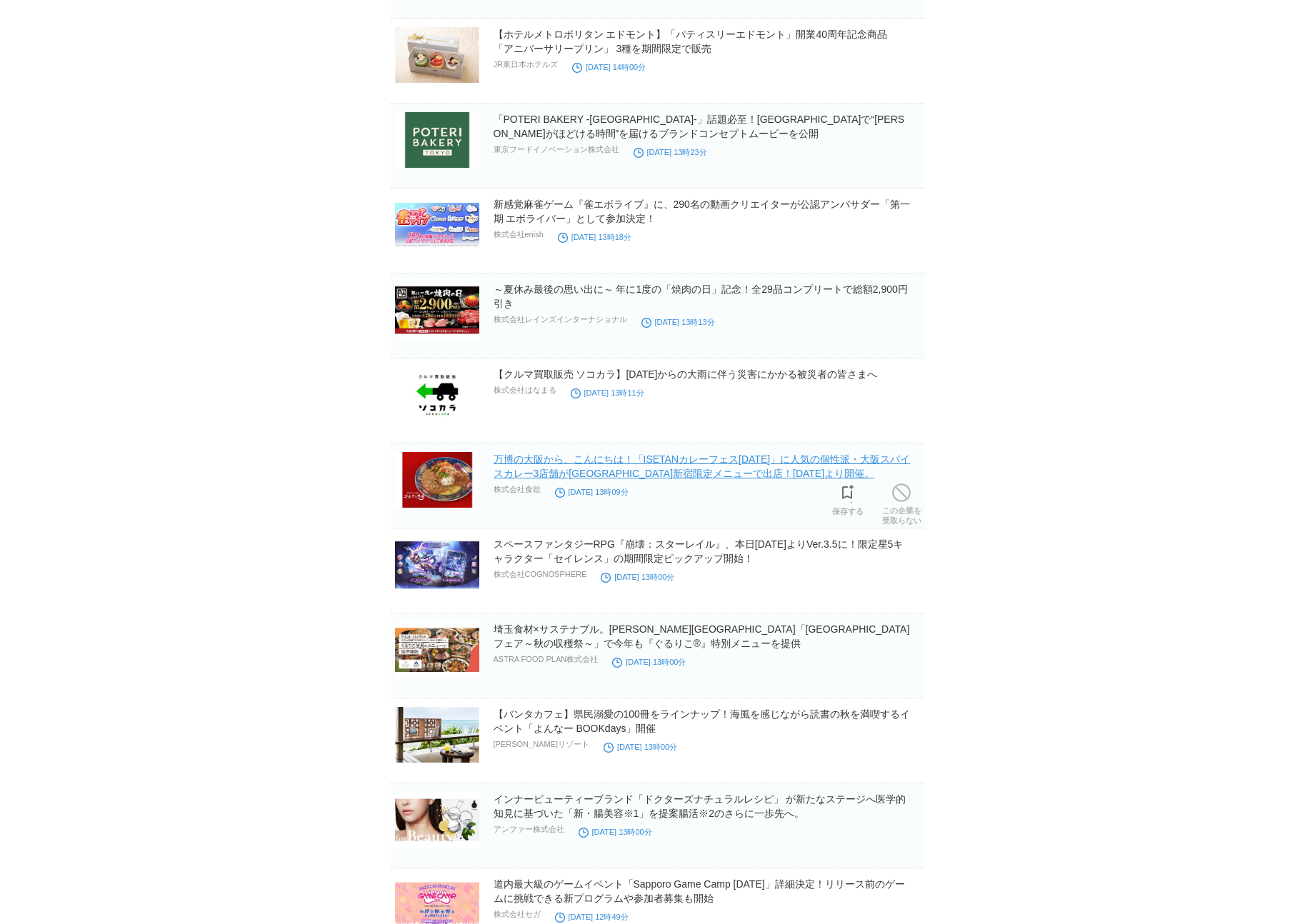
click at [647, 473] on link "万博の大阪から、こんにちは！「ISETANカレーフェス[DATE]」に人気の個性派・大阪スパイスカレー3店舗が[GEOGRAPHIC_DATA]新宿限定メニュ…" at bounding box center [702, 466] width 417 height 26
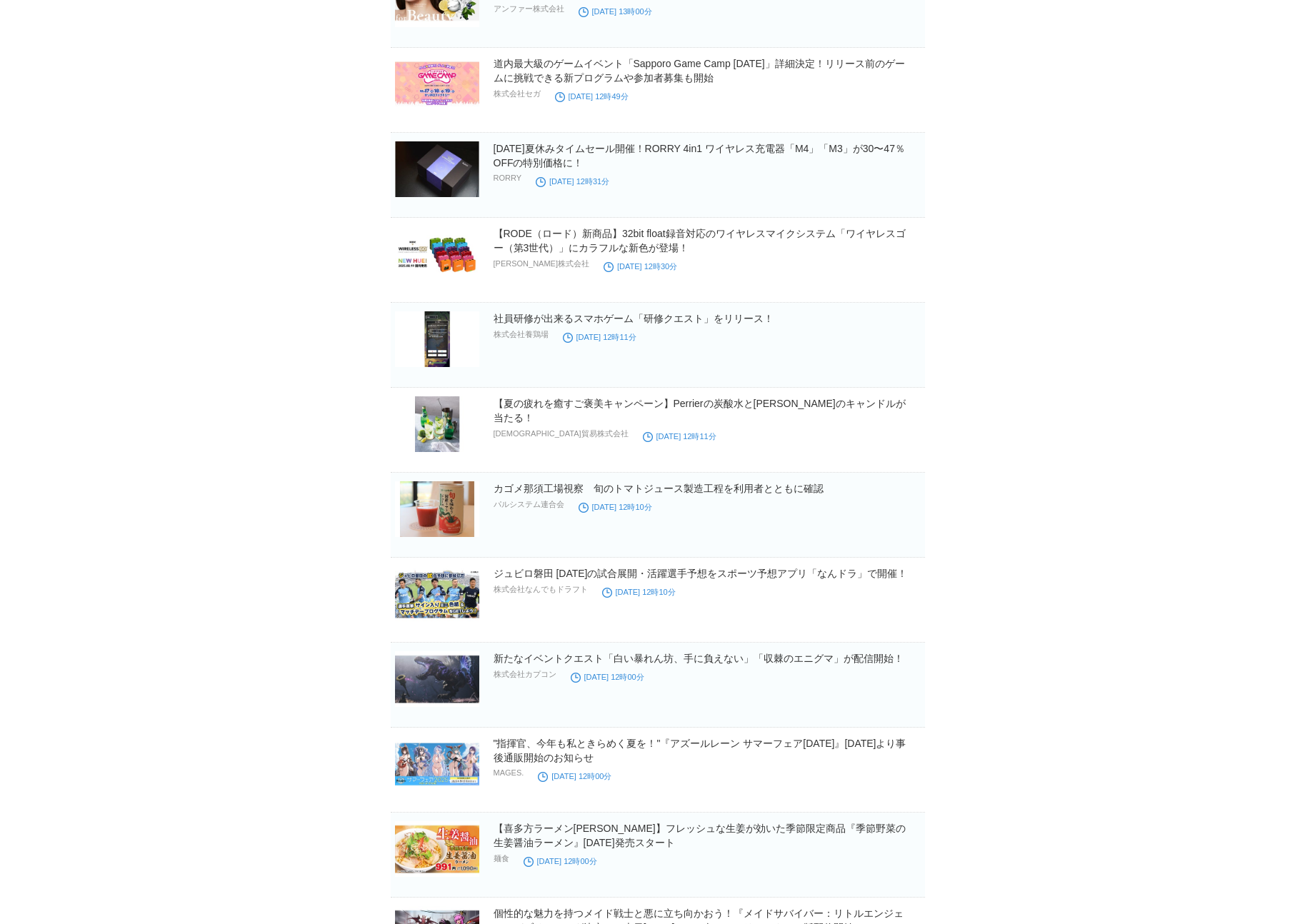
scroll to position [12852, 0]
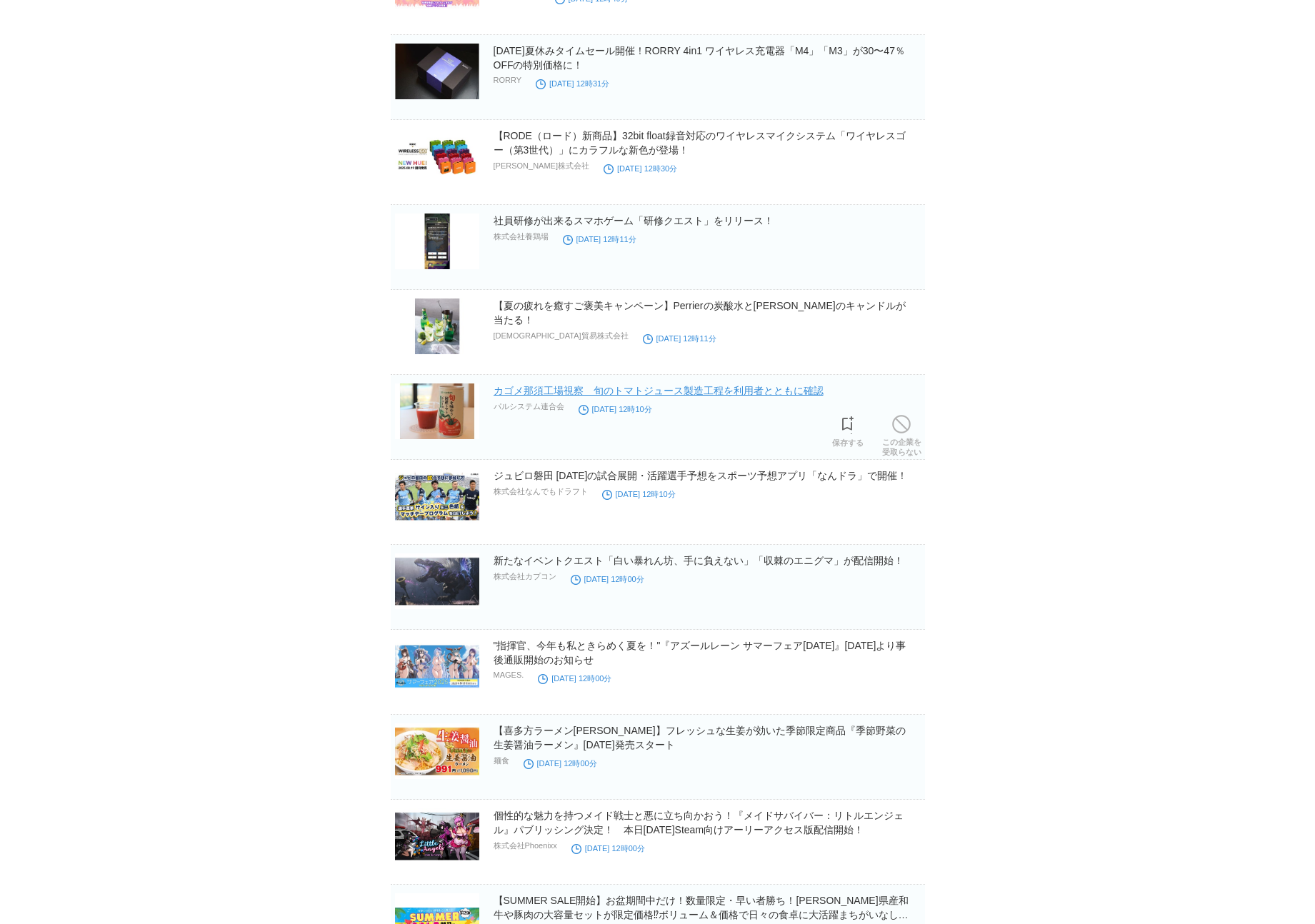
click at [589, 390] on link "カゴメ那須工場視察　旬のトマトジュース製造工程を利用者とともに確認" at bounding box center [659, 391] width 330 height 12
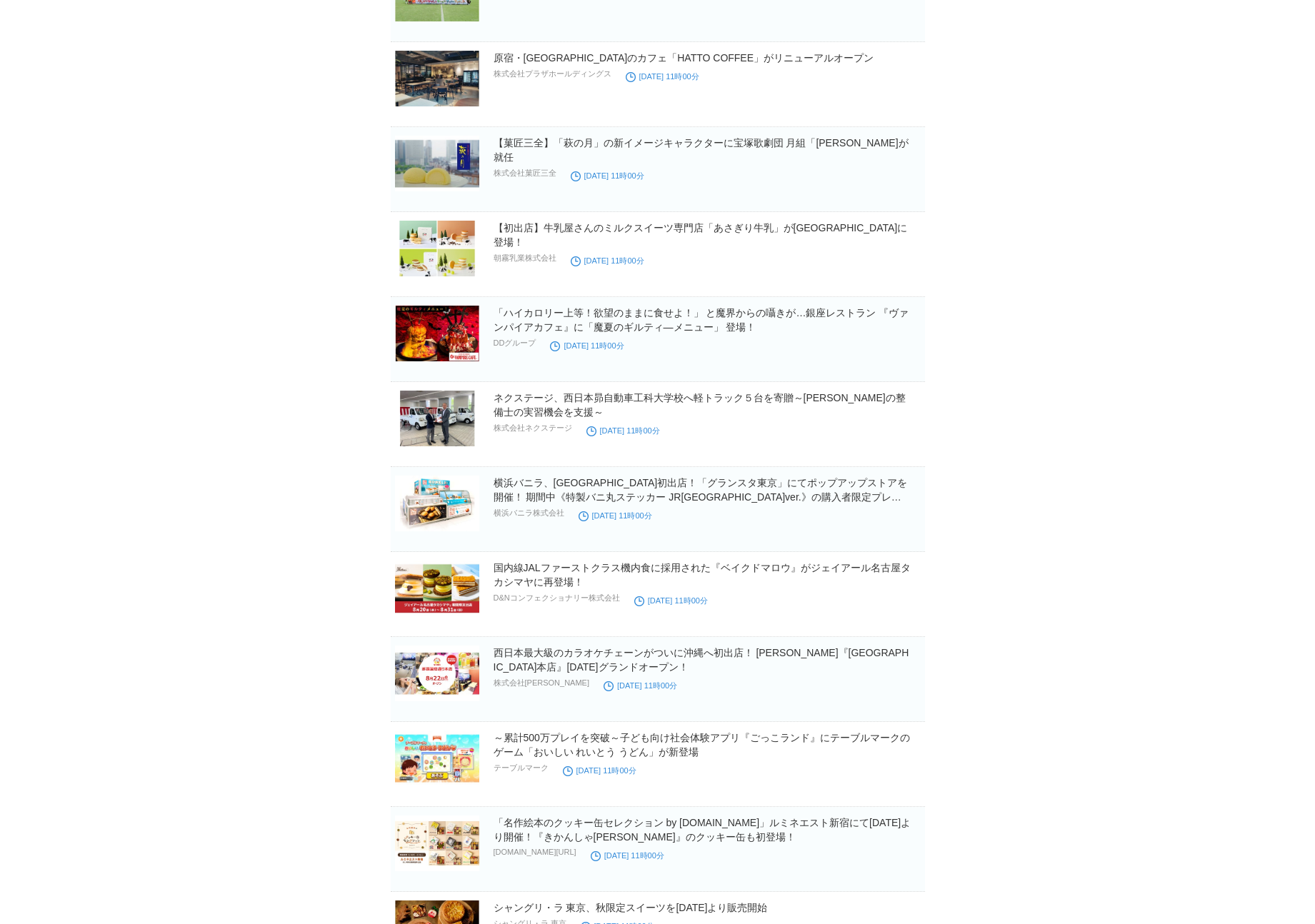
scroll to position [15559, 0]
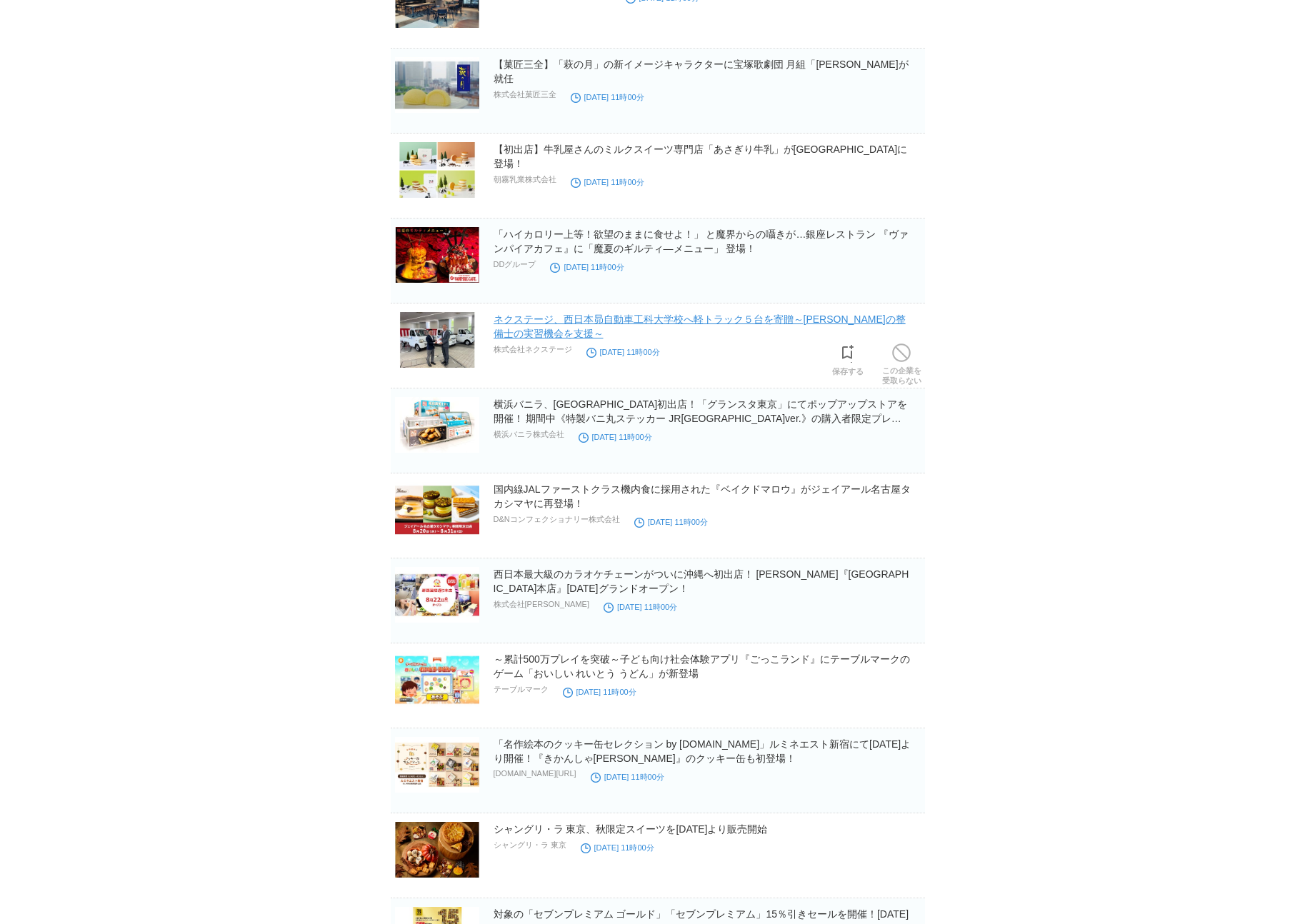
click at [807, 322] on link "ネクステージ、西日本昴自動車工科大学校へ軽トラック５台を寄贈～[PERSON_NAME]の整備士の実習機会を支援～" at bounding box center [699, 326] width 412 height 26
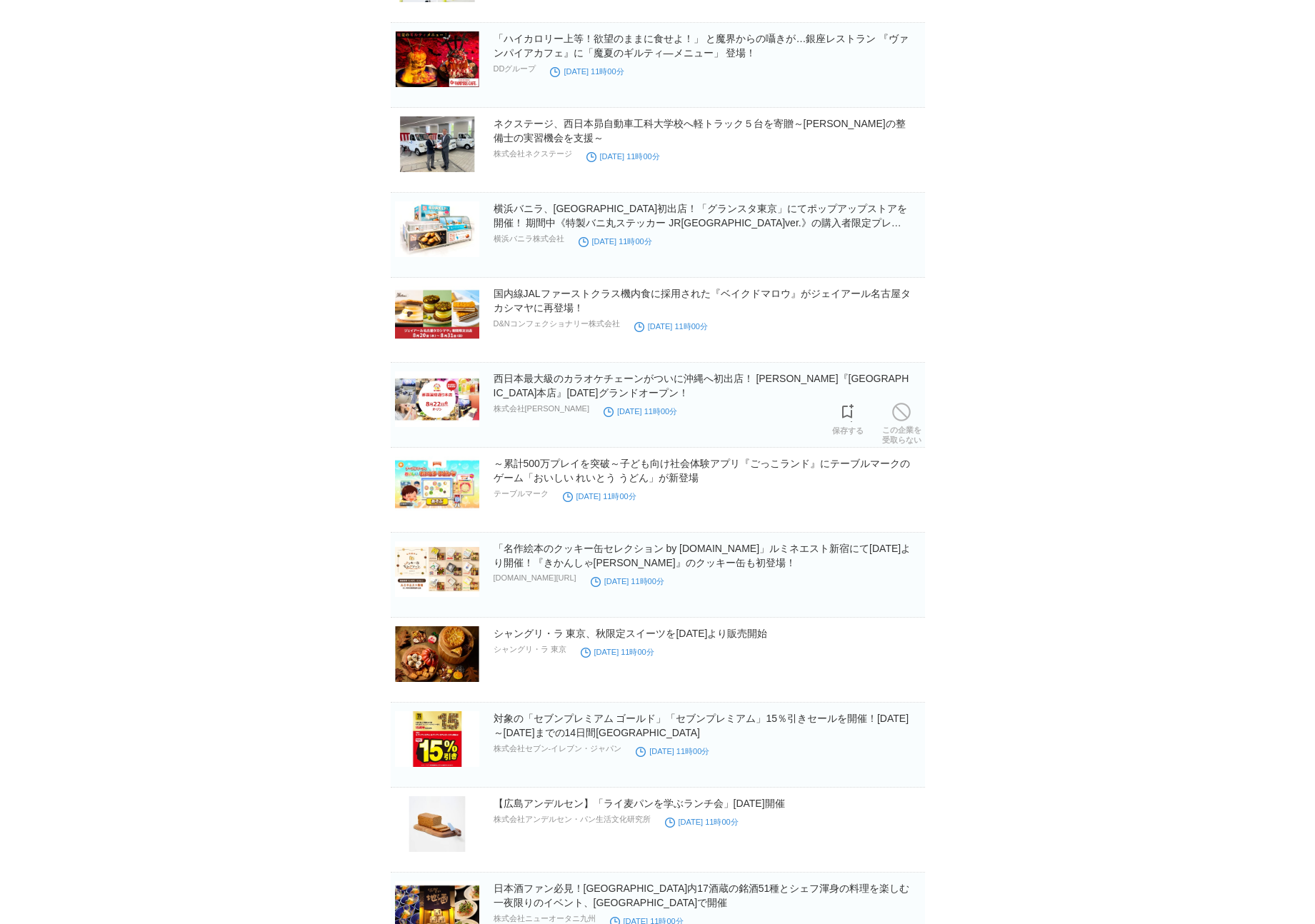
scroll to position [15886, 0]
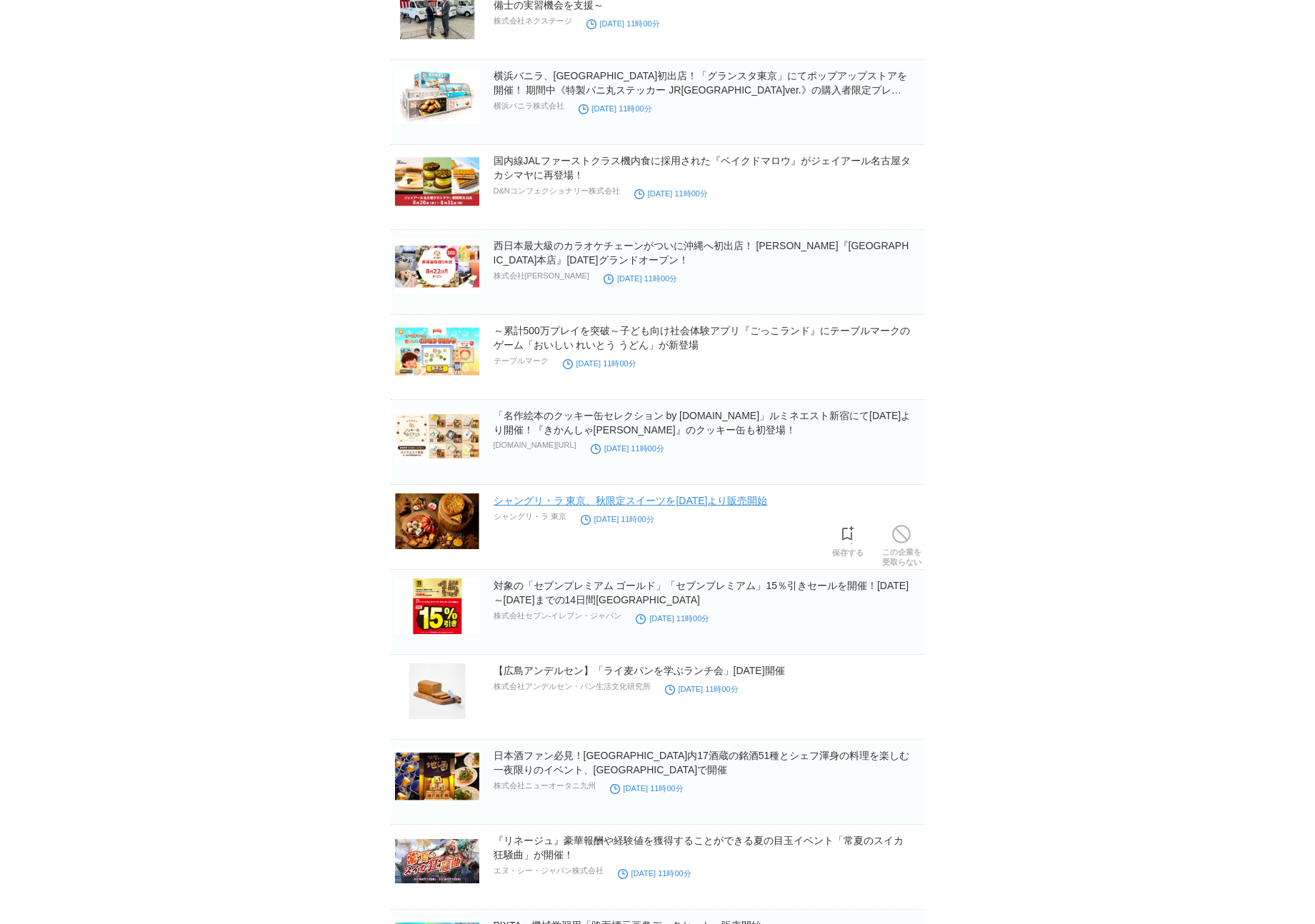
click at [704, 505] on link "シャングリ・ラ 東京、秋限定スイーツを[DATE]より販売開始" at bounding box center [631, 501] width 274 height 12
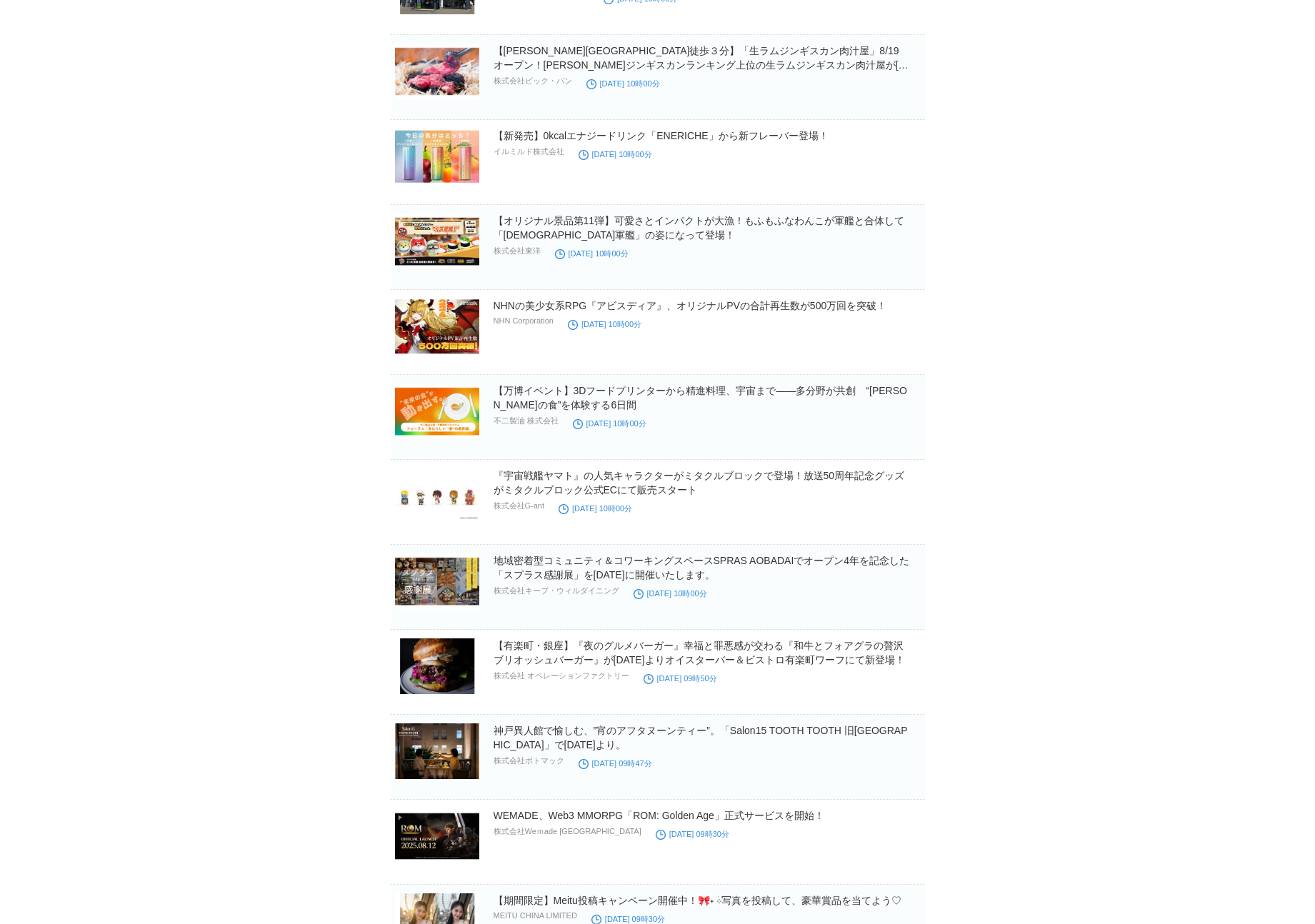
scroll to position [18311, 0]
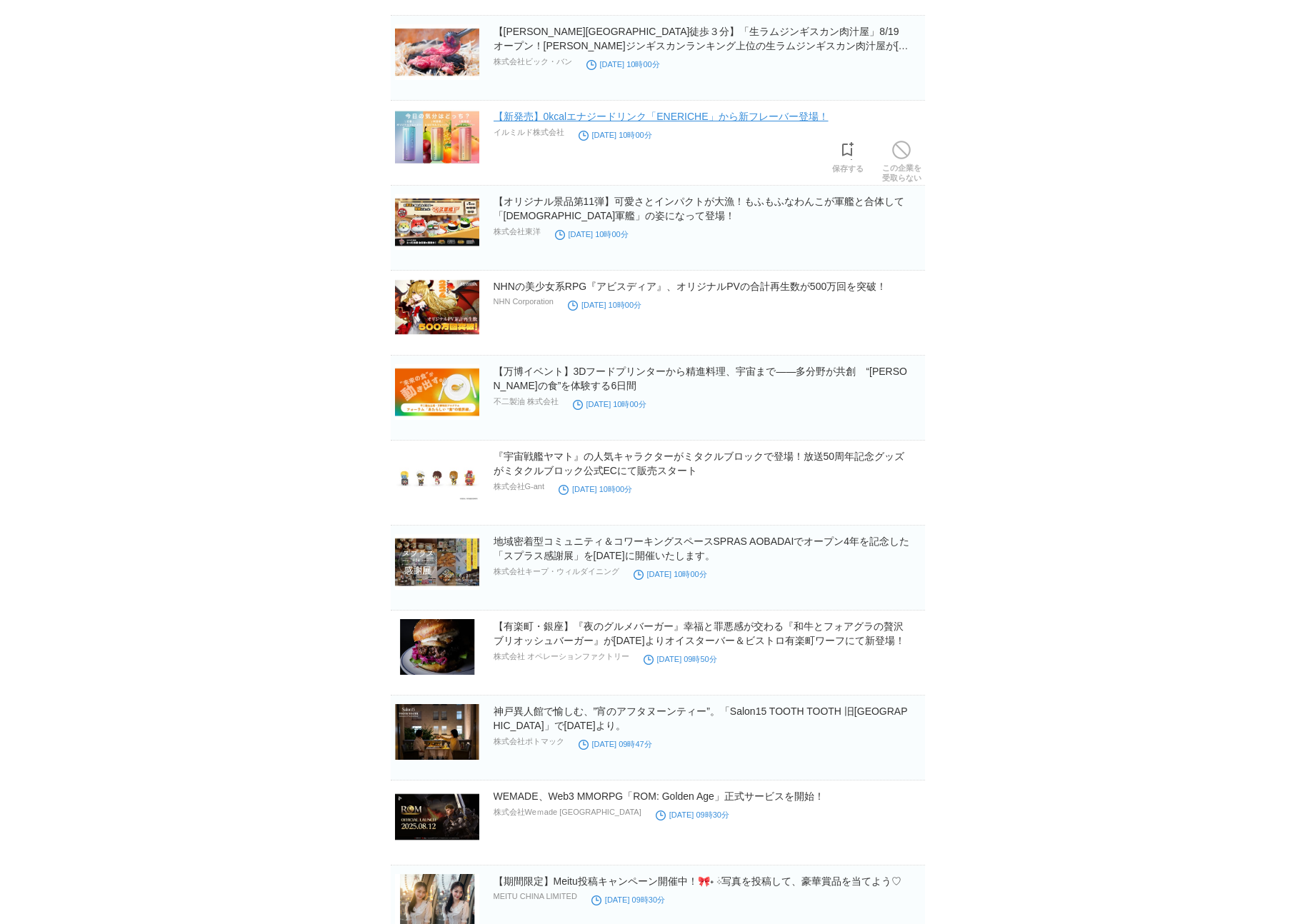
click at [617, 121] on link "【新発売】0kcalエナジードリンク「ENERICHE」から新フレーバー登場！" at bounding box center [661, 117] width 335 height 12
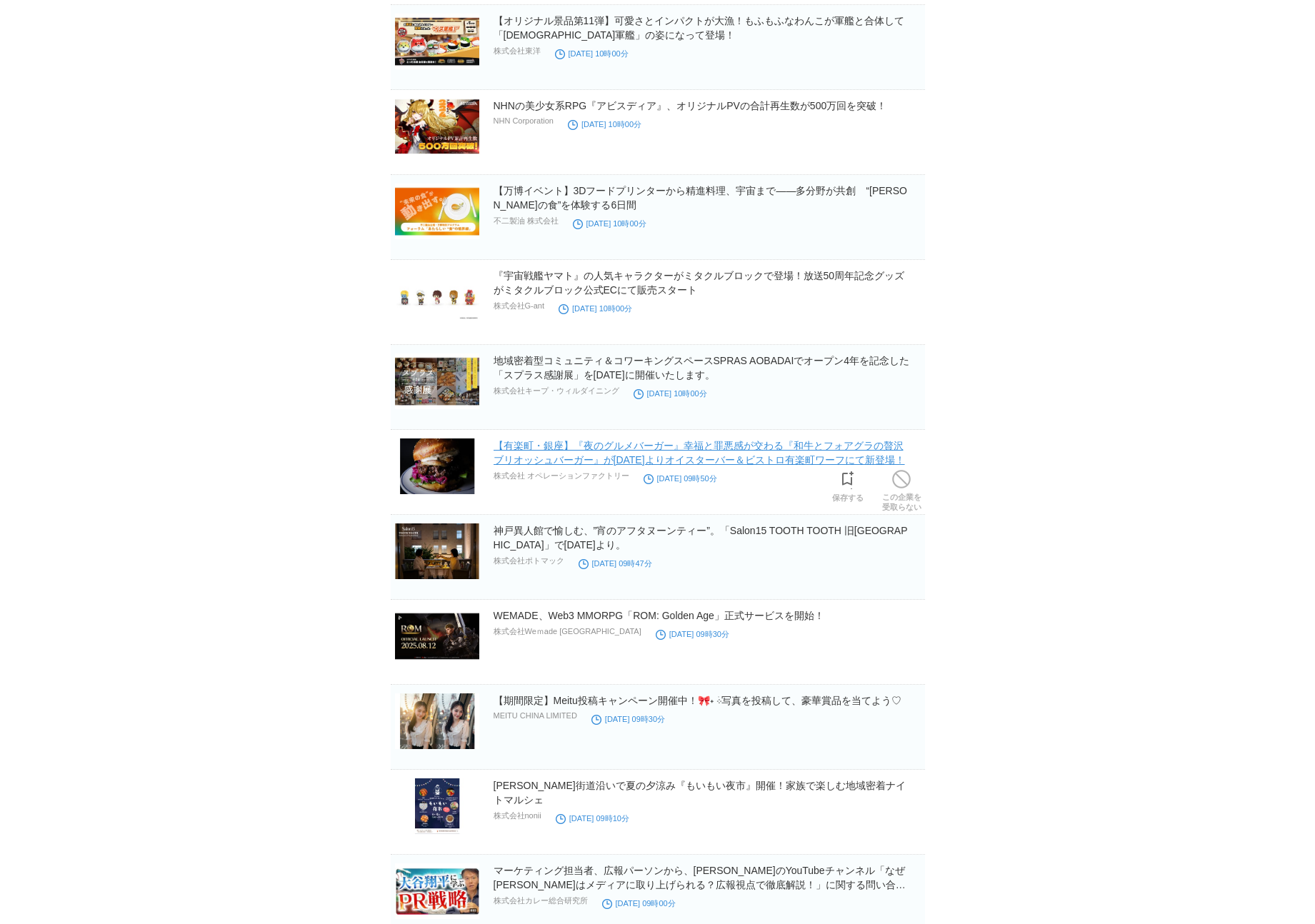
click at [626, 456] on link "【有楽町・銀座】『夜のグルメバーガー』幸福と罪悪感が交わる『和牛とフォアグラの贅沢ブリオッシュバーガー』が[DATE]よりオイスターバー＆ビストロ有楽町ワーフ…" at bounding box center [699, 452] width 412 height 26
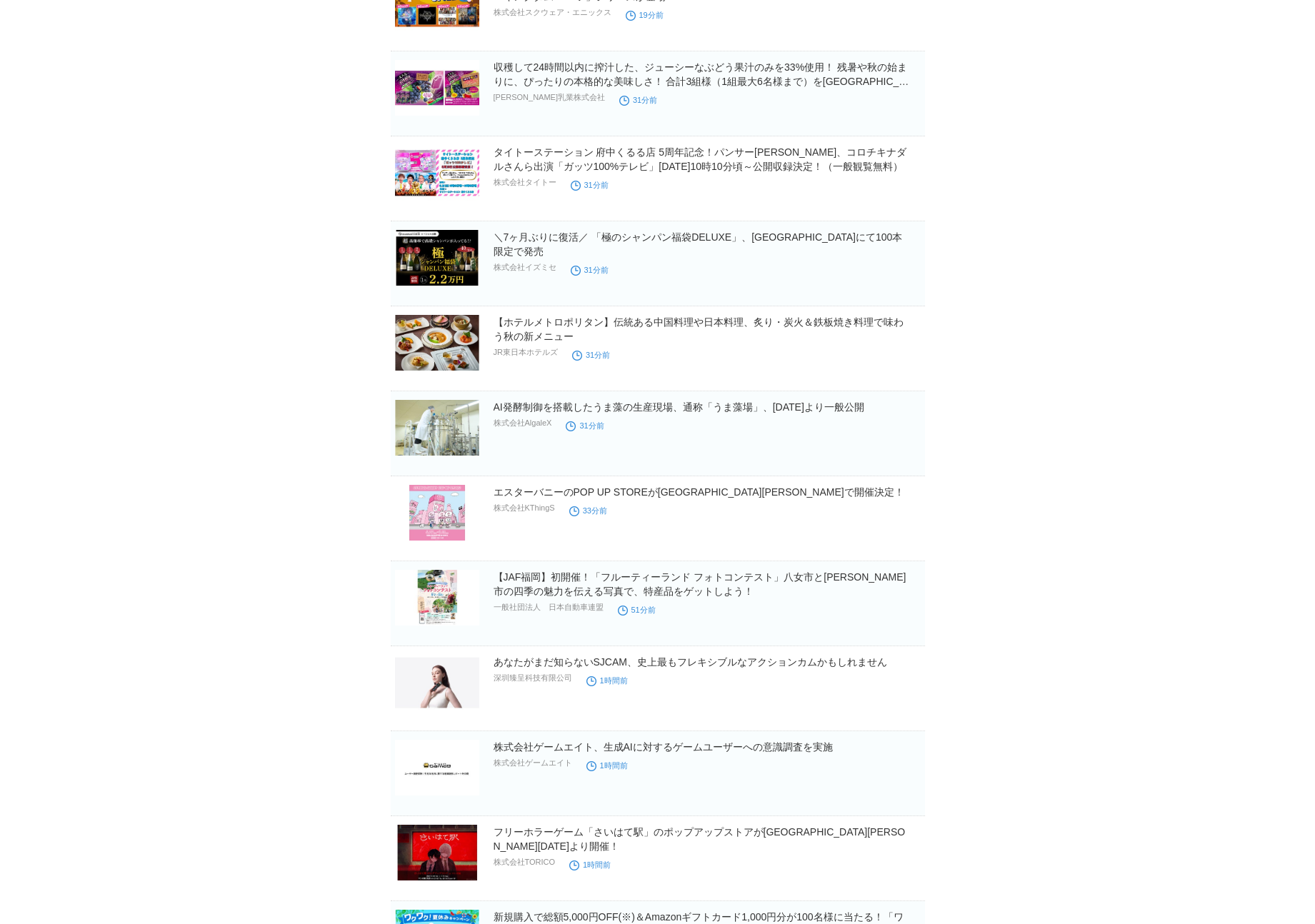
scroll to position [0, 0]
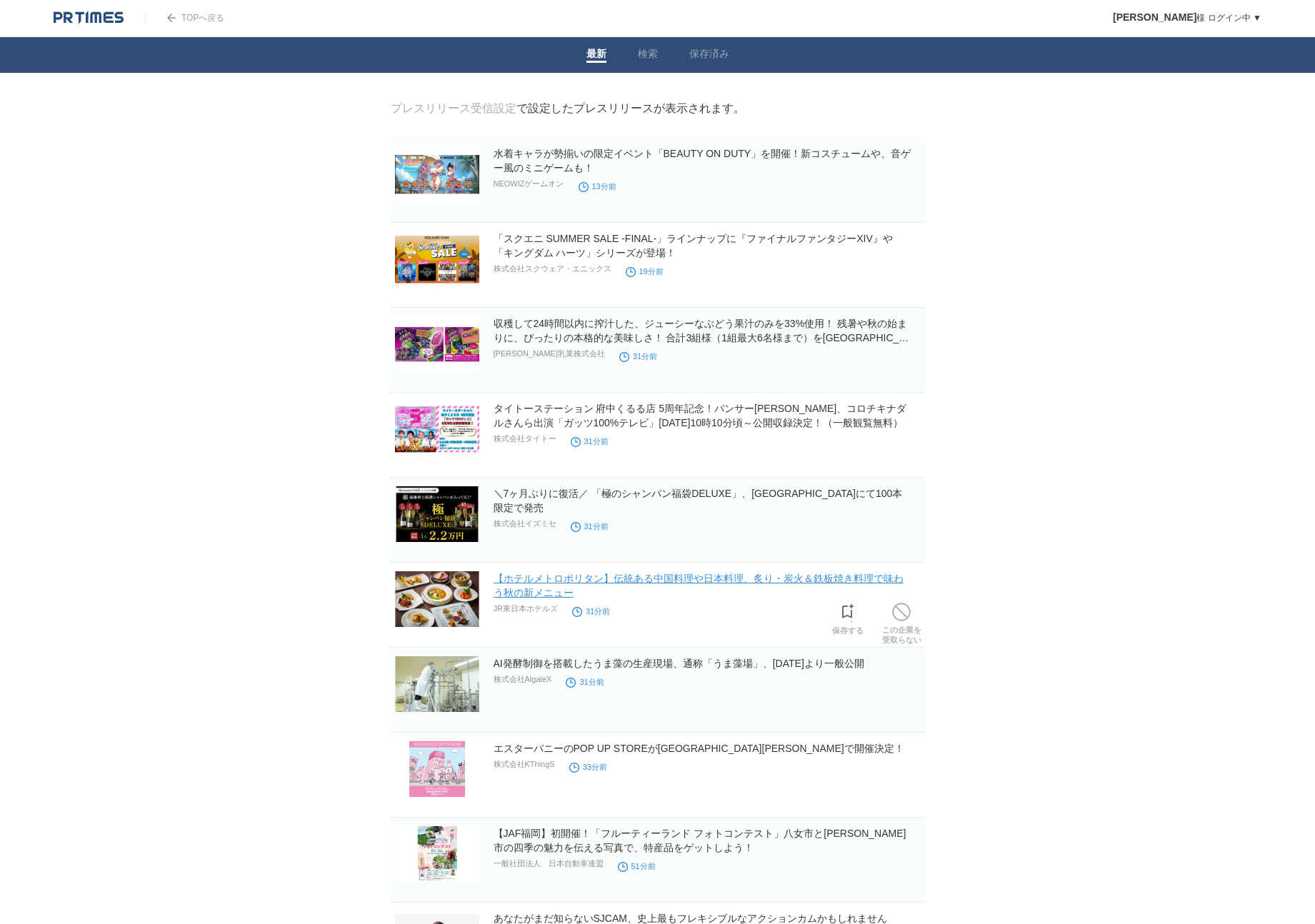
click at [556, 579] on link "【ホテルメトロポリタン】伝統ある中国料理や日本料理、炙り・炭火＆鉄板焼き料理で味わう秋の新メニュー" at bounding box center [699, 585] width 410 height 26
